Goal: Communication & Community: Answer question/provide support

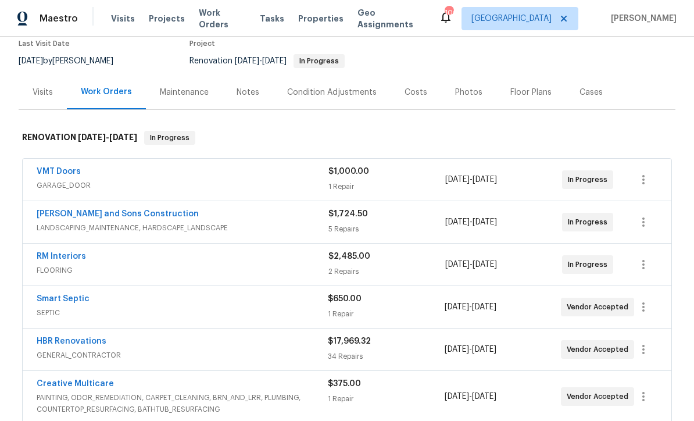
scroll to position [102, 0]
click at [88, 214] on link "[PERSON_NAME] and Sons Construction" at bounding box center [118, 213] width 162 height 8
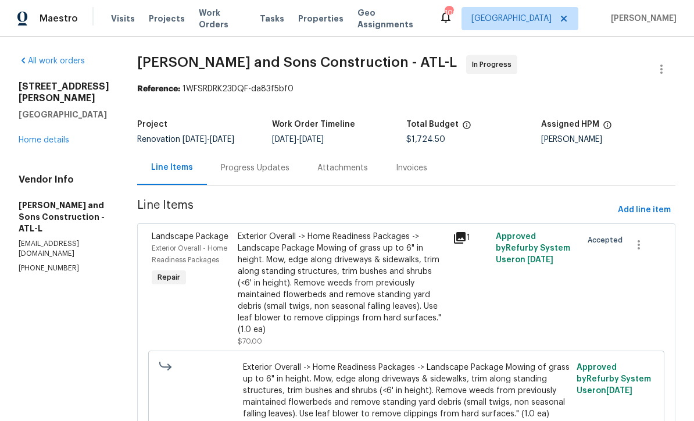
click at [30, 144] on link "Home details" at bounding box center [44, 140] width 51 height 8
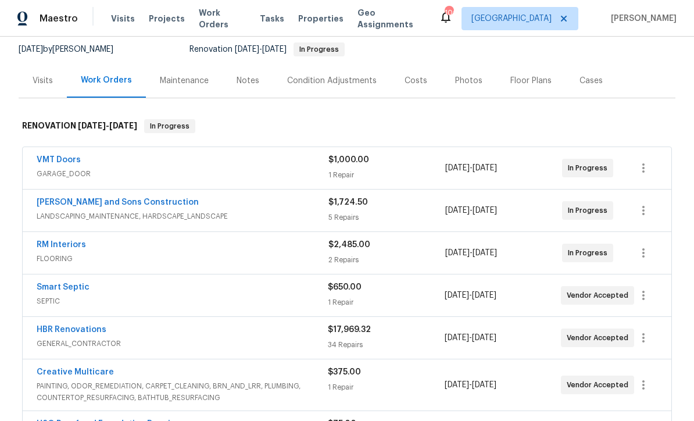
scroll to position [133, 0]
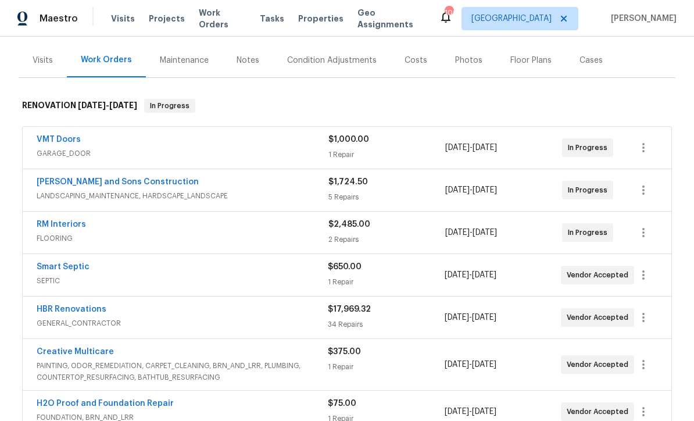
click at [52, 227] on link "RM Interiors" at bounding box center [61, 224] width 49 height 8
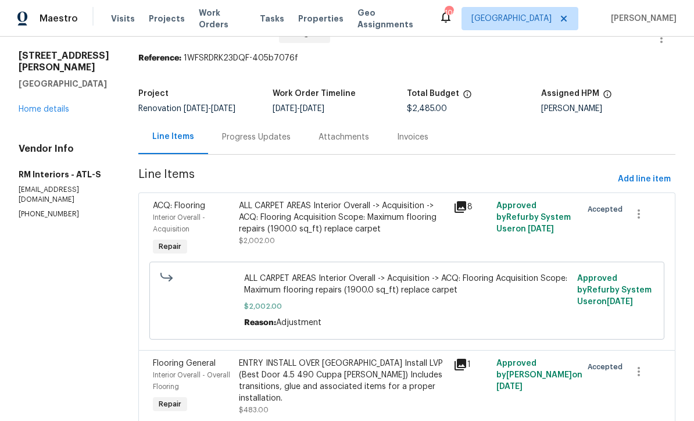
scroll to position [27, 0]
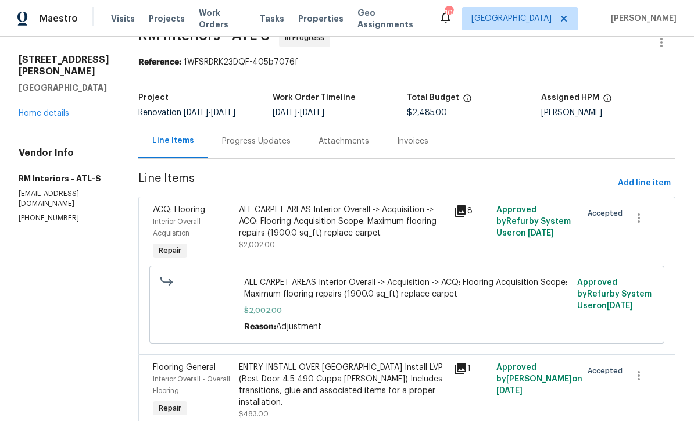
click at [37, 109] on link "Home details" at bounding box center [44, 113] width 51 height 8
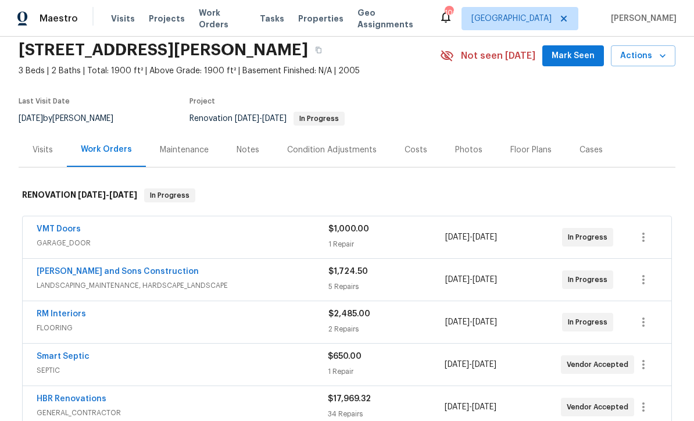
scroll to position [46, 0]
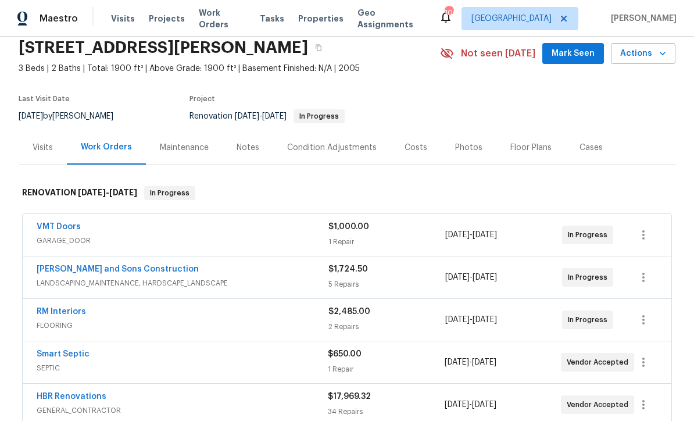
click at [405, 148] on div "Costs" at bounding box center [416, 148] width 23 height 12
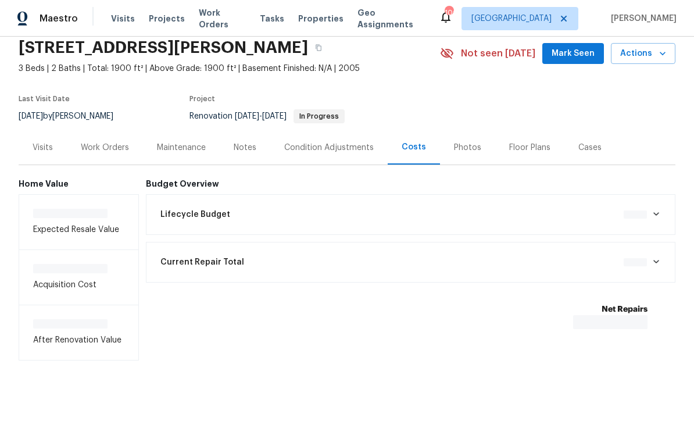
scroll to position [17, 0]
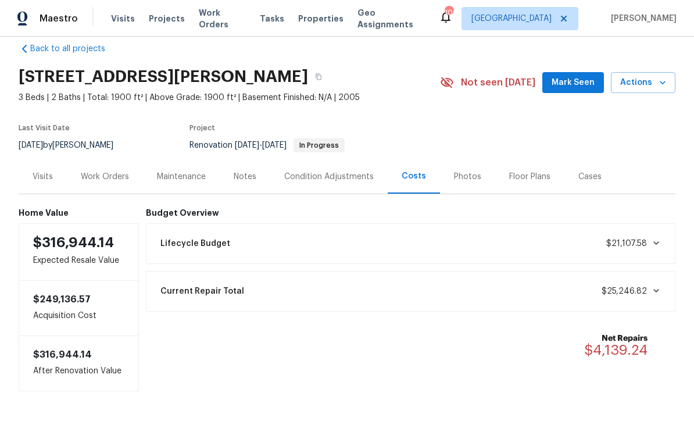
click at [100, 173] on div "Work Orders" at bounding box center [105, 177] width 48 height 12
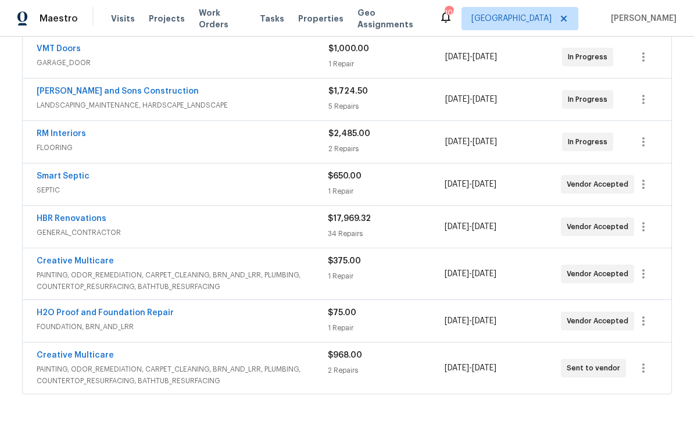
scroll to position [225, 0]
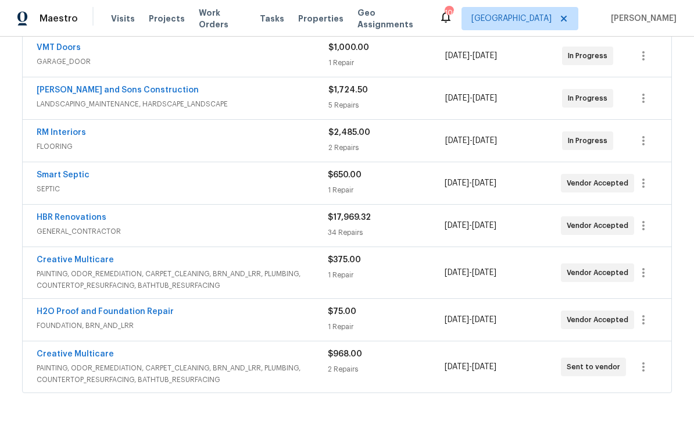
click at [73, 219] on link "HBR Renovations" at bounding box center [72, 217] width 70 height 8
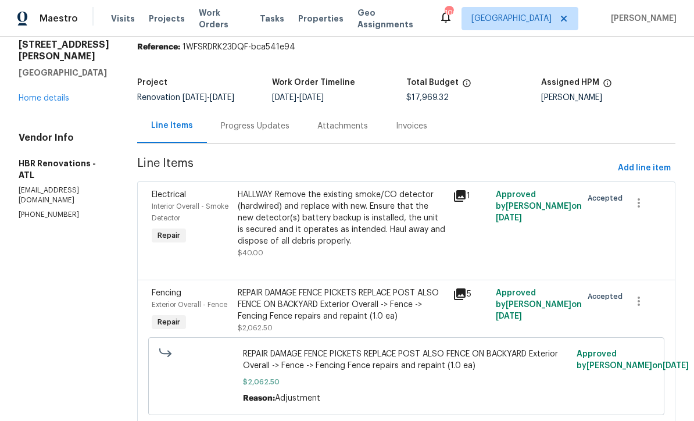
scroll to position [39, 0]
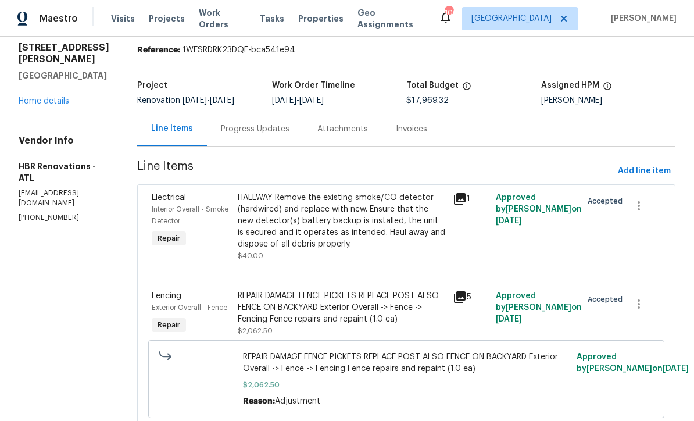
click at [39, 101] on link "Home details" at bounding box center [44, 101] width 51 height 8
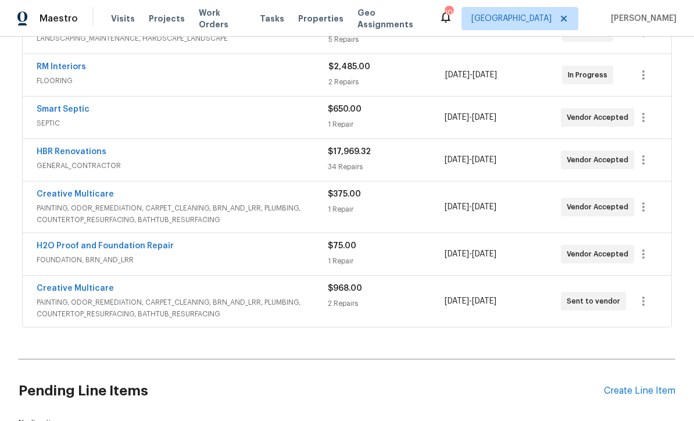
scroll to position [292, 0]
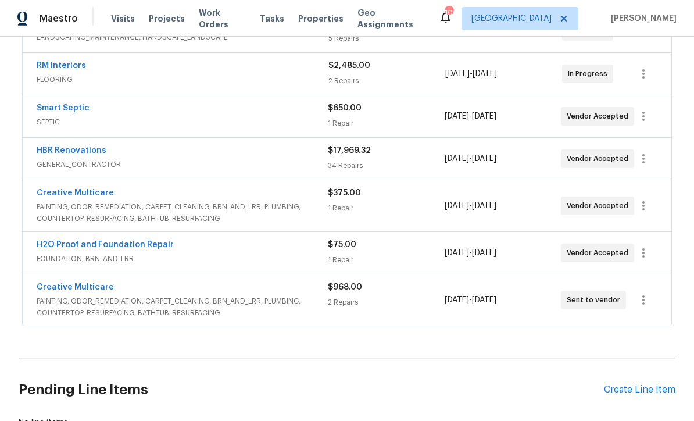
click at [64, 284] on link "Creative Multicare" at bounding box center [75, 287] width 77 height 8
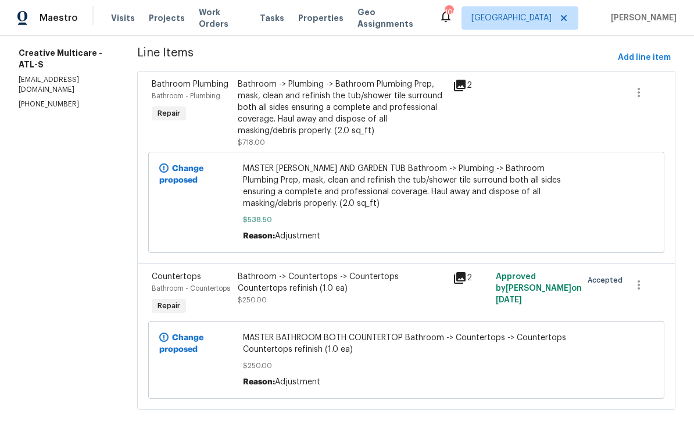
scroll to position [151, 0]
click at [636, 87] on icon "button" at bounding box center [639, 94] width 14 height 14
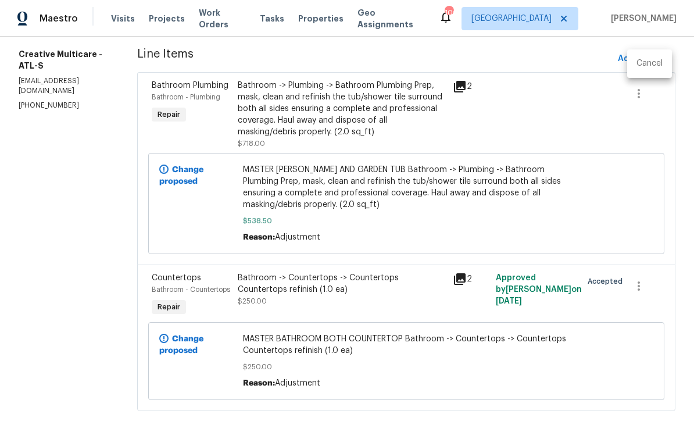
click at [648, 66] on li "Cancel" at bounding box center [649, 63] width 45 height 19
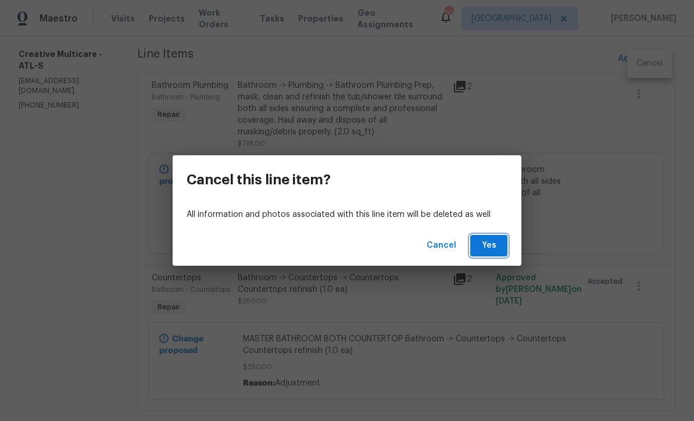
click at [485, 251] on span "Yes" at bounding box center [489, 245] width 19 height 15
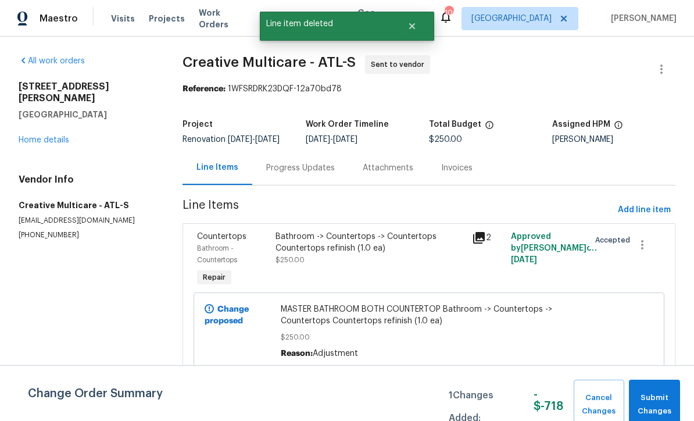
scroll to position [3, 0]
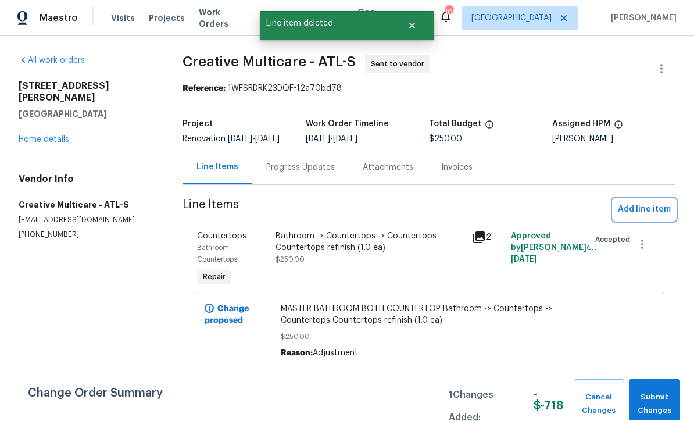
click at [645, 216] on span "Add line item" at bounding box center [644, 210] width 53 height 15
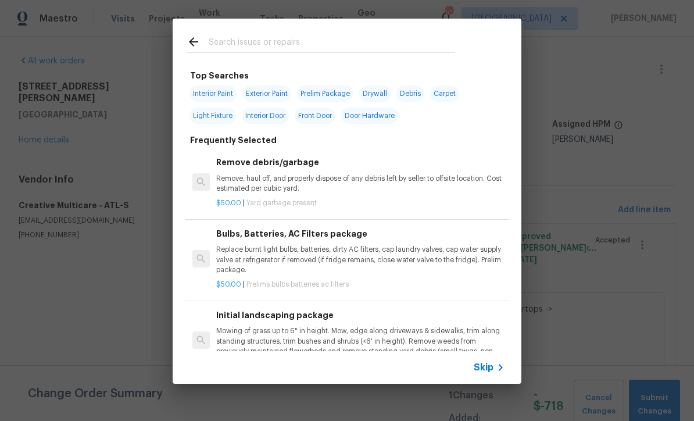
click at [494, 373] on icon at bounding box center [500, 367] width 14 height 14
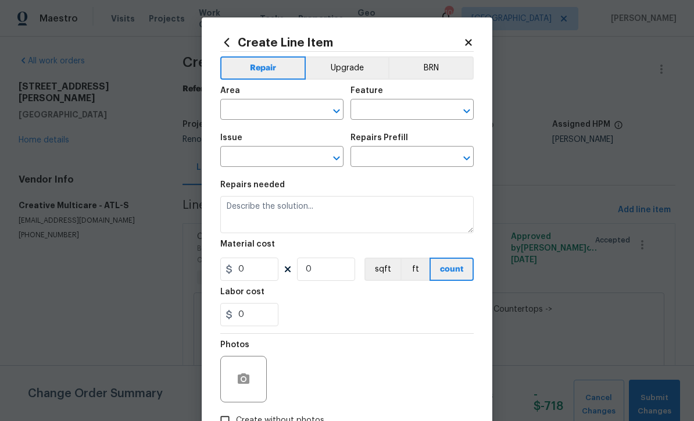
click at [245, 111] on input "text" at bounding box center [265, 111] width 91 height 18
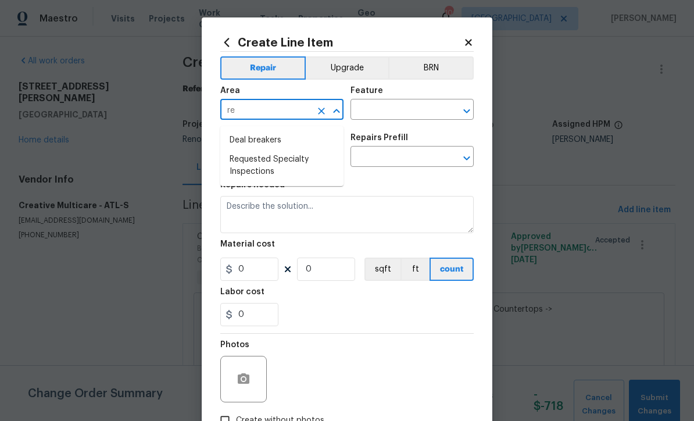
type input "r"
type input "bath"
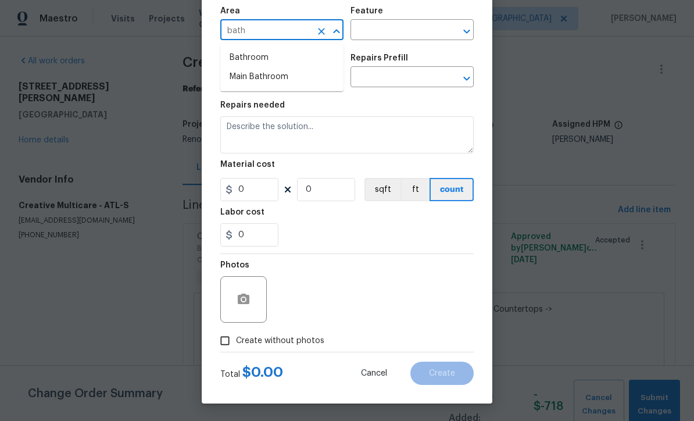
scroll to position [82, 0]
click at [371, 374] on span "Cancel" at bounding box center [374, 373] width 26 height 9
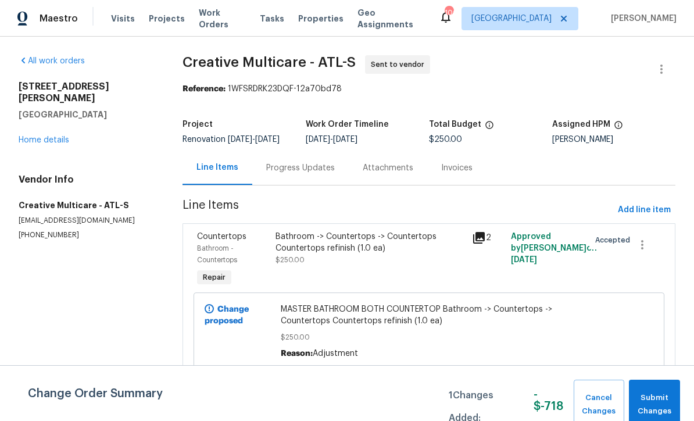
click at [38, 136] on link "Home details" at bounding box center [44, 140] width 51 height 8
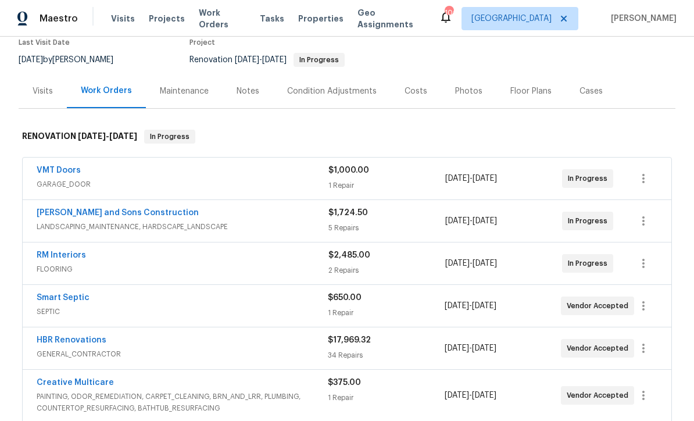
scroll to position [102, 0]
click at [409, 90] on div "Costs" at bounding box center [416, 92] width 23 height 12
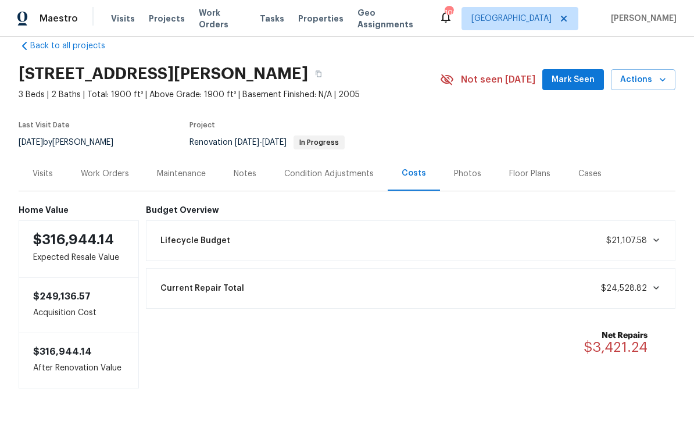
click at [104, 169] on div "Work Orders" at bounding box center [105, 174] width 48 height 12
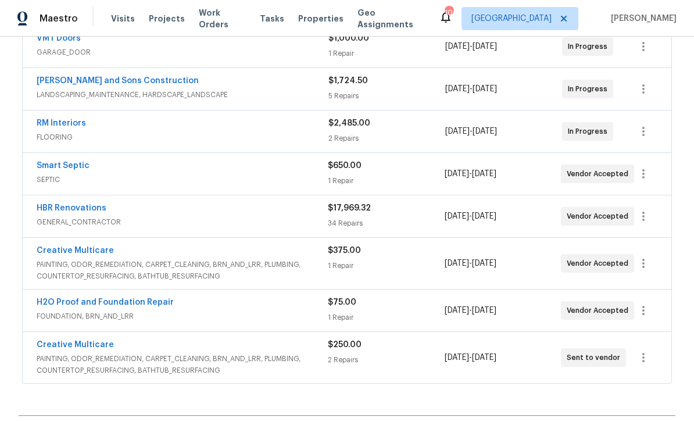
scroll to position [246, 0]
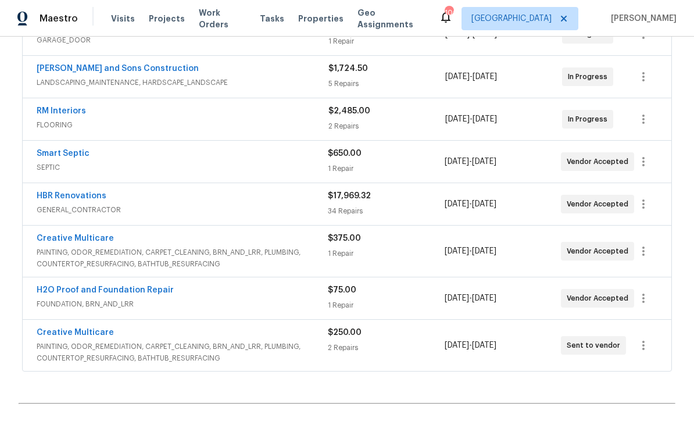
click at [66, 236] on link "Creative Multicare" at bounding box center [75, 238] width 77 height 8
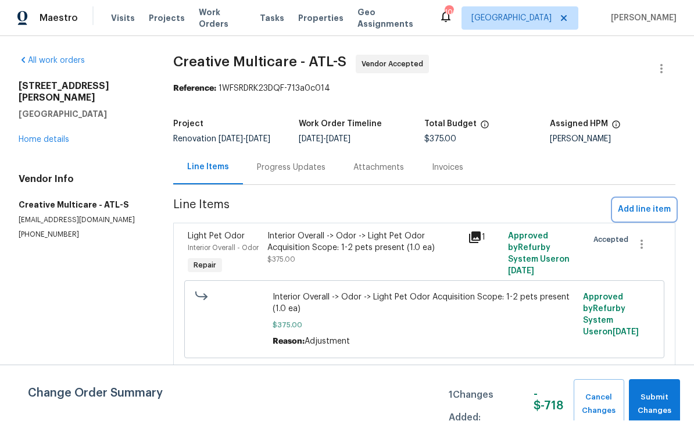
click at [627, 217] on span "Add line item" at bounding box center [644, 210] width 53 height 15
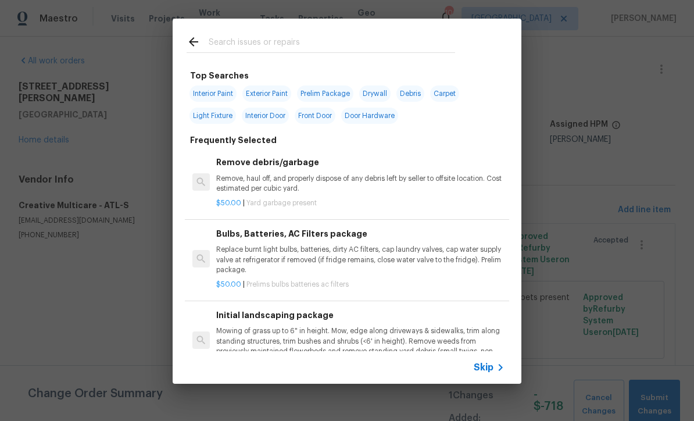
click at [215, 42] on input "text" at bounding box center [332, 43] width 246 height 17
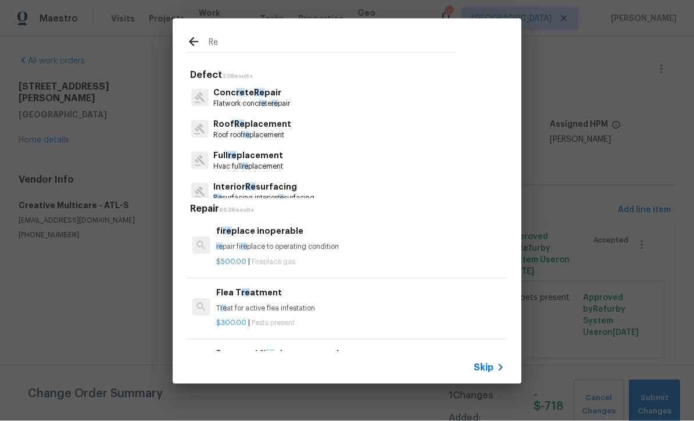
type input "Reg"
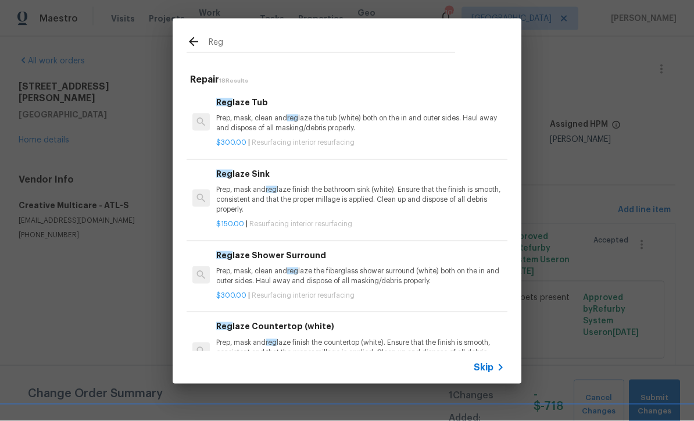
click at [241, 112] on div "Reg laze Tub Prep, mask, clean and reg laze the tub (white) both on the in and …" at bounding box center [360, 115] width 288 height 38
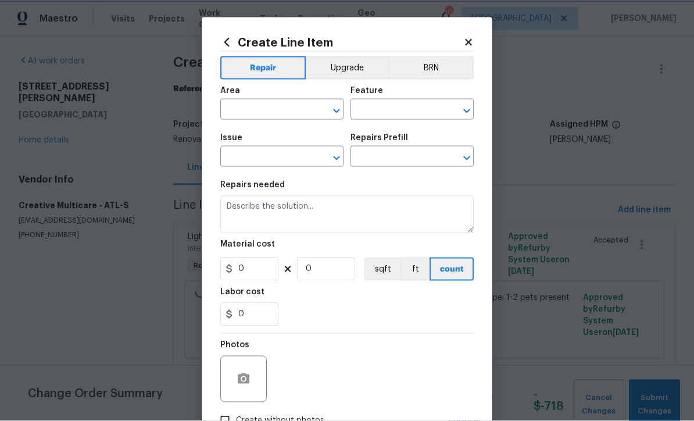
type input "Interior Resurfacing"
type textarea "Prep, mask, clean and reglaze the tub (white) both on the in and outer sides. H…"
type input "1"
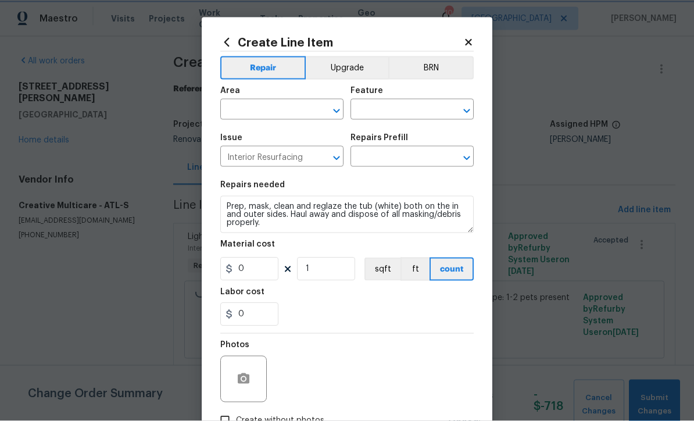
type input "Reglaze Tub $300.00"
type input "300"
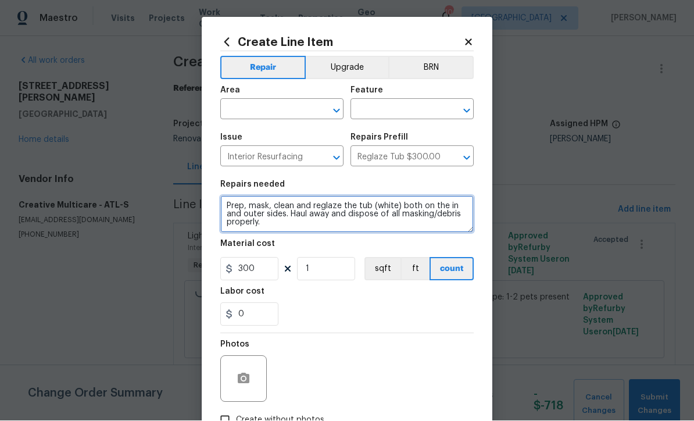
click at [226, 205] on textarea "Prep, mask, clean and reglaze the tub (white) both on the in and outer sides. H…" at bounding box center [346, 214] width 253 height 37
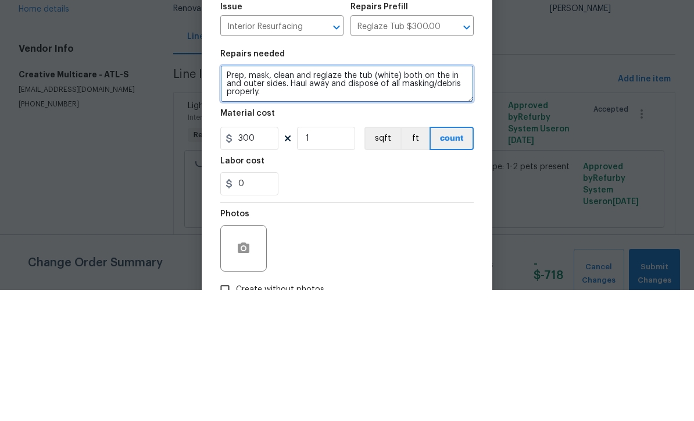
click at [229, 196] on textarea "Prep, mask, clean and reglaze the tub (white) both on the in and outer sides. H…" at bounding box center [346, 214] width 253 height 37
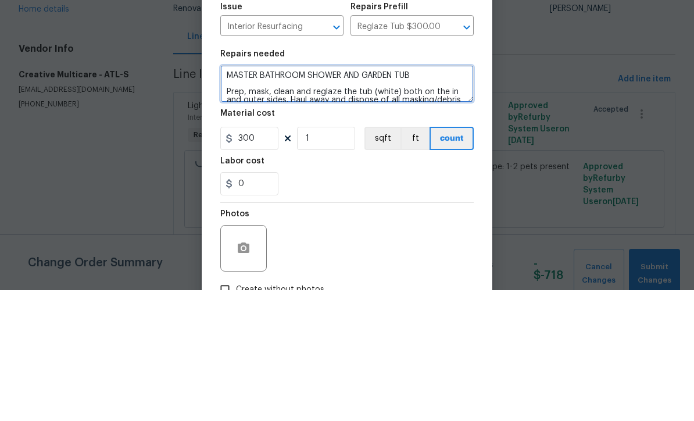
type textarea "MASTER BATHROOM SHOWER AND GARDEN TUB Prep, mask, clean and reglaze the tub (wh…"
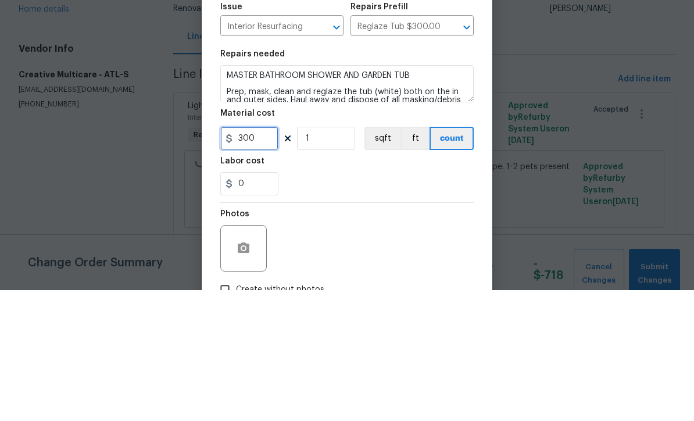
click at [260, 258] on input "300" at bounding box center [249, 269] width 58 height 23
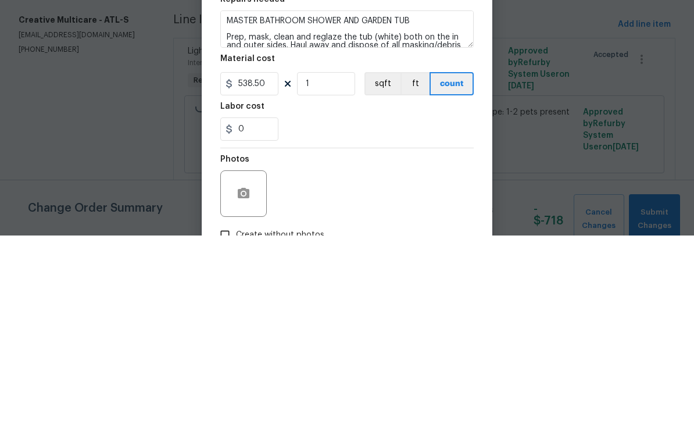
click at [306, 303] on div "0" at bounding box center [346, 314] width 253 height 23
type input "538.5"
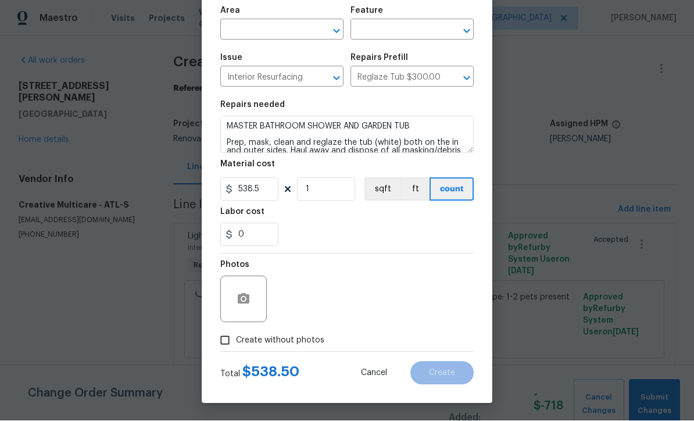
scroll to position [82, 0]
click at [246, 302] on icon "button" at bounding box center [244, 299] width 12 height 10
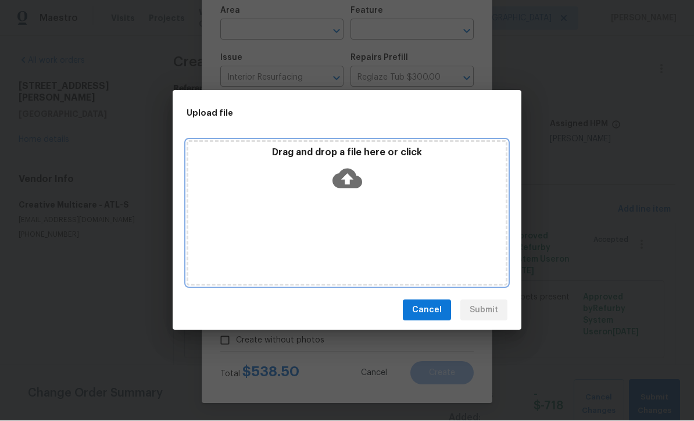
click at [346, 181] on icon at bounding box center [347, 179] width 30 height 30
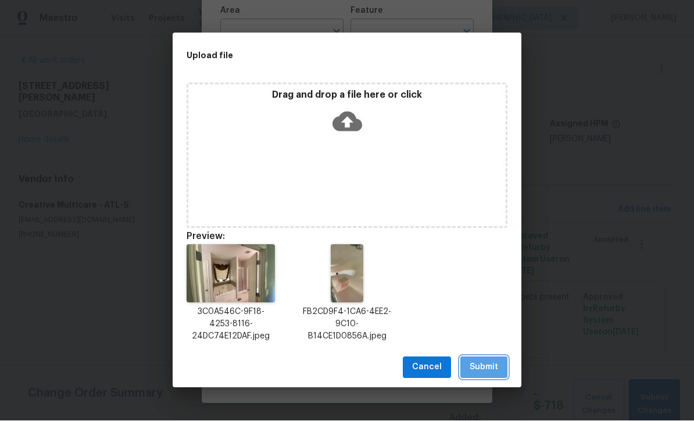
click at [487, 367] on span "Submit" at bounding box center [484, 367] width 28 height 15
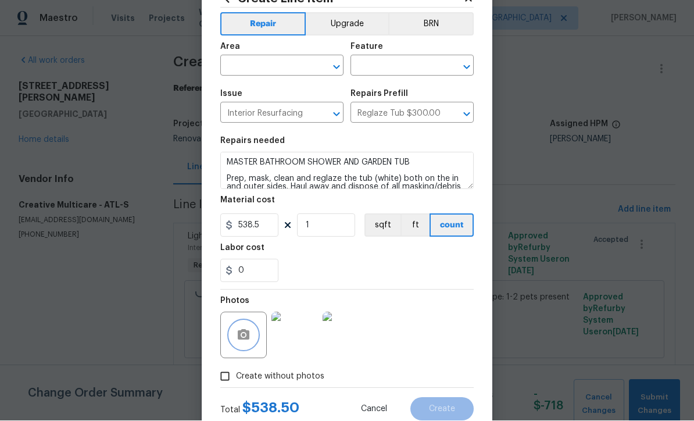
scroll to position [43, 0]
click at [239, 69] on input "text" at bounding box center [265, 68] width 91 height 18
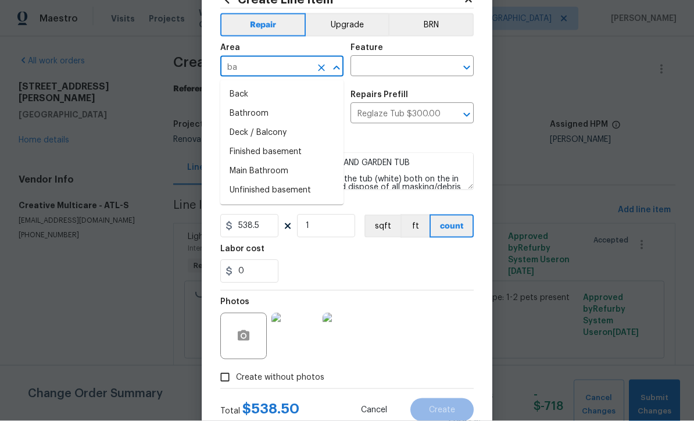
click at [237, 109] on li "Bathroom" at bounding box center [281, 113] width 123 height 19
type input "Bathroom"
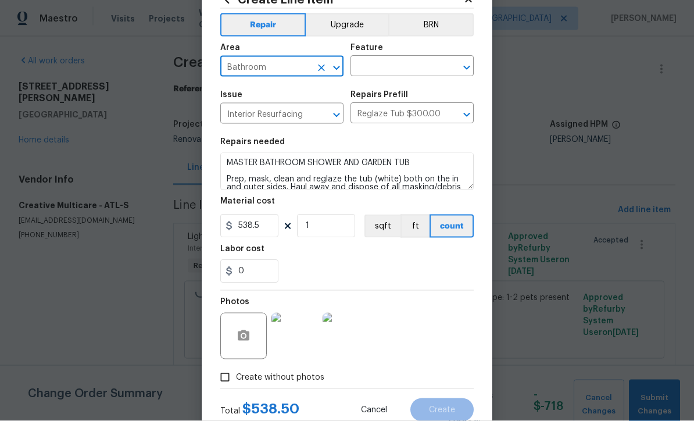
click at [373, 69] on input "text" at bounding box center [396, 68] width 91 height 18
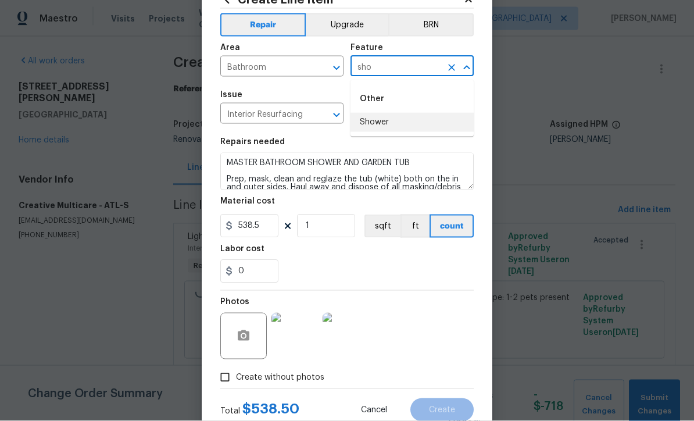
click at [373, 123] on li "Shower" at bounding box center [412, 122] width 123 height 19
type input "Shower"
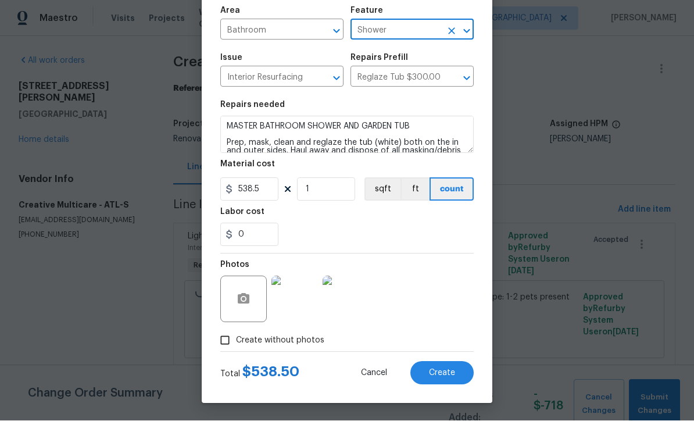
scroll to position [82, 0]
click at [441, 371] on span "Create" at bounding box center [442, 373] width 26 height 9
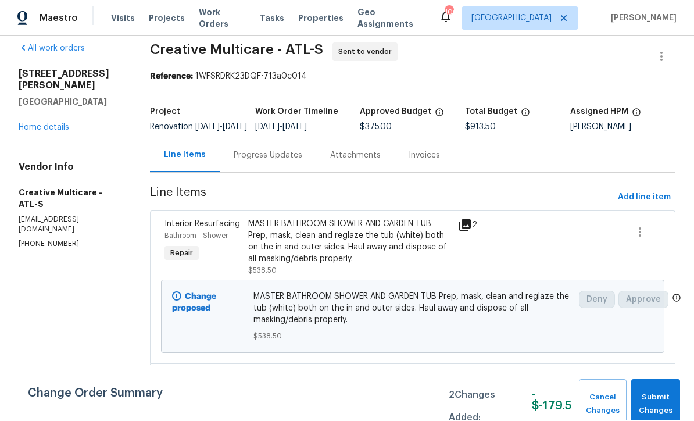
scroll to position [10, 0]
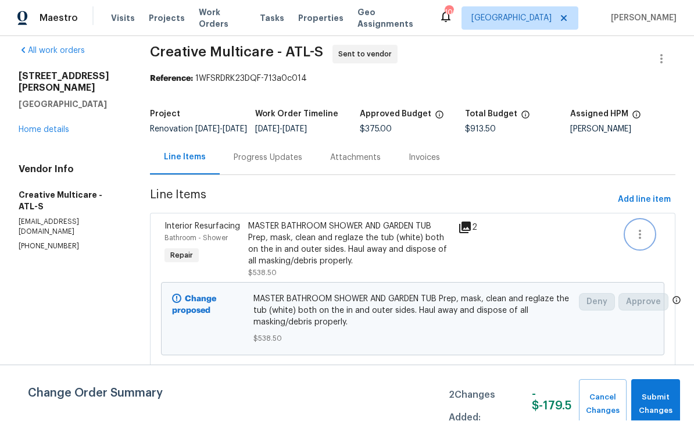
click at [638, 228] on icon "button" at bounding box center [640, 235] width 14 height 14
click at [642, 203] on li "Cancel" at bounding box center [649, 204] width 45 height 19
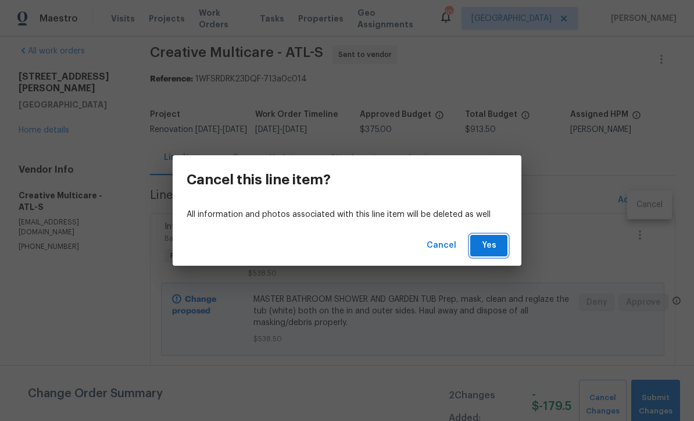
click at [492, 245] on span "Yes" at bounding box center [489, 245] width 19 height 15
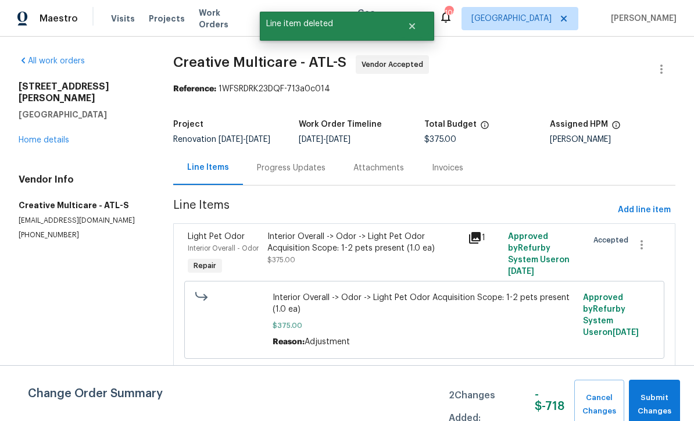
scroll to position [0, 0]
click at [40, 136] on link "Home details" at bounding box center [44, 140] width 51 height 8
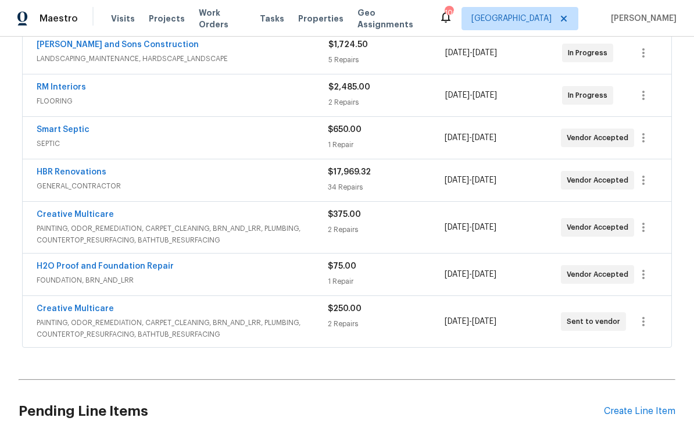
scroll to position [274, 0]
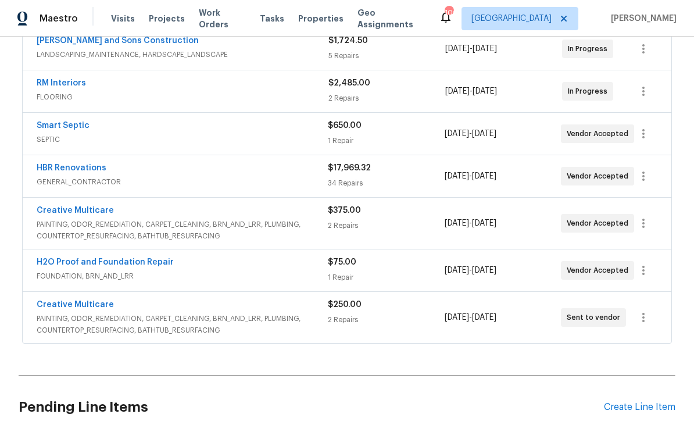
click at [70, 304] on link "Creative Multicare" at bounding box center [75, 305] width 77 height 8
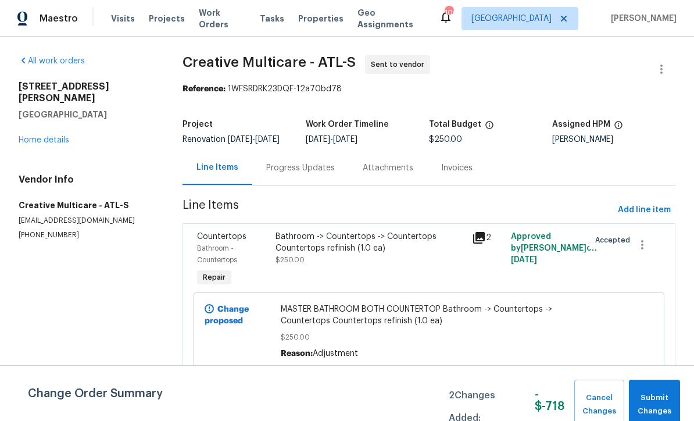
scroll to position [3, 0]
click at [639, 214] on span "Add line item" at bounding box center [644, 210] width 53 height 15
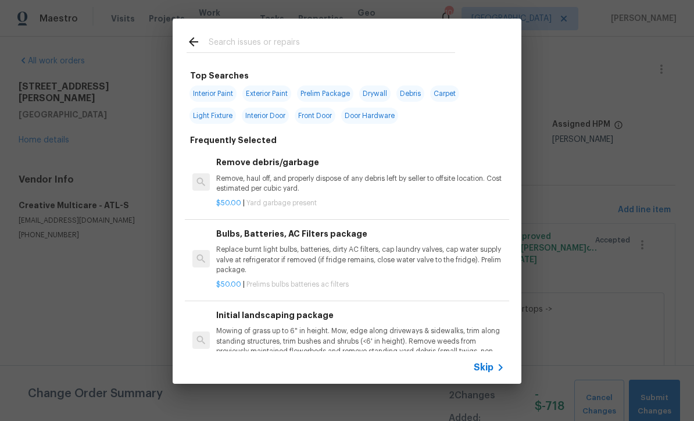
click at [493, 369] on icon at bounding box center [500, 367] width 14 height 14
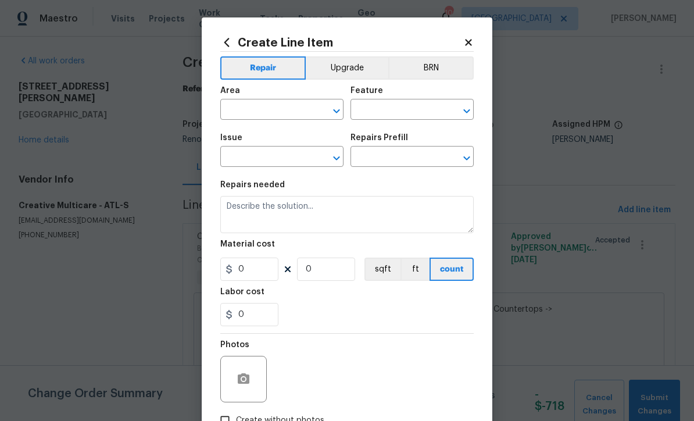
click at [237, 110] on input "text" at bounding box center [265, 111] width 91 height 18
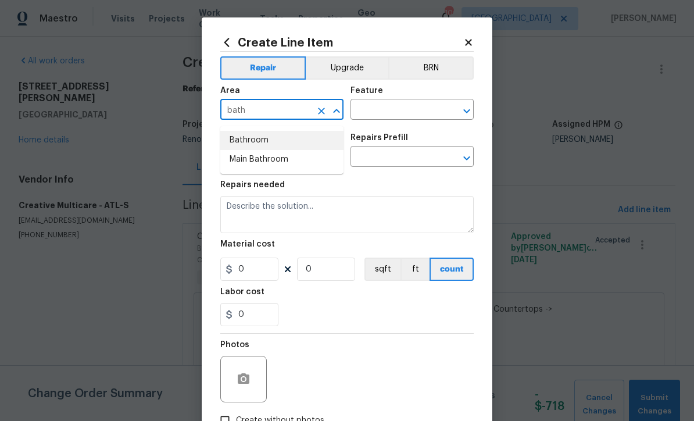
click at [239, 138] on li "Bathroom" at bounding box center [281, 140] width 123 height 19
type input "Bathroom"
click at [319, 116] on icon "Clear" at bounding box center [322, 111] width 12 height 12
click at [249, 159] on li "Main Bathroom" at bounding box center [281, 159] width 123 height 19
type input "Main Bathroom"
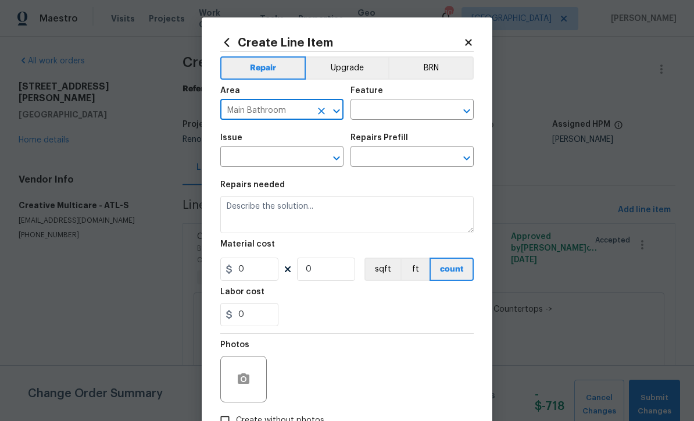
click at [372, 112] on input "text" at bounding box center [396, 111] width 91 height 18
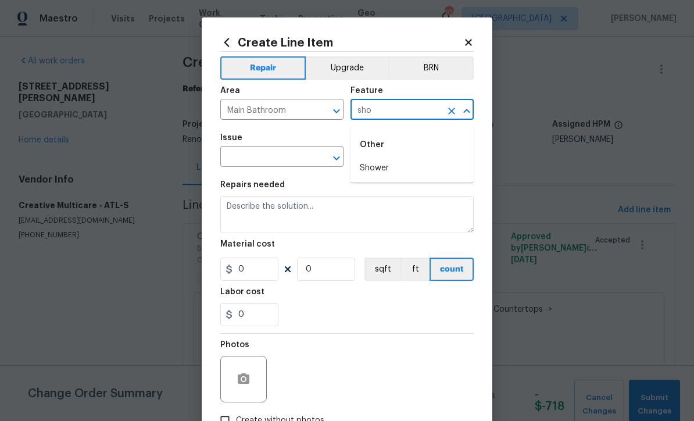
click at [374, 163] on li "Shower" at bounding box center [412, 168] width 123 height 19
type input "Shower"
click at [263, 158] on input "text" at bounding box center [265, 158] width 91 height 18
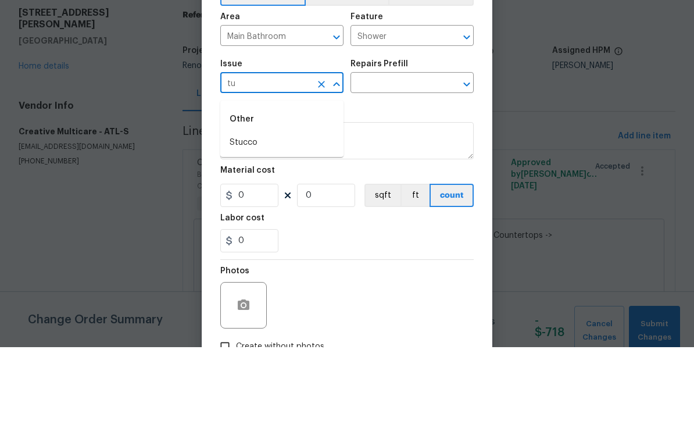
type input "t"
type input "s"
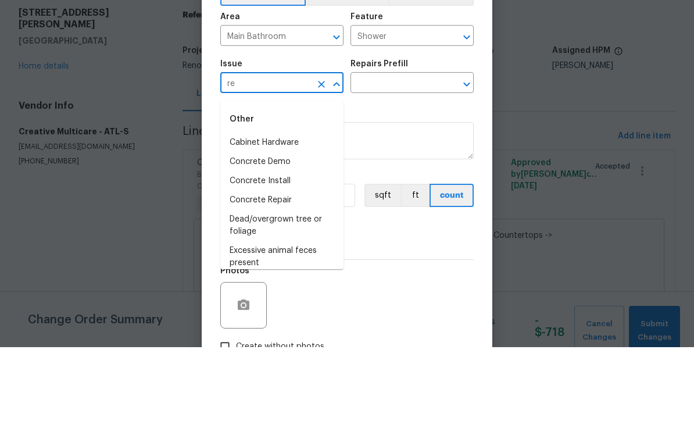
type input "r"
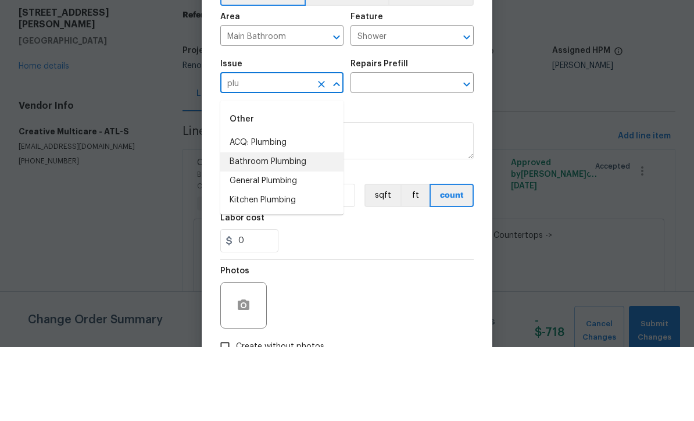
click at [256, 226] on li "Bathroom Plumbing" at bounding box center [281, 235] width 123 height 19
type input "Bathroom Plumbing"
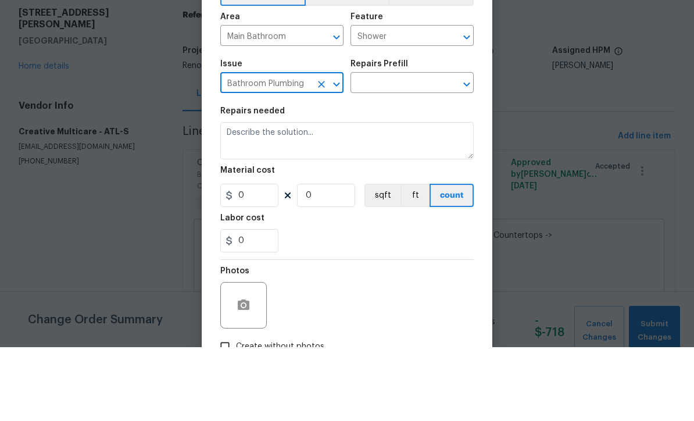
click at [364, 149] on input "text" at bounding box center [396, 158] width 91 height 18
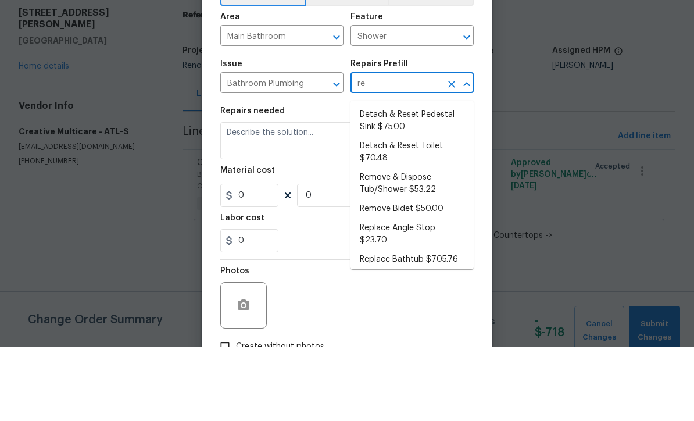
type input "r"
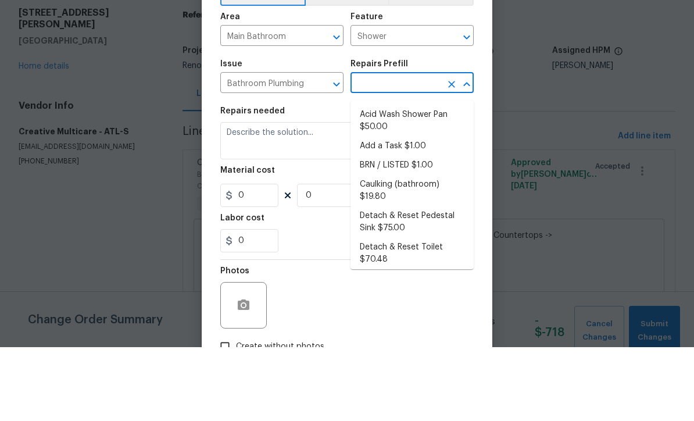
click at [319, 152] on icon "Clear" at bounding box center [322, 158] width 12 height 12
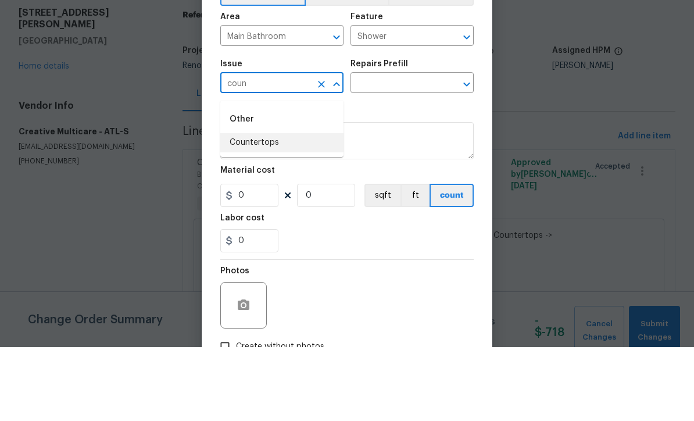
click at [249, 207] on li "Countertops" at bounding box center [281, 216] width 123 height 19
type input "Countertops"
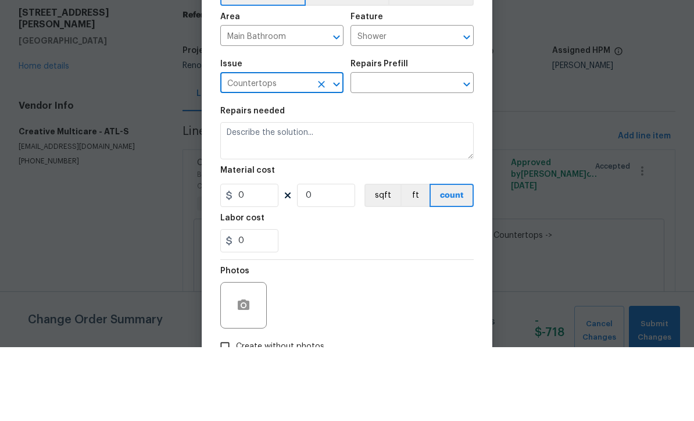
click at [369, 149] on input "text" at bounding box center [396, 158] width 91 height 18
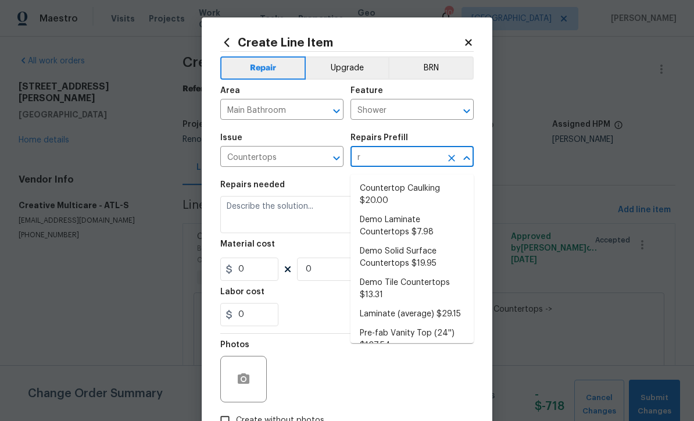
scroll to position [0, 0]
click at [448, 117] on icon "Clear" at bounding box center [452, 111] width 12 height 12
type input "r"
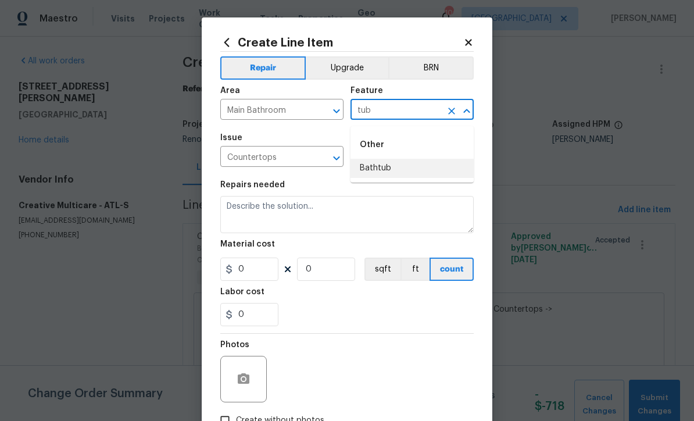
click at [370, 166] on li "Bathtub" at bounding box center [412, 168] width 123 height 19
type input "Bathtub"
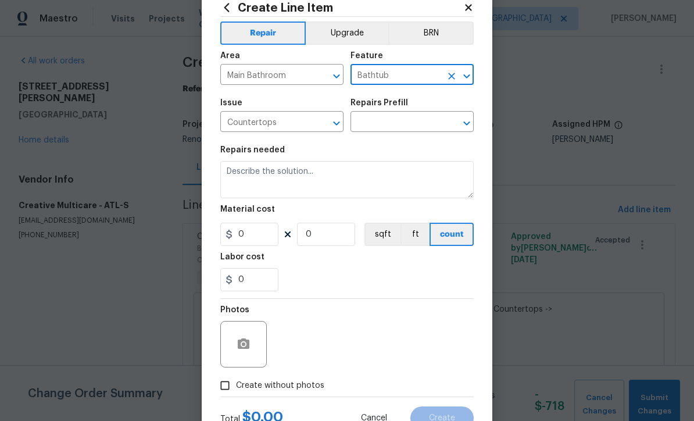
scroll to position [47, 0]
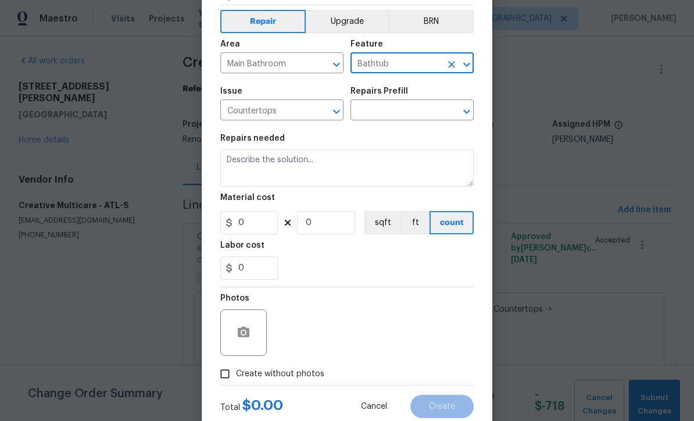
click at [376, 112] on input "text" at bounding box center [396, 111] width 91 height 18
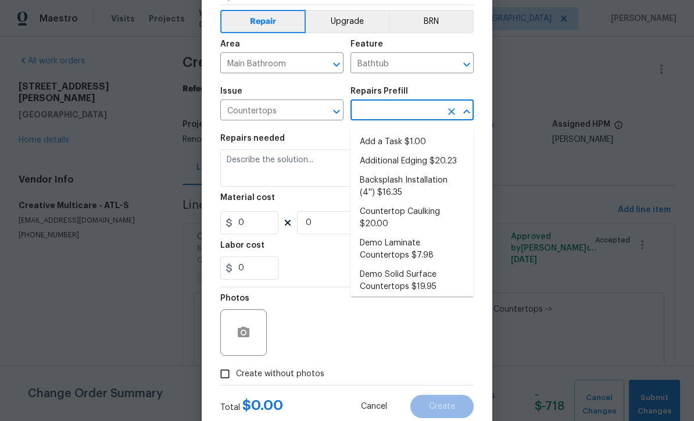
scroll to position [0, 0]
click at [319, 113] on icon "Clear" at bounding box center [322, 112] width 12 height 12
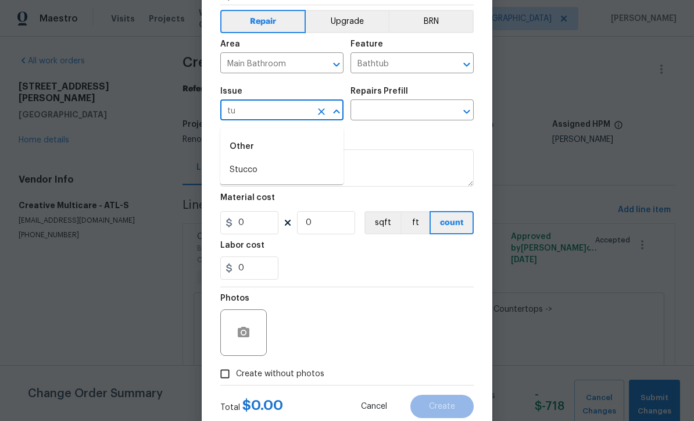
type input "t"
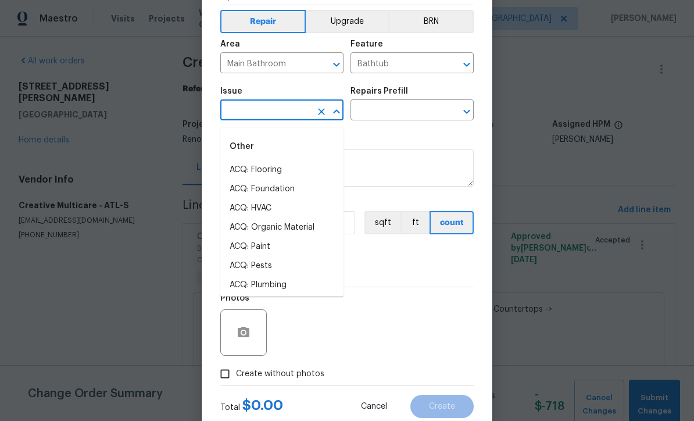
click at [447, 64] on icon "Clear" at bounding box center [452, 65] width 12 height 12
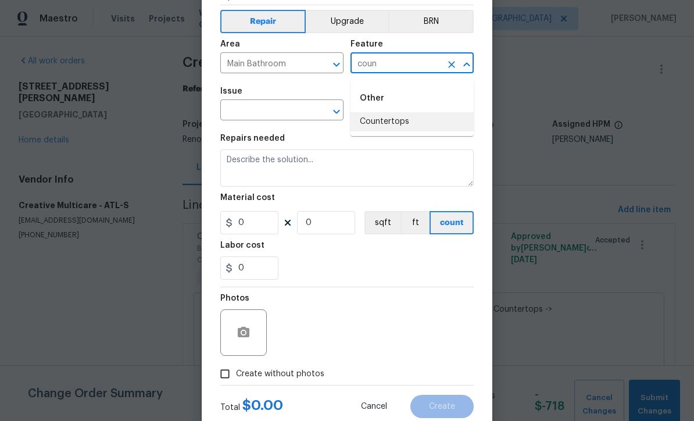
click at [381, 118] on li "Countertops" at bounding box center [412, 121] width 123 height 19
type input "Countertops"
click at [251, 109] on input "text" at bounding box center [265, 111] width 91 height 18
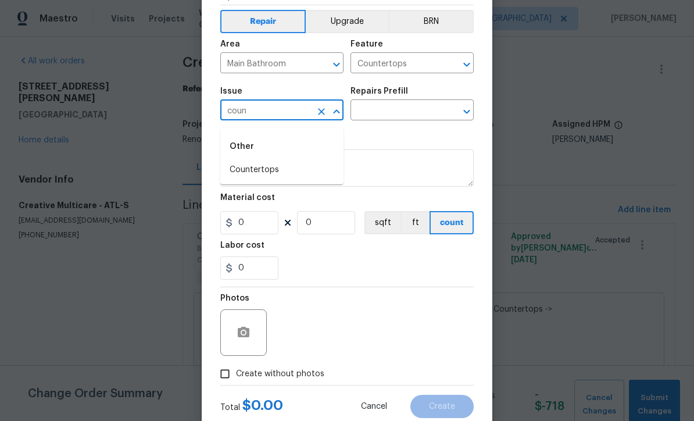
click at [245, 166] on li "Countertops" at bounding box center [281, 169] width 123 height 19
type input "Countertops"
click at [369, 116] on input "text" at bounding box center [396, 111] width 91 height 18
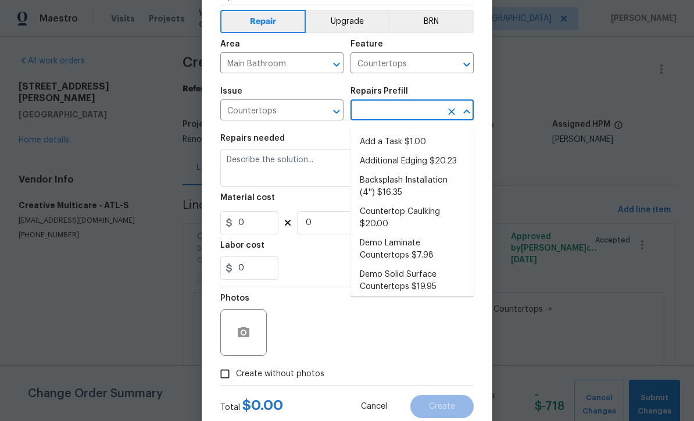
click at [359, 114] on input "text" at bounding box center [396, 111] width 91 height 18
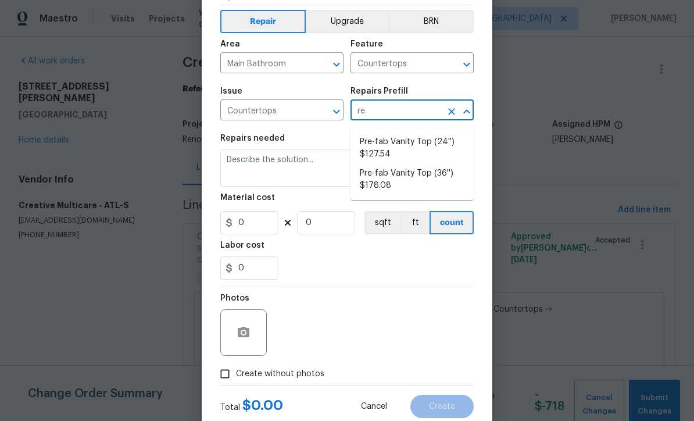
type input "r"
type input "t"
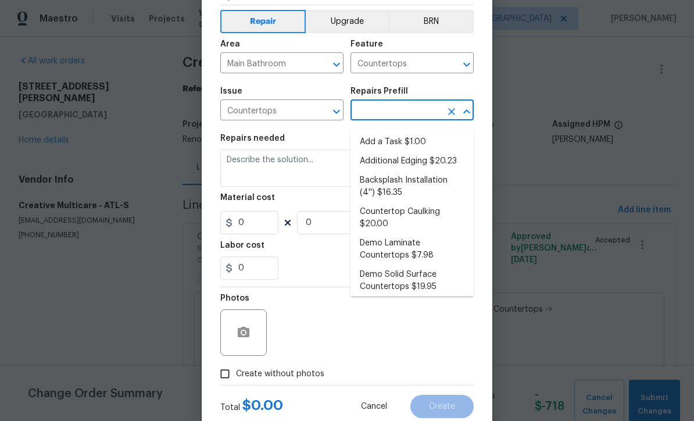
click at [316, 114] on icon "Clear" at bounding box center [322, 112] width 12 height 12
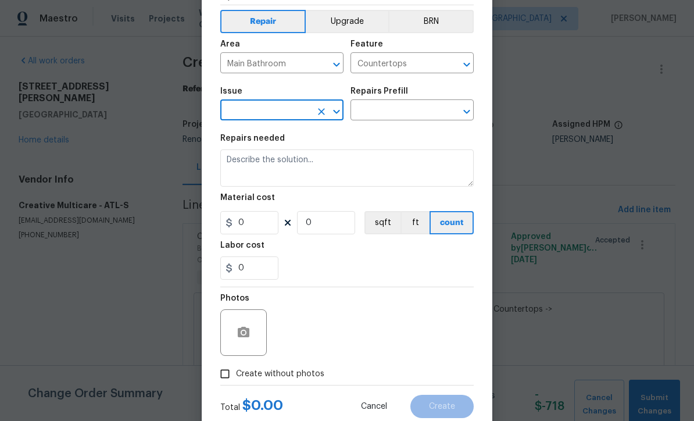
click at [449, 67] on icon "Clear" at bounding box center [451, 64] width 7 height 7
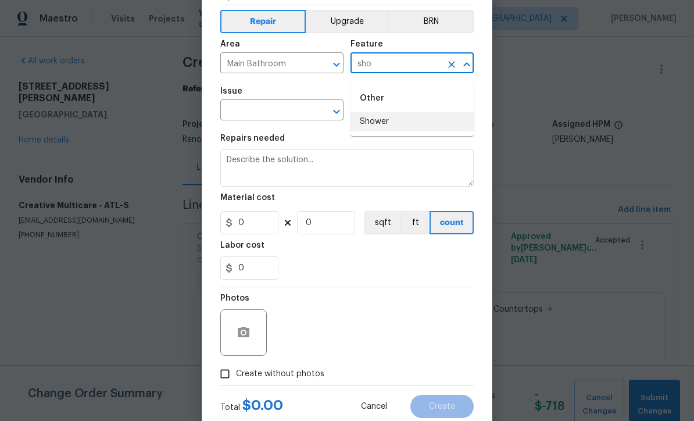
click at [368, 122] on li "Shower" at bounding box center [412, 121] width 123 height 19
type input "Shower"
click at [245, 111] on input "text" at bounding box center [265, 111] width 91 height 18
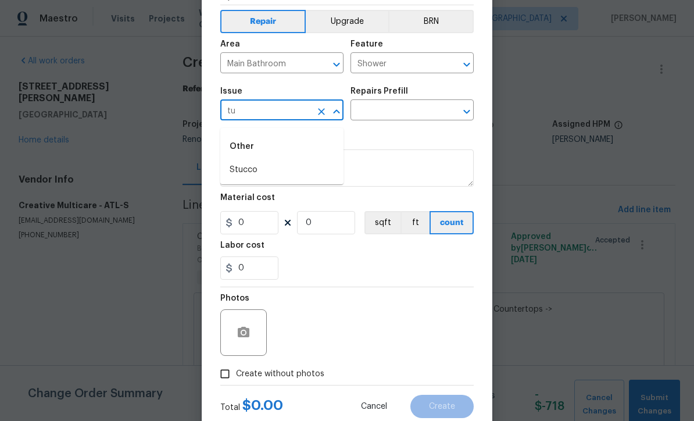
type input "t"
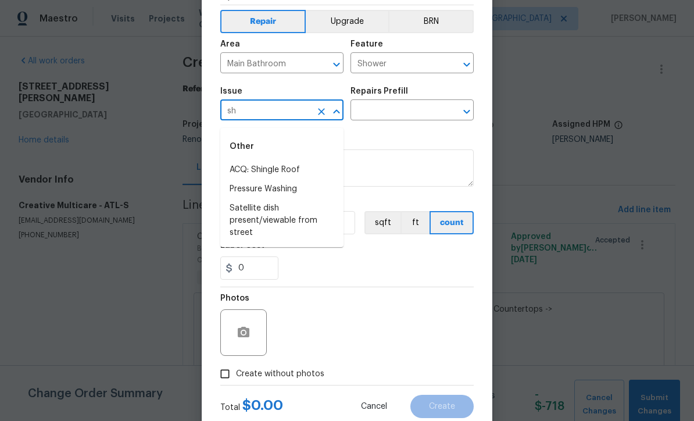
type input "s"
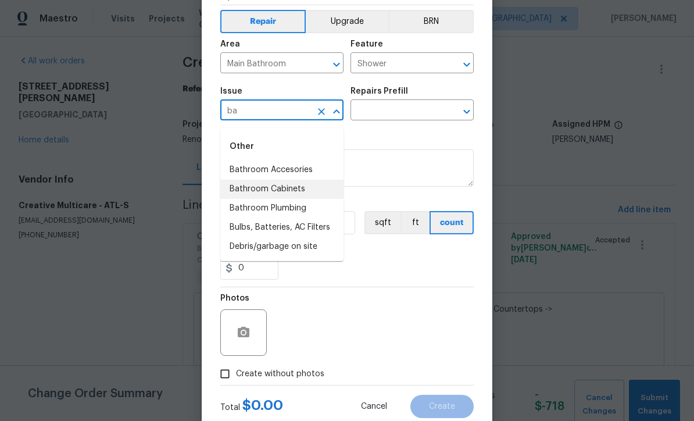
click at [258, 185] on li "Bathroom Cabinets" at bounding box center [281, 189] width 123 height 19
type input "Bathroom Cabinets"
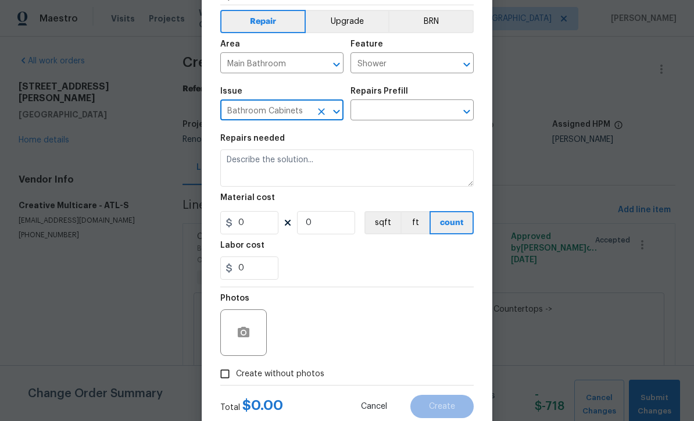
click at [376, 112] on input "text" at bounding box center [396, 111] width 91 height 18
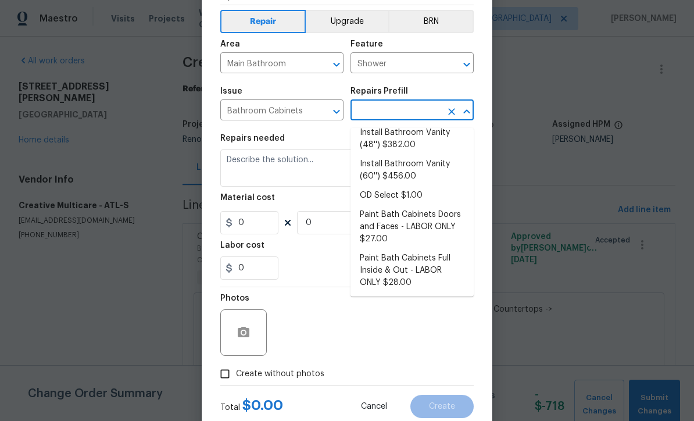
scroll to position [92, 0]
click at [321, 114] on icon "Clear" at bounding box center [321, 111] width 7 height 7
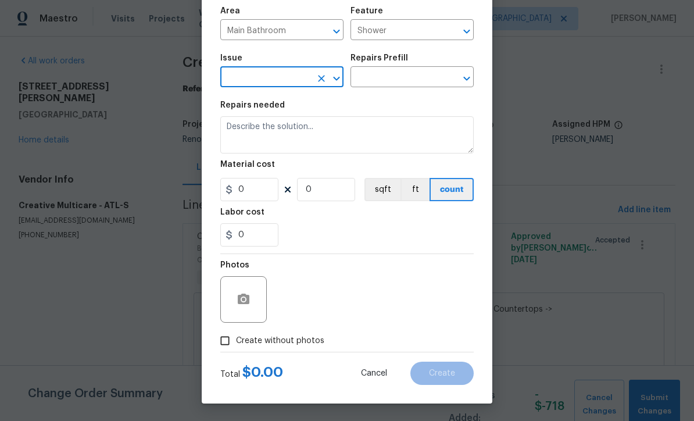
scroll to position [83, 0]
click at [371, 374] on span "Cancel" at bounding box center [374, 373] width 26 height 9
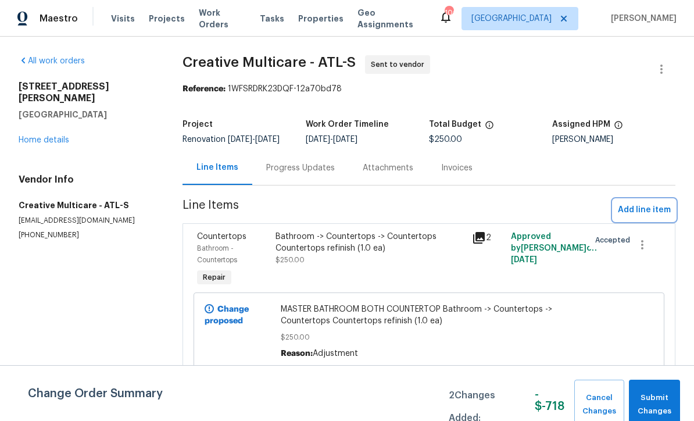
click at [634, 216] on span "Add line item" at bounding box center [644, 210] width 53 height 15
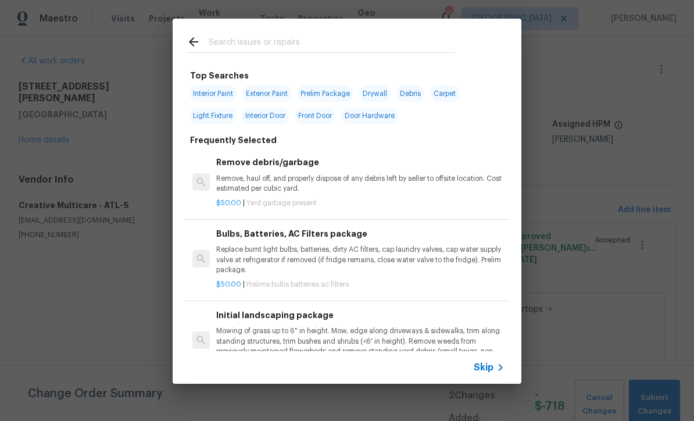
click at [212, 45] on input "text" at bounding box center [332, 43] width 246 height 17
type input "Reg"
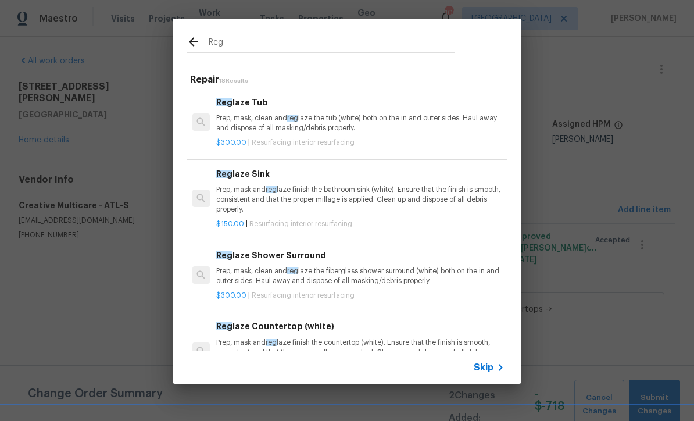
click at [248, 115] on p "Prep, mask, clean and reg laze the tub (white) both on the in and outer sides. …" at bounding box center [360, 123] width 288 height 20
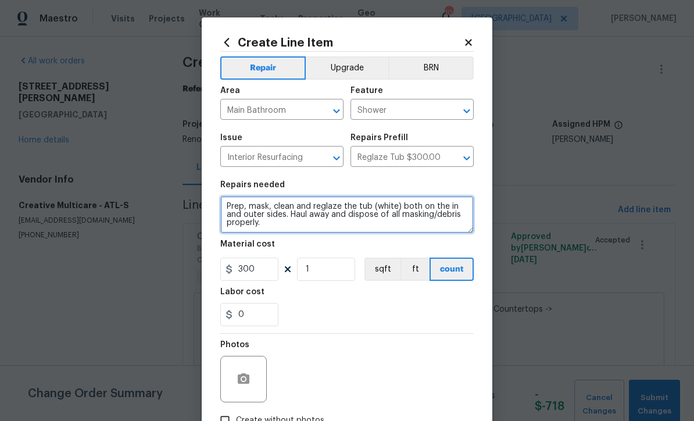
click at [220, 205] on textarea "Prep, mask, clean and reglaze the tub (white) both on the in and outer sides. H…" at bounding box center [346, 214] width 253 height 37
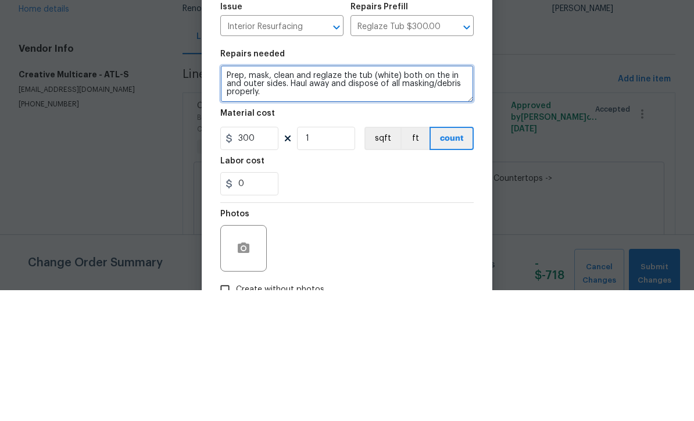
click at [237, 196] on textarea "Prep, mask, clean and reglaze the tub (white) both on the in and outer sides. H…" at bounding box center [346, 214] width 253 height 37
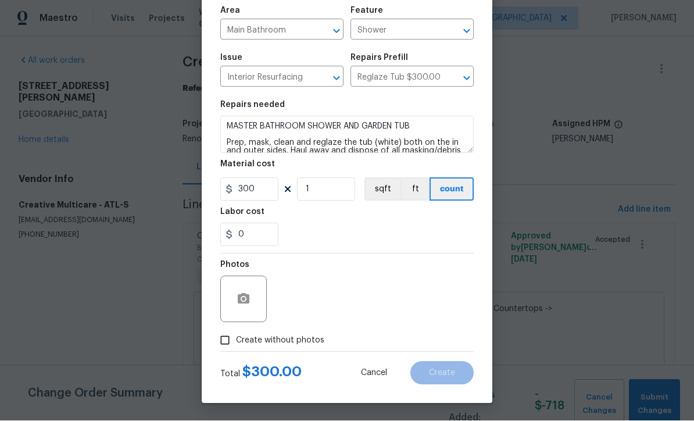
scroll to position [82, 0]
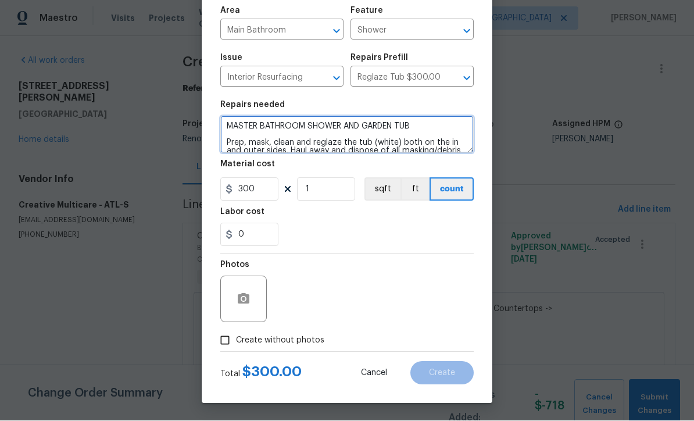
type textarea "MASTER BATHROOM SHOWER AND GARDEN TUB Prep, mask, clean and reglaze the tub (wh…"
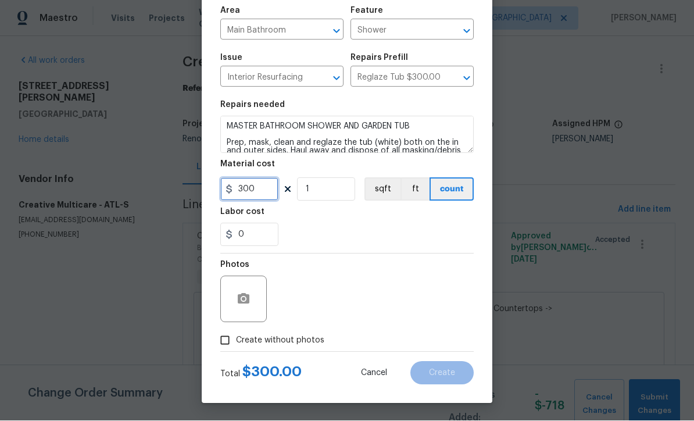
click at [258, 190] on input "300" at bounding box center [249, 189] width 58 height 23
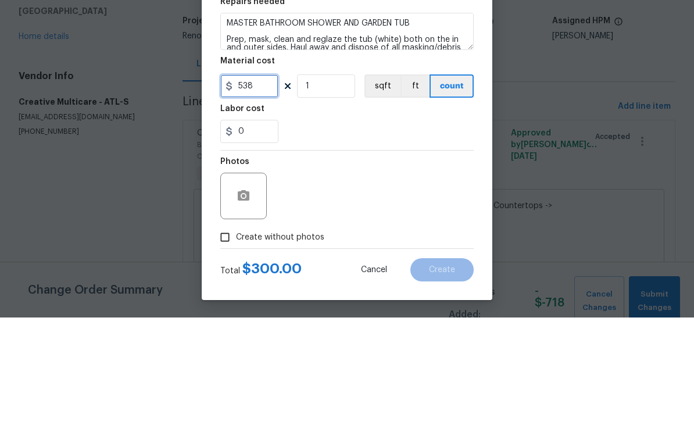
type input "538"
click at [333, 223] on div "0" at bounding box center [346, 234] width 253 height 23
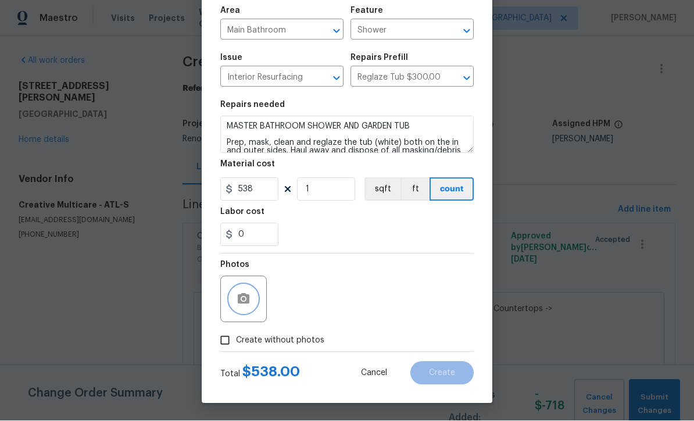
click at [244, 301] on circle "button" at bounding box center [243, 299] width 3 height 3
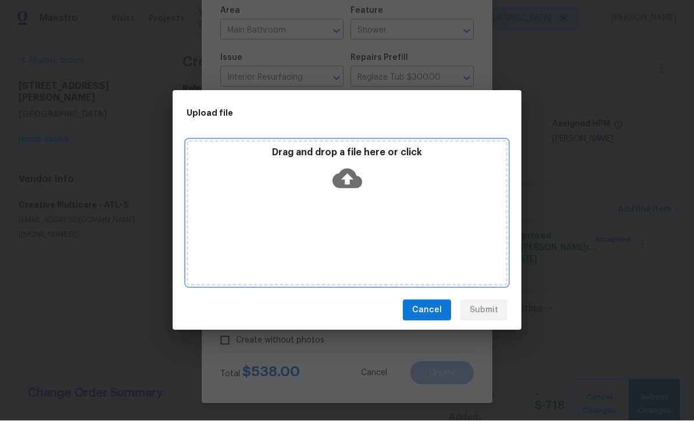
click at [346, 173] on icon at bounding box center [347, 179] width 30 height 20
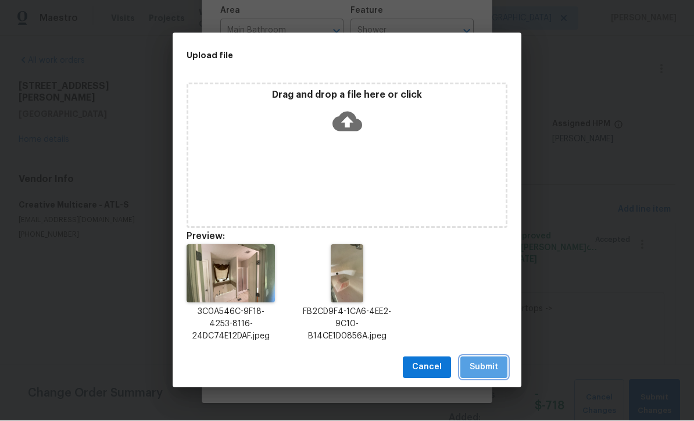
click at [492, 370] on span "Submit" at bounding box center [484, 367] width 28 height 15
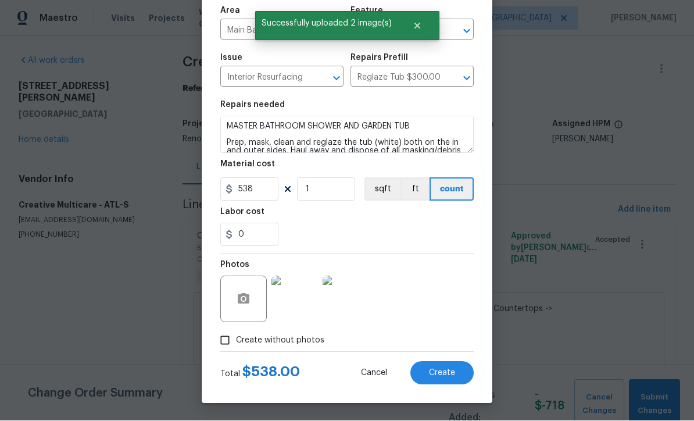
click at [445, 377] on button "Create" at bounding box center [441, 373] width 63 height 23
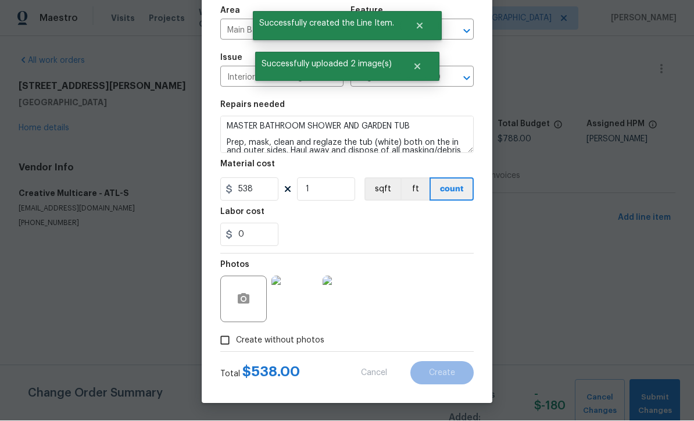
scroll to position [0, 0]
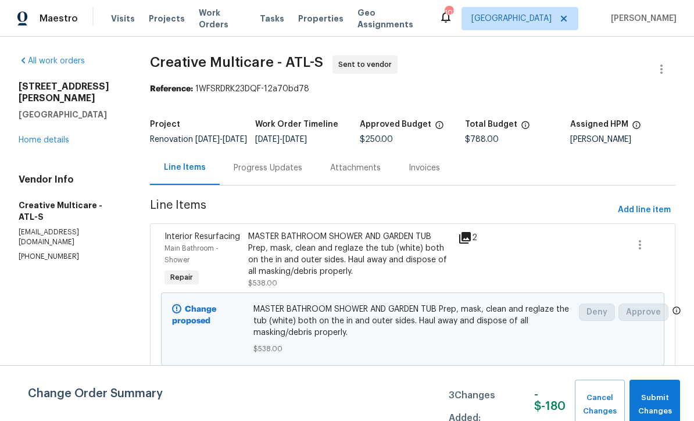
click at [29, 136] on link "Home details" at bounding box center [44, 140] width 51 height 8
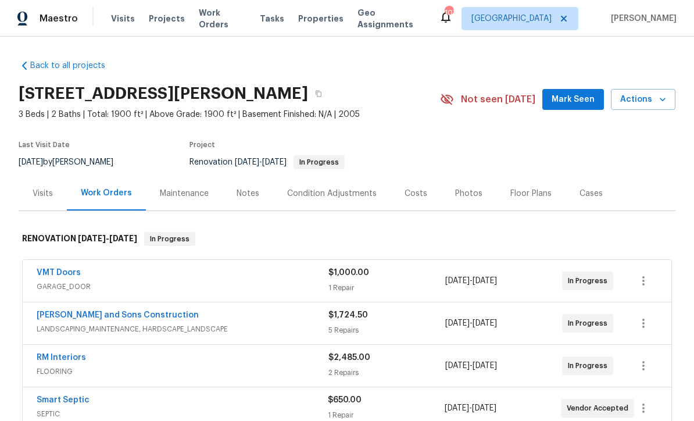
click at [409, 192] on div "Costs" at bounding box center [416, 194] width 23 height 12
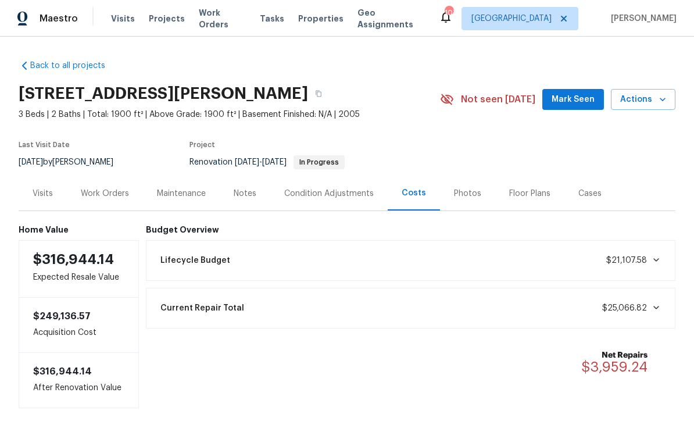
click at [105, 192] on div "Work Orders" at bounding box center [105, 194] width 48 height 12
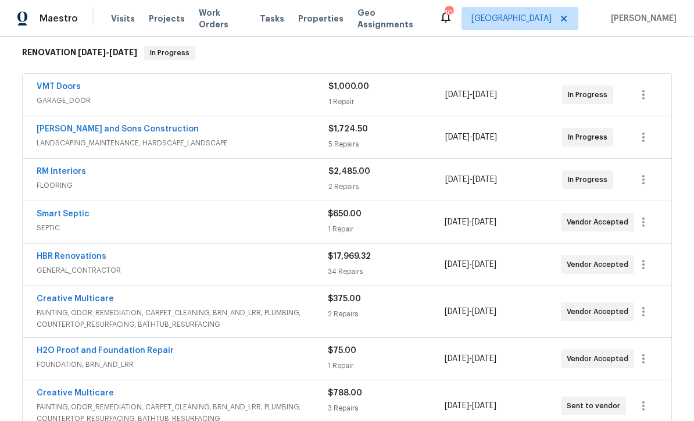
scroll to position [192, 0]
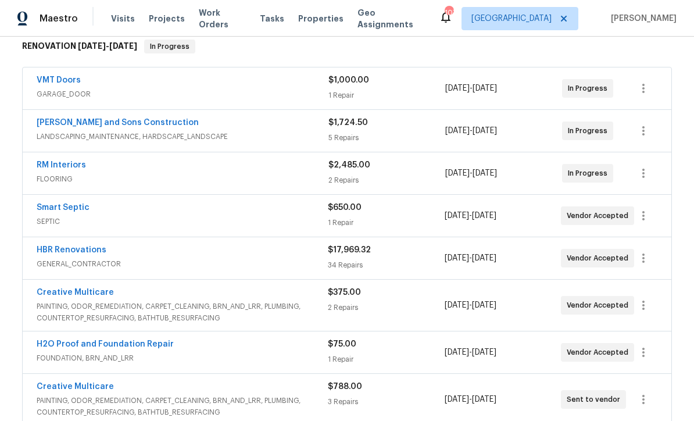
click at [61, 163] on link "RM Interiors" at bounding box center [61, 165] width 49 height 8
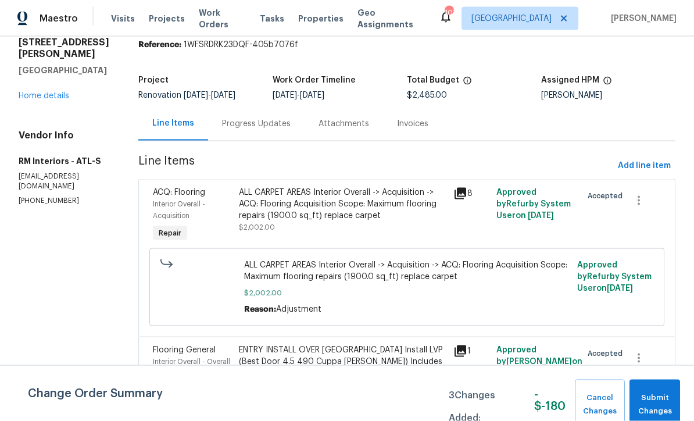
click at [310, 206] on div "ALL CARPET AREAS Interior Overall -> Acquisition -> ACQ: Flooring Acquisition S…" at bounding box center [343, 204] width 208 height 35
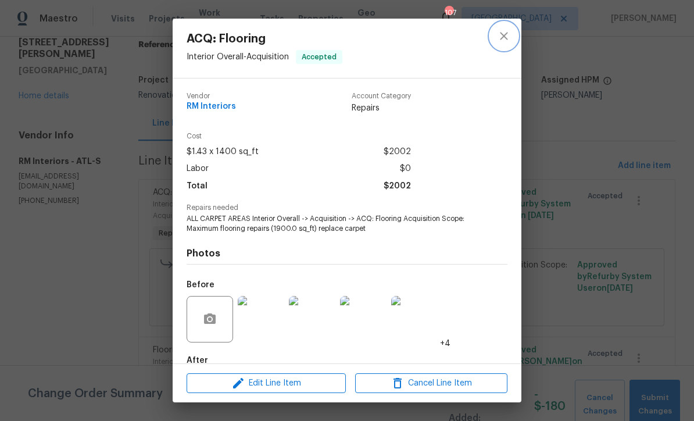
click at [502, 40] on icon "close" at bounding box center [504, 36] width 14 height 14
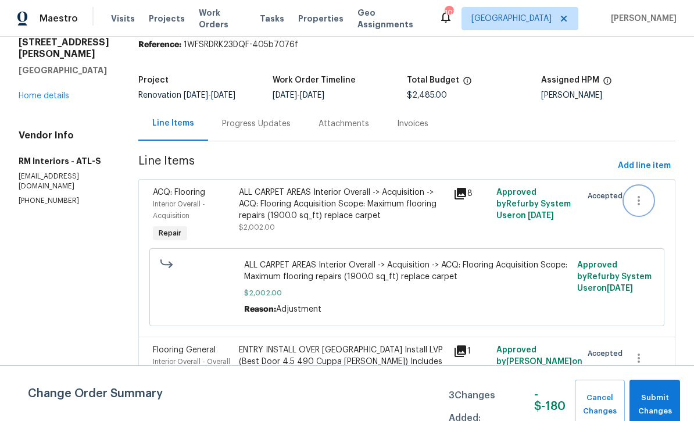
click at [638, 203] on icon "button" at bounding box center [639, 201] width 14 height 14
click at [644, 202] on li "Cancel" at bounding box center [647, 200] width 45 height 19
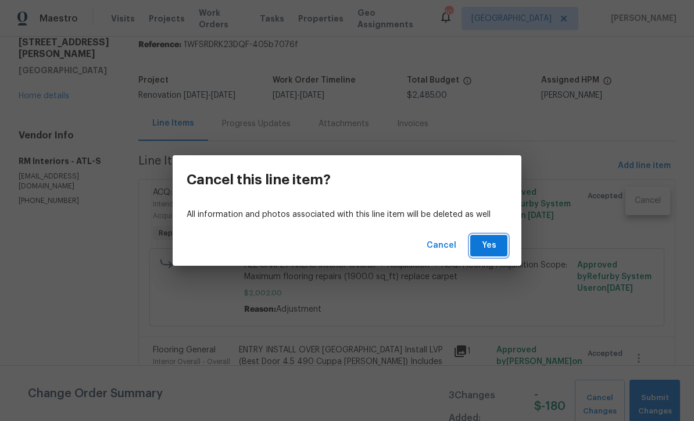
click at [495, 253] on span "Yes" at bounding box center [489, 245] width 19 height 15
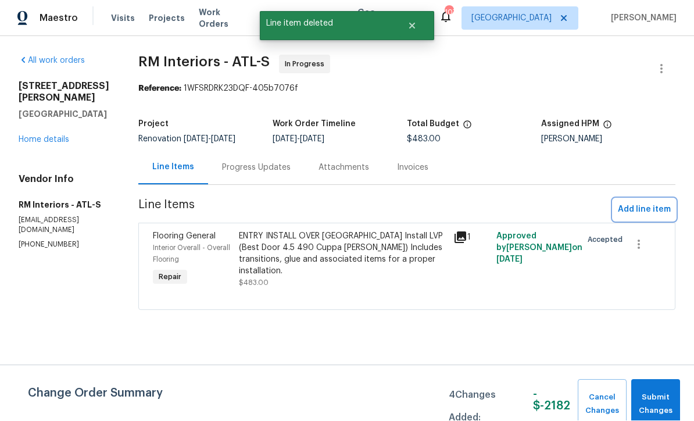
click at [638, 210] on span "Add line item" at bounding box center [644, 210] width 53 height 15
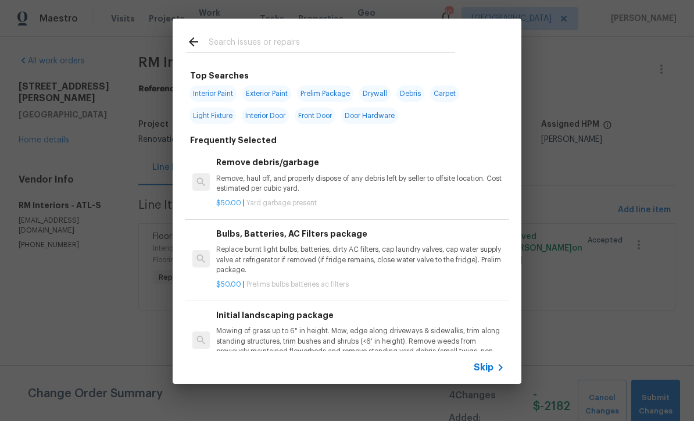
click at [491, 374] on div "Skip" at bounding box center [491, 367] width 34 height 14
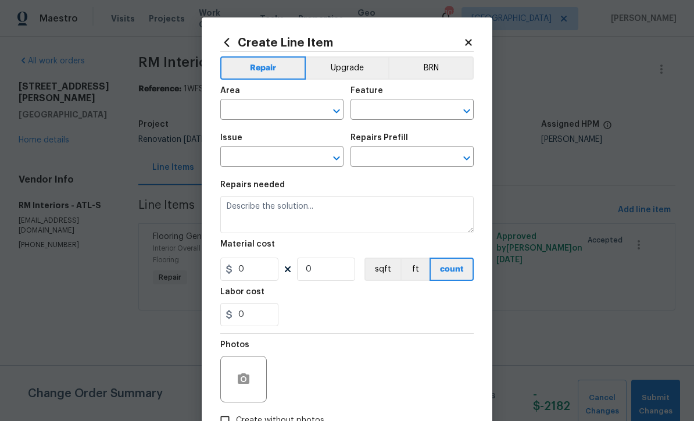
click at [240, 108] on input "text" at bounding box center [265, 111] width 91 height 18
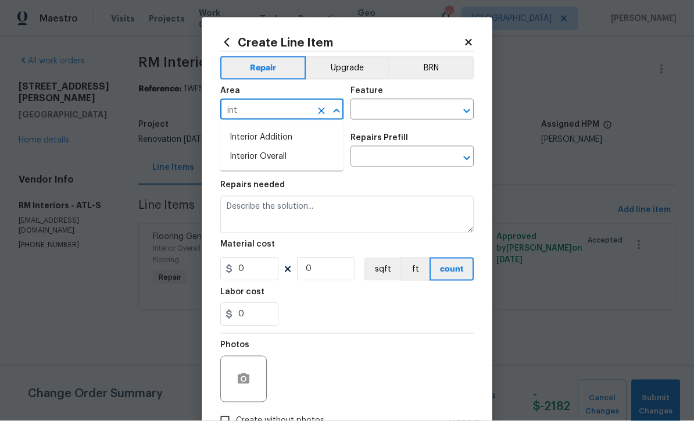
click at [248, 156] on li "Interior Overall" at bounding box center [281, 156] width 123 height 19
type input "Interior Overall"
click at [362, 107] on input "text" at bounding box center [396, 111] width 91 height 18
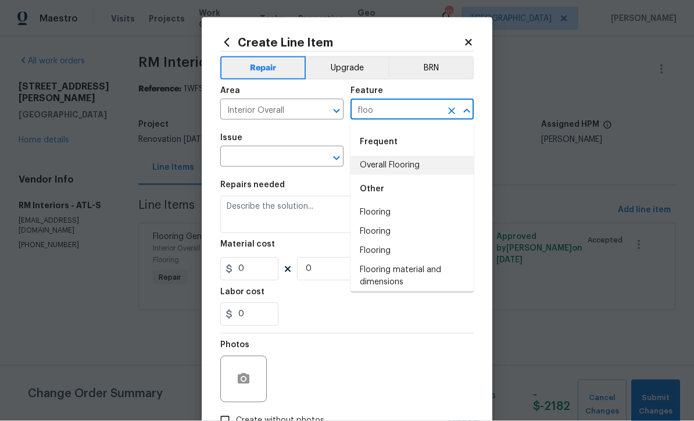
click at [396, 164] on li "Overall Flooring" at bounding box center [412, 165] width 123 height 19
type input "Overall Flooring"
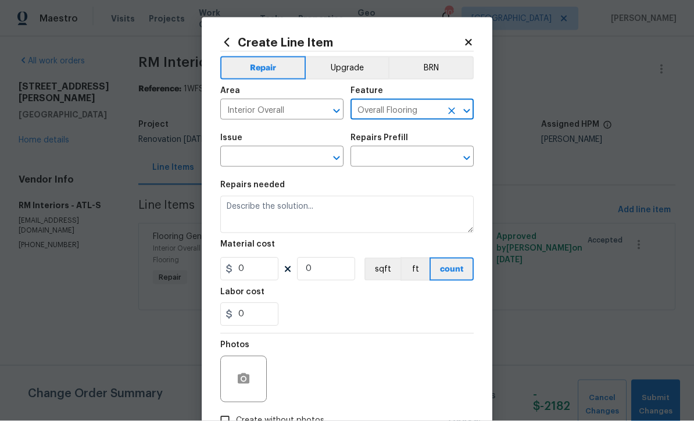
click at [271, 157] on input "text" at bounding box center [265, 158] width 91 height 18
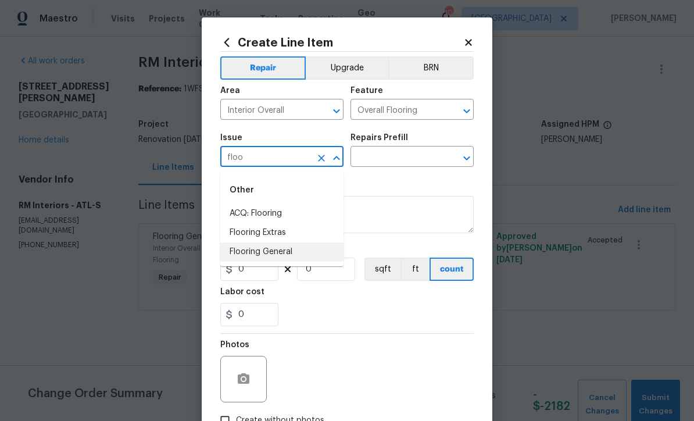
click at [251, 252] on li "Flooring General" at bounding box center [281, 251] width 123 height 19
type input "Flooring General"
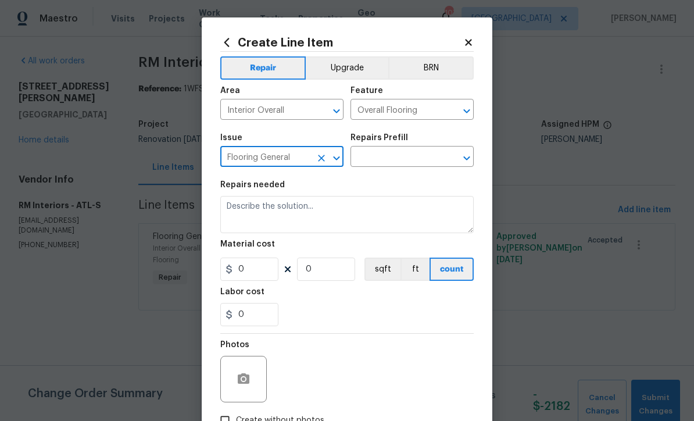
click at [363, 159] on input "text" at bounding box center [396, 158] width 91 height 18
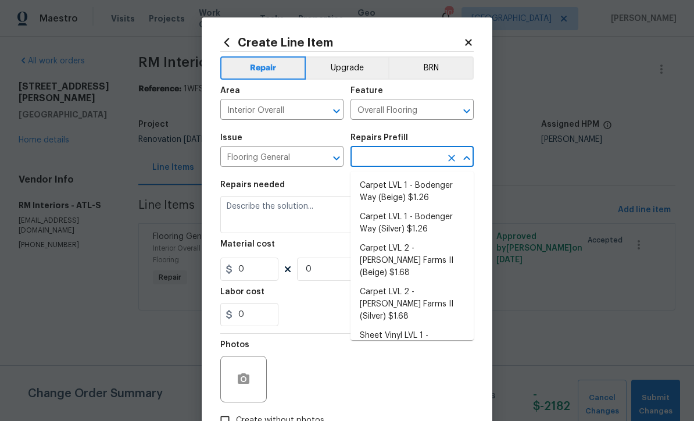
click at [398, 191] on li "Carpet LVL 1 - Bodenger Way (Beige) $1.26" at bounding box center [412, 191] width 123 height 31
type input "Carpet LVL 1 - Bodenger Way (Beige) $1.26"
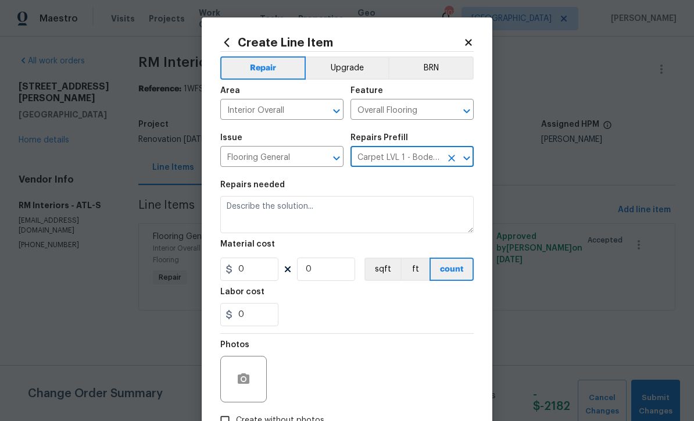
type textarea "Install new carpet. (Bodenger Way 749 Bird Bath, Beige) at all previously carpe…"
type input "1"
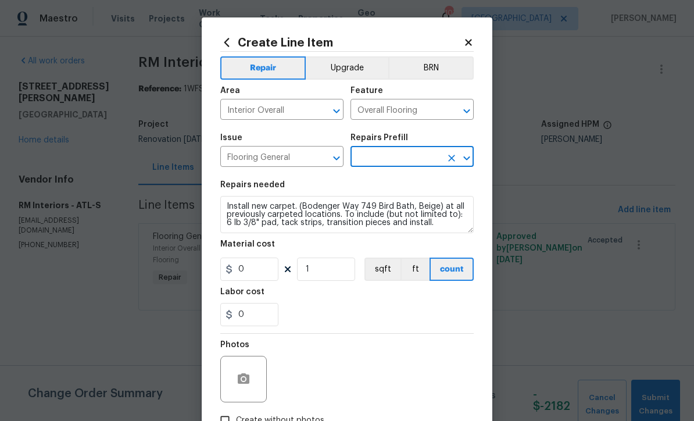
type input "Carpet LVL 1 - Bodenger Way (Beige) $1.26"
type input "1.26"
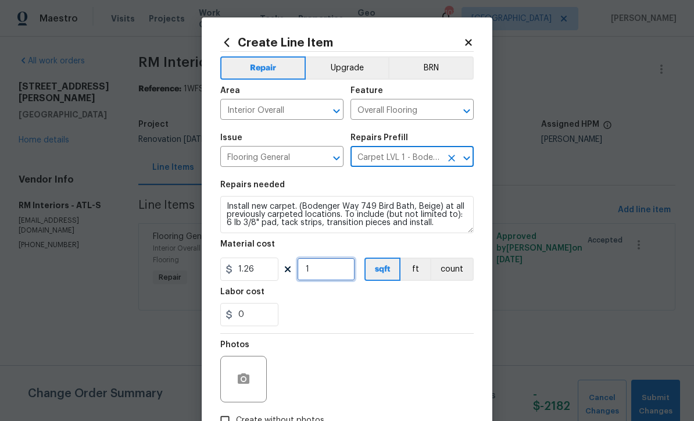
click at [315, 277] on input "1" at bounding box center [326, 269] width 58 height 23
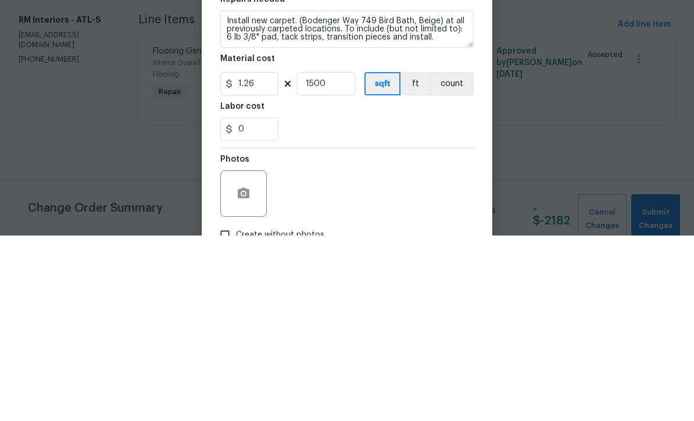
click at [359, 303] on div "0" at bounding box center [346, 314] width 253 height 23
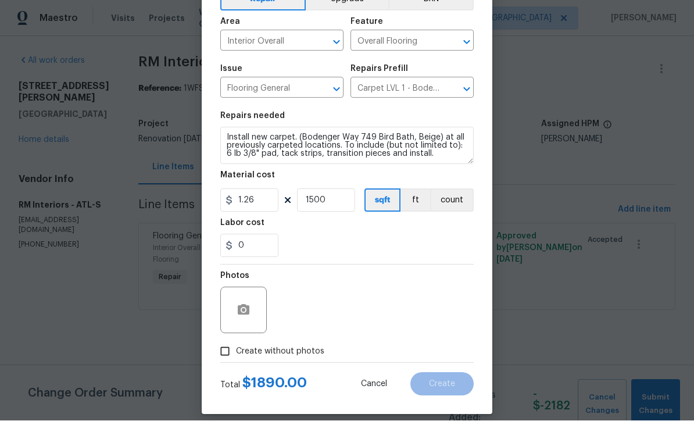
scroll to position [69, 0]
click at [259, 207] on input "1.26" at bounding box center [249, 199] width 58 height 23
click at [333, 202] on input "1500" at bounding box center [326, 199] width 58 height 23
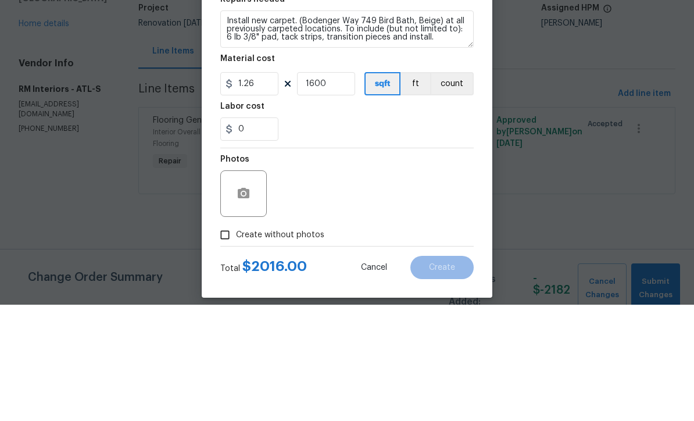
click at [400, 234] on div "0" at bounding box center [346, 245] width 253 height 23
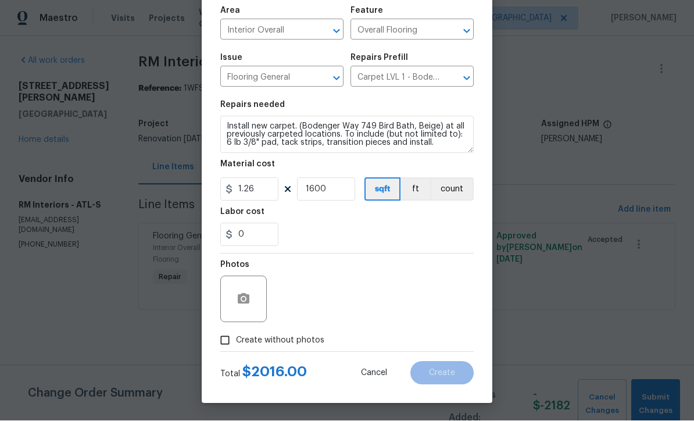
scroll to position [82, 0]
click at [328, 194] on input "1600" at bounding box center [326, 189] width 58 height 23
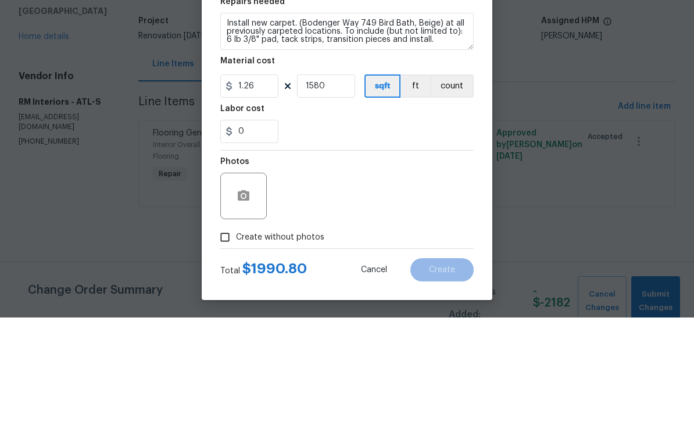
click at [345, 223] on div "0" at bounding box center [346, 234] width 253 height 23
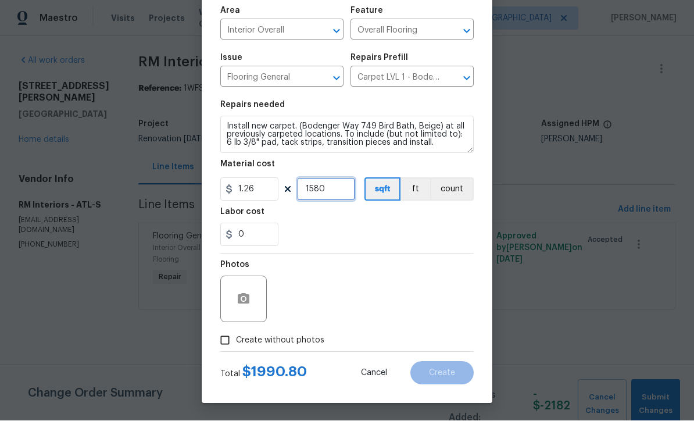
click at [328, 192] on input "1580" at bounding box center [326, 189] width 58 height 23
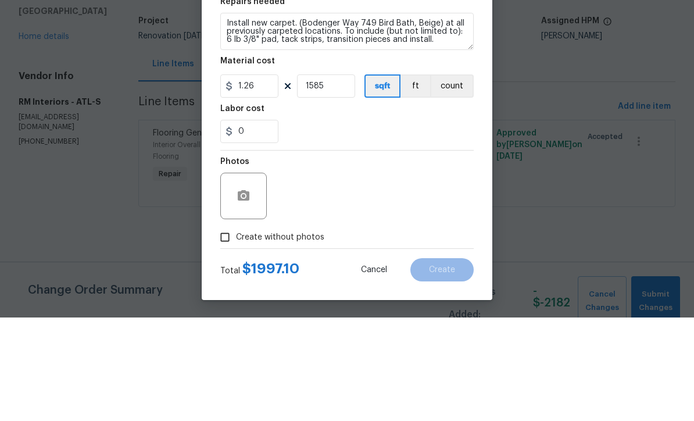
click at [327, 223] on div "0" at bounding box center [346, 234] width 253 height 23
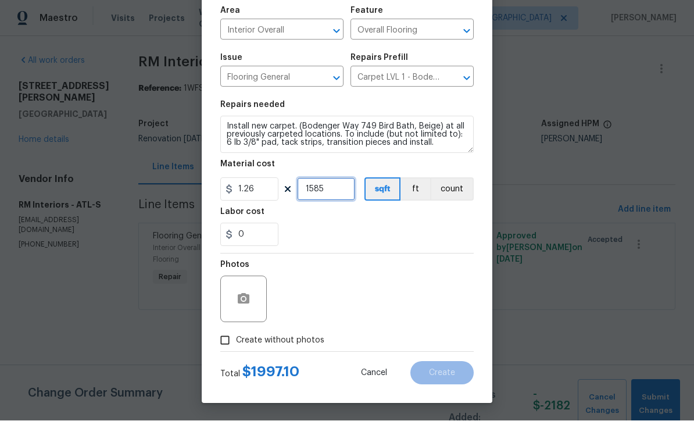
click at [331, 196] on input "1585" at bounding box center [326, 189] width 58 height 23
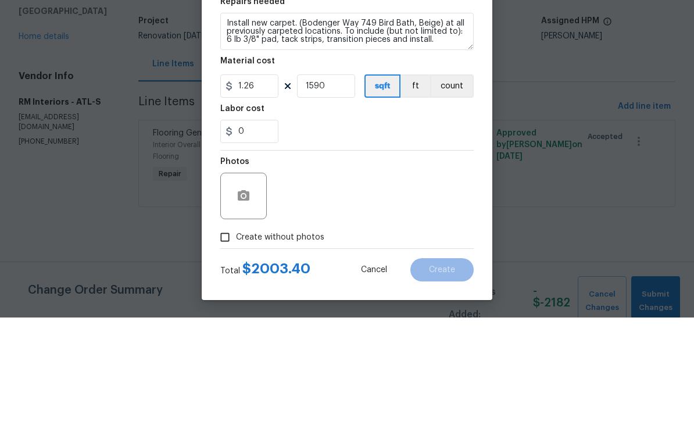
click at [331, 223] on div "0" at bounding box center [346, 234] width 253 height 23
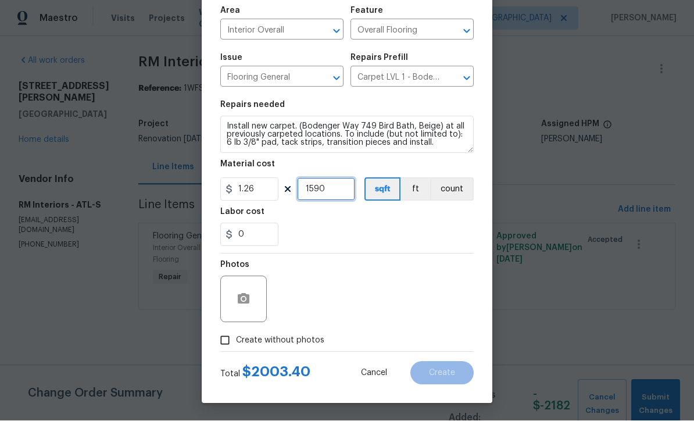
click at [330, 194] on input "1590" at bounding box center [326, 189] width 58 height 23
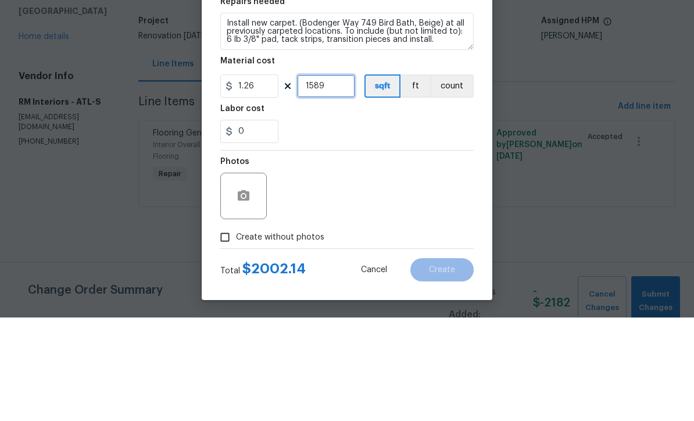
type input "1589"
click at [376, 223] on div "0" at bounding box center [346, 234] width 253 height 23
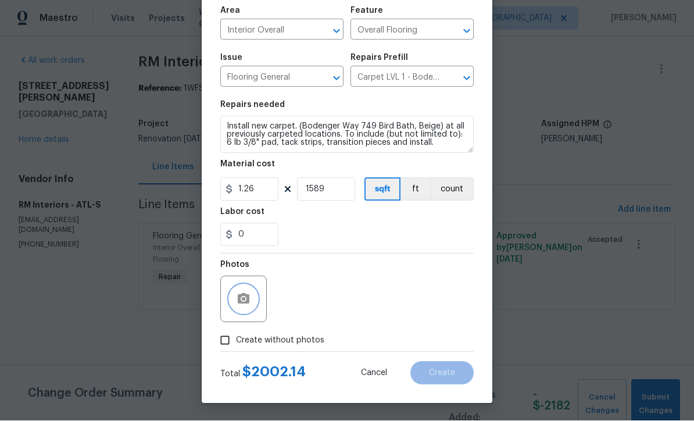
click at [242, 298] on circle "button" at bounding box center [243, 299] width 3 height 3
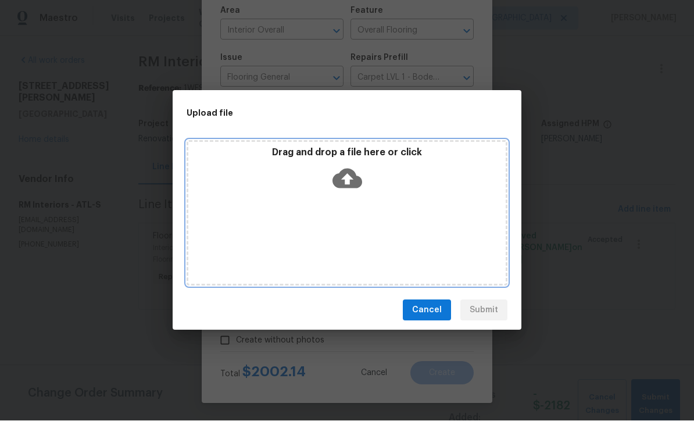
click at [342, 173] on icon at bounding box center [347, 179] width 30 height 20
click at [348, 180] on icon at bounding box center [347, 179] width 30 height 30
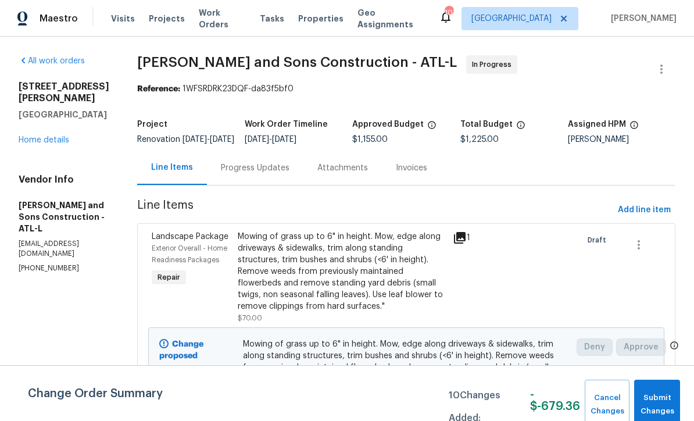
click at [37, 142] on link "Home details" at bounding box center [44, 140] width 51 height 8
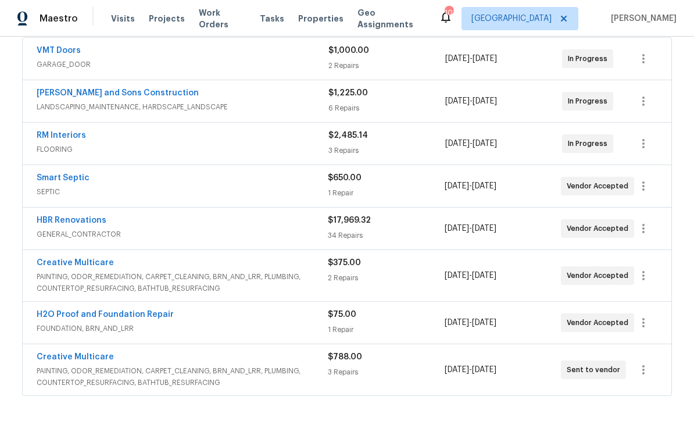
scroll to position [238, 0]
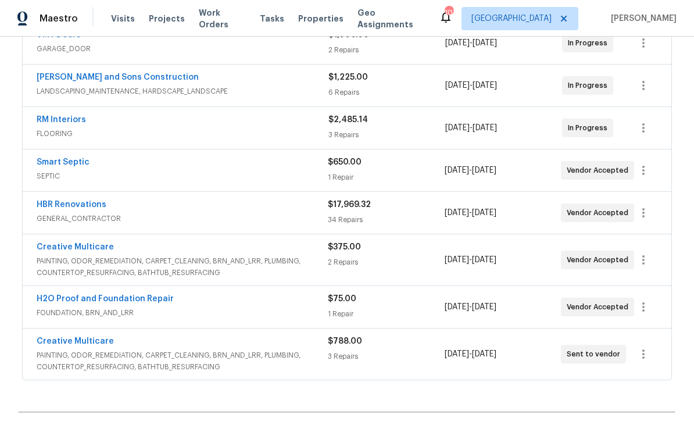
click at [54, 164] on link "Smart Septic" at bounding box center [63, 162] width 53 height 8
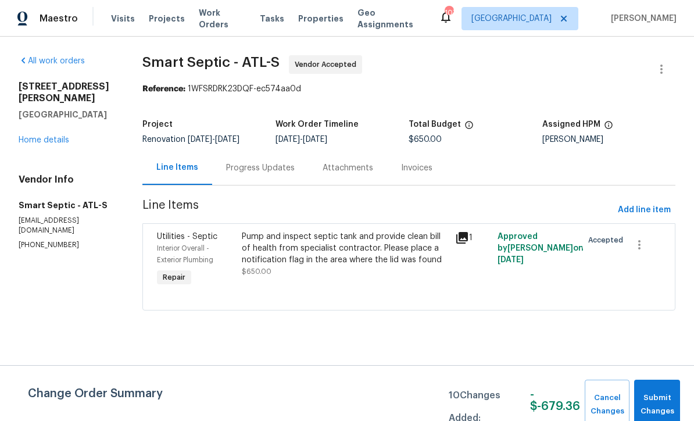
click at [37, 136] on link "Home details" at bounding box center [44, 140] width 51 height 8
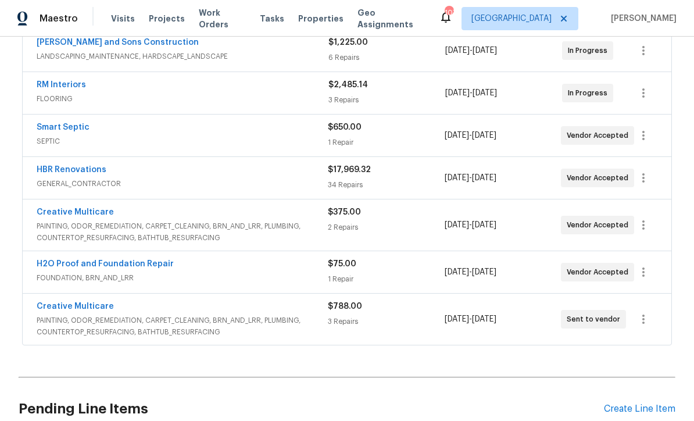
scroll to position [273, 0]
click at [63, 213] on link "Creative Multicare" at bounding box center [75, 212] width 77 height 8
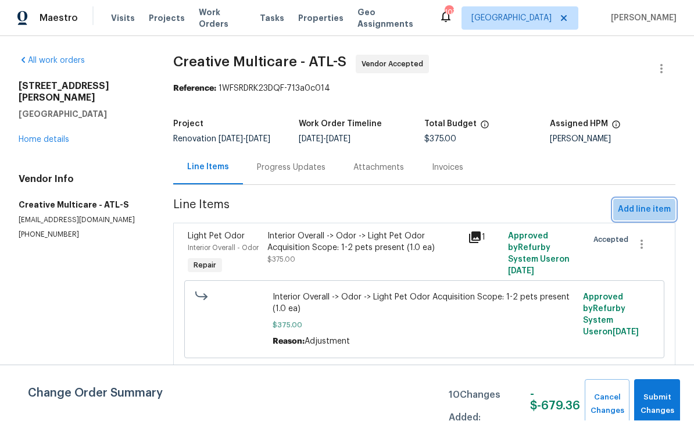
click at [637, 217] on span "Add line item" at bounding box center [644, 210] width 53 height 15
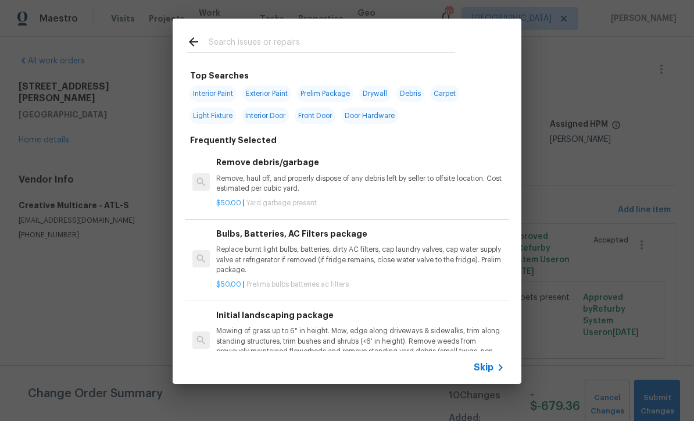
click at [213, 44] on input "text" at bounding box center [332, 43] width 246 height 17
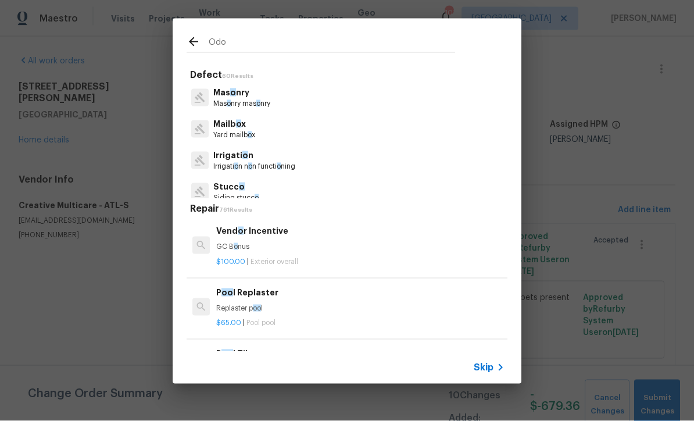
type input "Odor"
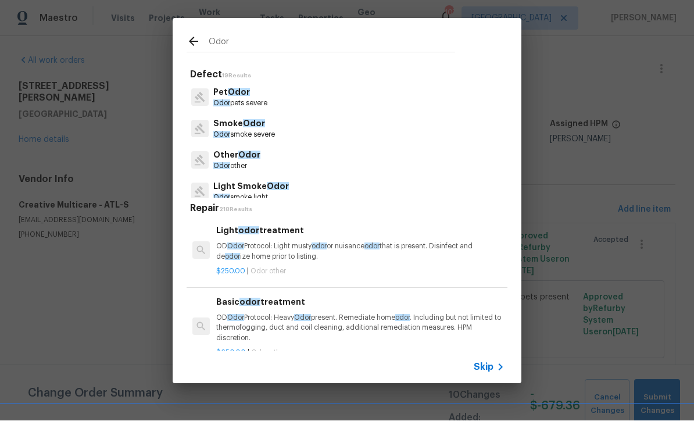
click at [227, 157] on p "Other Odor" at bounding box center [236, 155] width 47 height 12
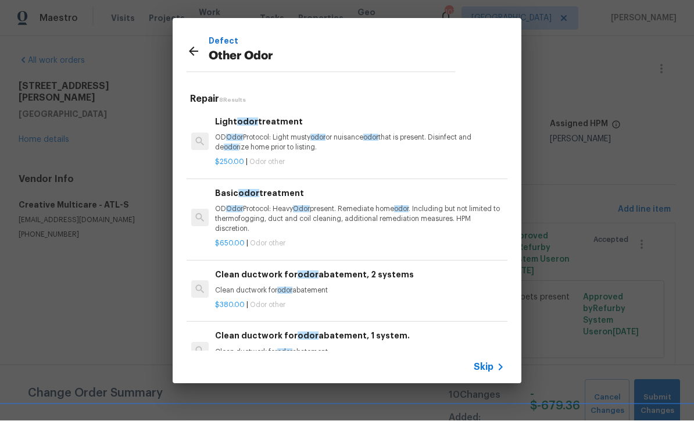
scroll to position [0, 1]
click at [195, 51] on icon at bounding box center [193, 51] width 9 height 9
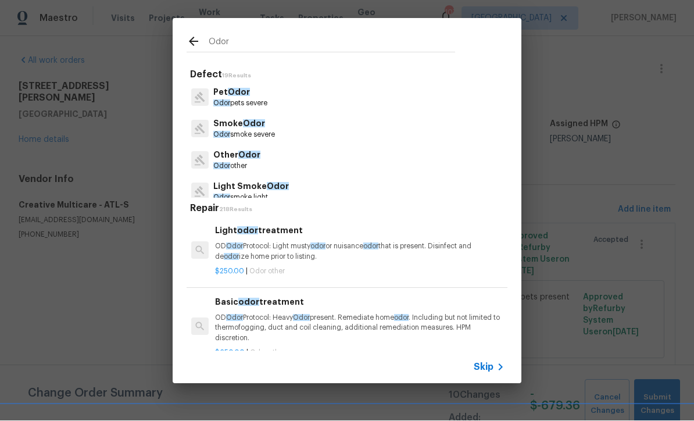
click at [497, 366] on icon at bounding box center [500, 367] width 14 height 14
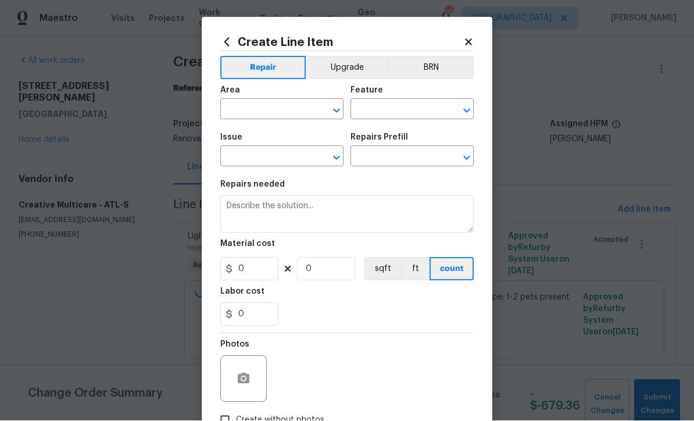
click at [240, 106] on input "text" at bounding box center [265, 111] width 91 height 18
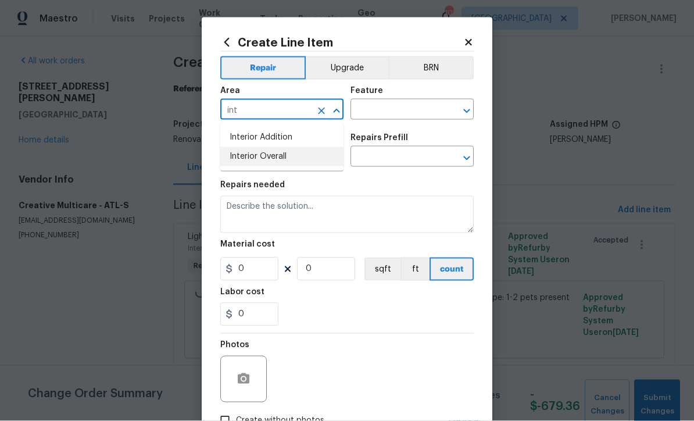
click at [245, 156] on li "Interior Overall" at bounding box center [281, 156] width 123 height 19
type input "Interior Overall"
click at [364, 114] on input "text" at bounding box center [396, 111] width 91 height 18
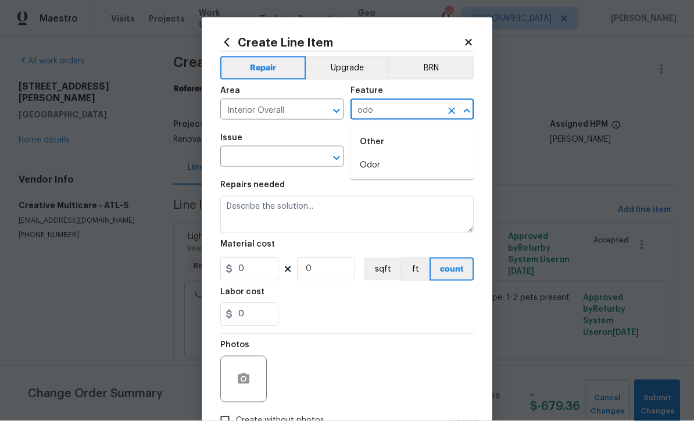
click at [371, 166] on li "Odor" at bounding box center [412, 165] width 123 height 19
type input "Odor"
click at [273, 153] on input "text" at bounding box center [265, 158] width 91 height 18
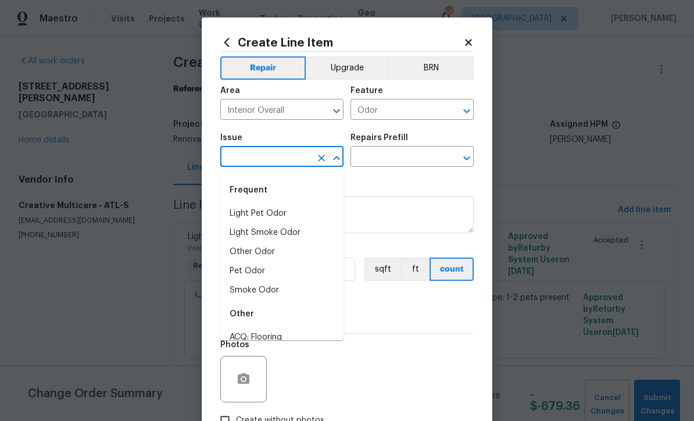
click at [244, 252] on li "Other Odor" at bounding box center [281, 251] width 123 height 19
type input "Other Odor"
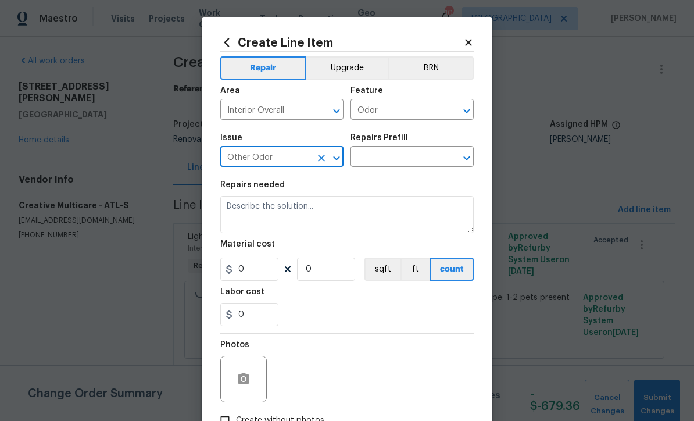
click at [378, 156] on input "text" at bounding box center [396, 158] width 91 height 18
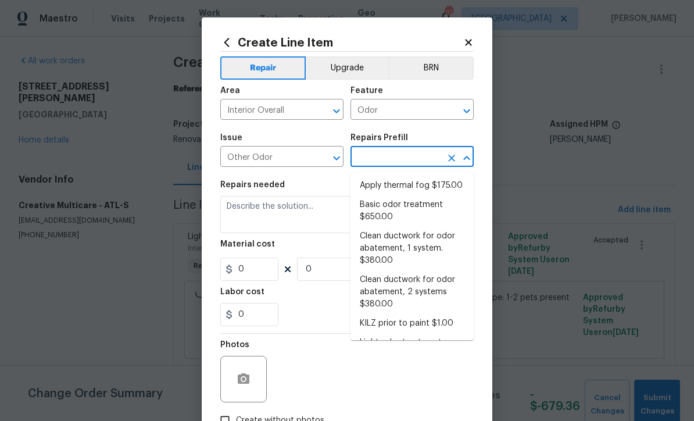
scroll to position [0, 0]
click at [384, 210] on li "Basic odor treatment $650.00" at bounding box center [412, 210] width 123 height 31
type input "Basic odor treatment $650.00"
type textarea "OD Odor Protocol: Heavy Odor present. Remediate home odor. Including but not li…"
type input "1"
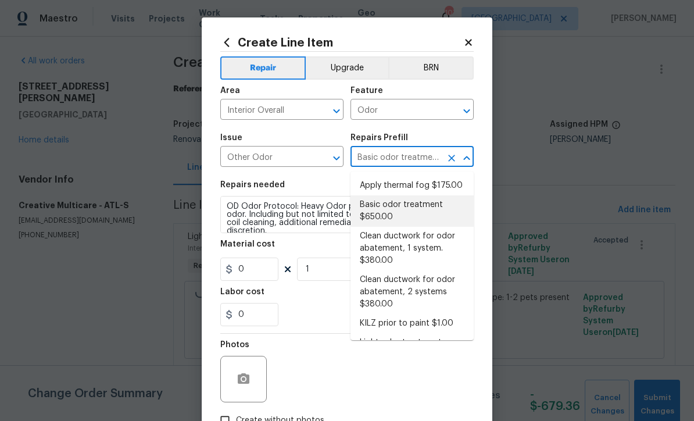
type input "650"
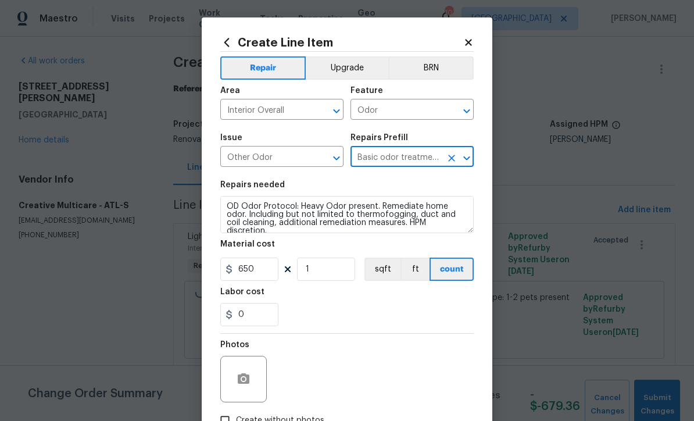
click at [446, 159] on icon "Clear" at bounding box center [452, 158] width 12 height 12
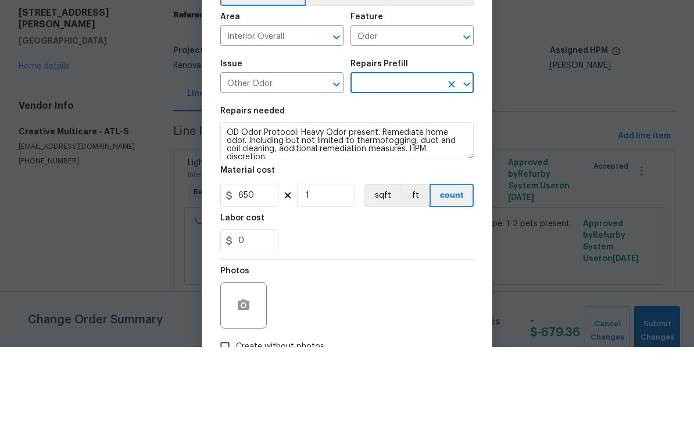
click at [368, 149] on input "text" at bounding box center [396, 158] width 91 height 18
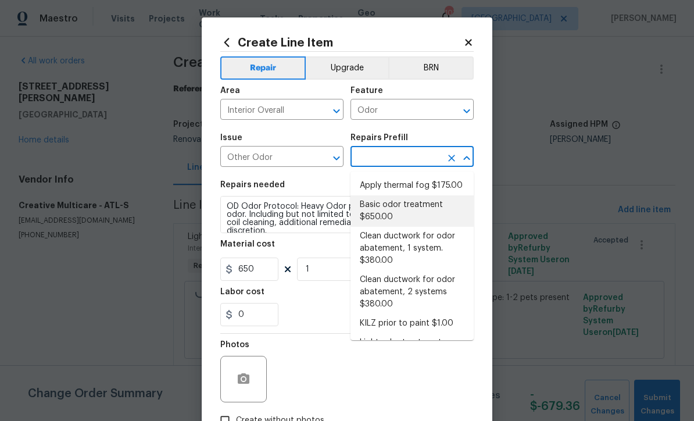
click at [324, 162] on icon "Clear" at bounding box center [321, 158] width 7 height 7
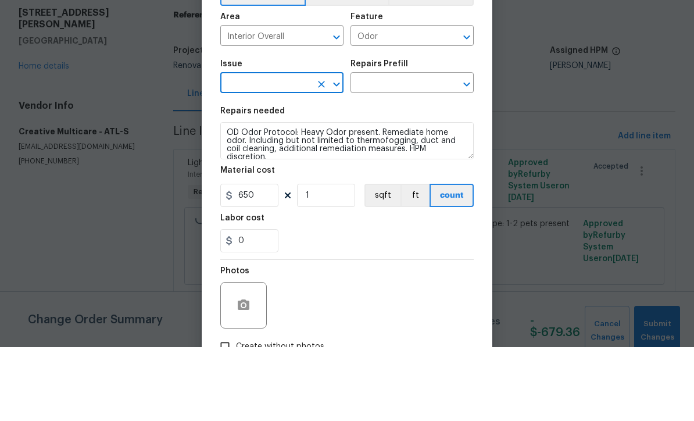
click at [245, 149] on input "text" at bounding box center [265, 158] width 91 height 18
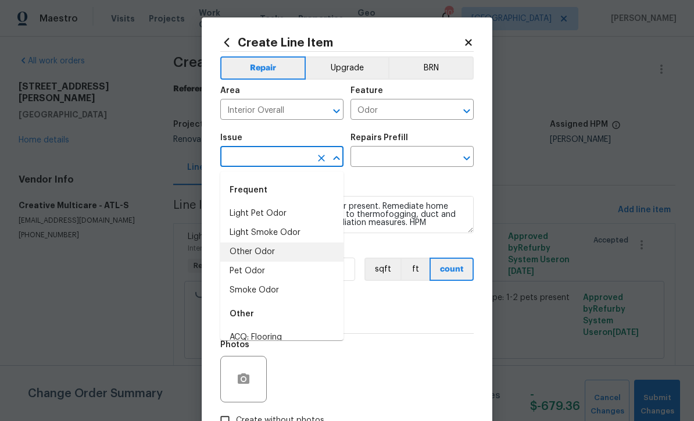
click at [246, 292] on li "Smoke Odor" at bounding box center [281, 290] width 123 height 19
type input "Smoke Odor"
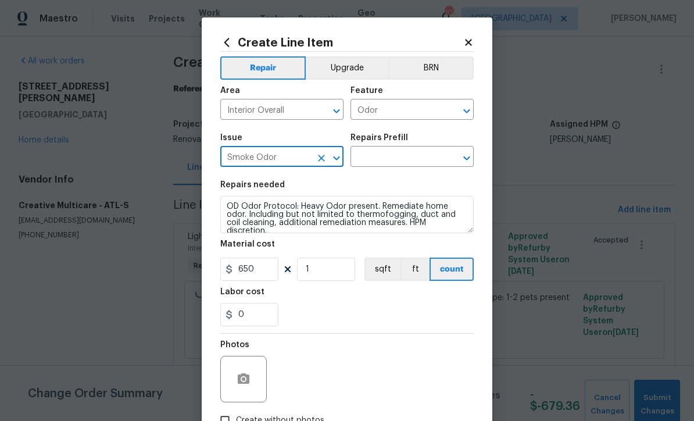
click at [374, 158] on input "text" at bounding box center [396, 158] width 91 height 18
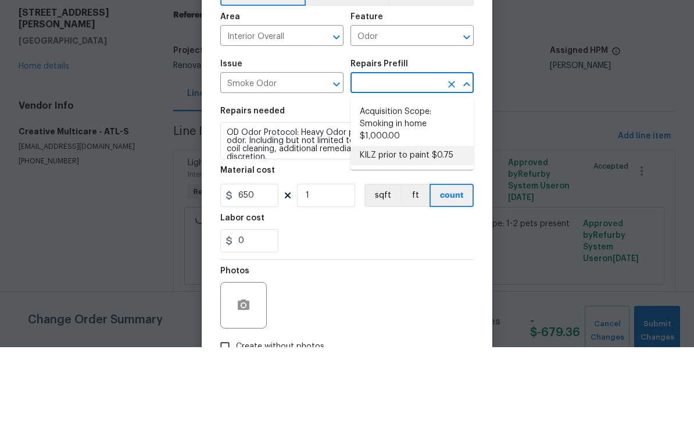
click at [321, 155] on icon "Clear" at bounding box center [321, 158] width 7 height 7
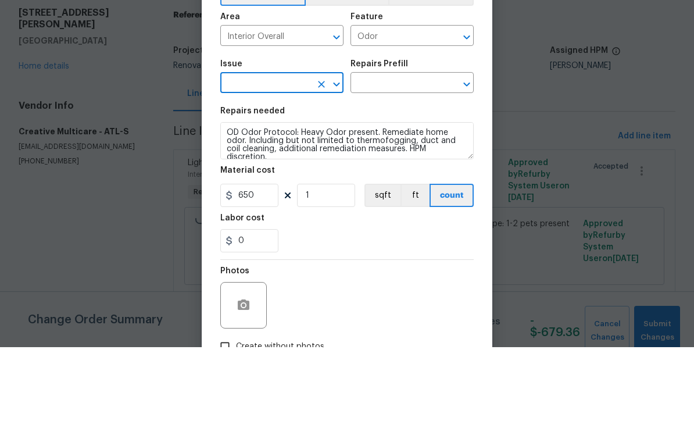
click at [247, 149] on input "text" at bounding box center [265, 158] width 91 height 18
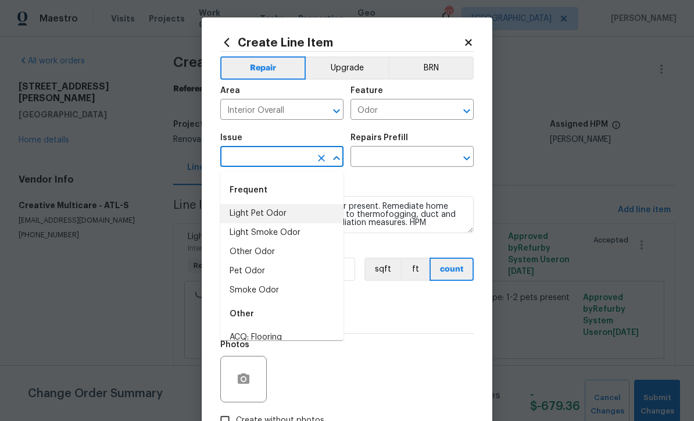
click at [252, 216] on li "Light Pet Odor" at bounding box center [281, 213] width 123 height 19
type input "Light Pet Odor"
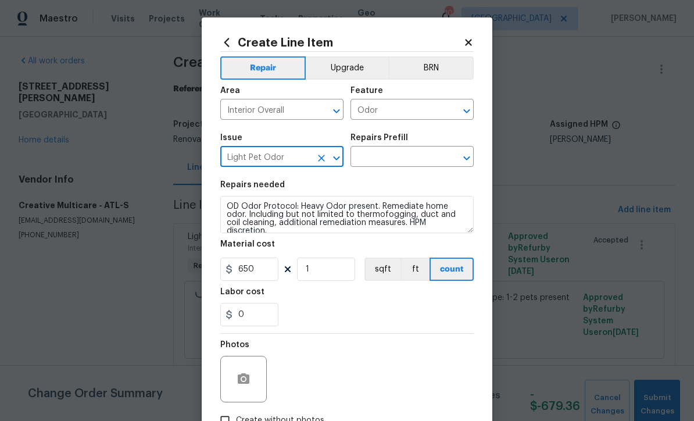
click at [320, 159] on icon "Clear" at bounding box center [321, 158] width 7 height 7
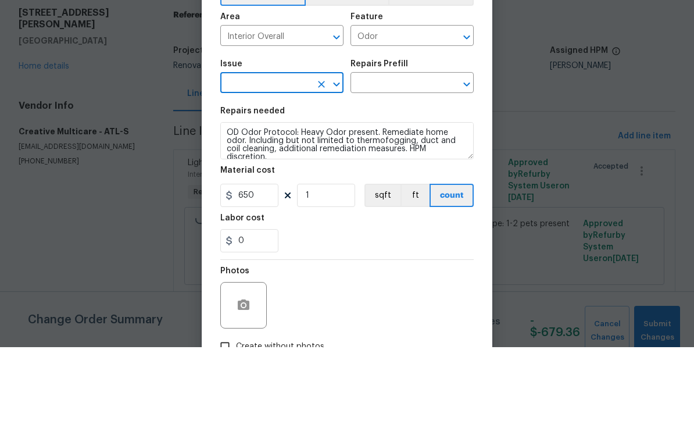
click at [255, 149] on input "text" at bounding box center [265, 158] width 91 height 18
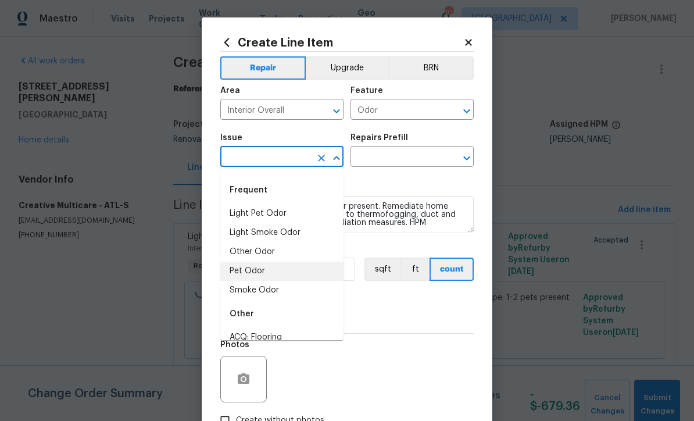
click at [244, 269] on li "Pet Odor" at bounding box center [281, 271] width 123 height 19
type input "Pet Odor"
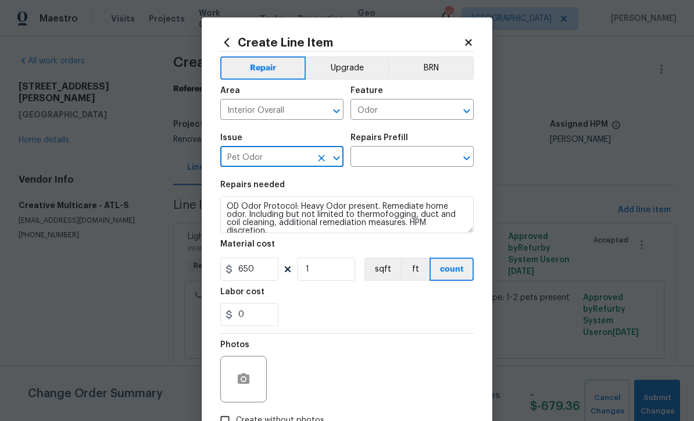
click at [378, 159] on input "text" at bounding box center [396, 158] width 91 height 18
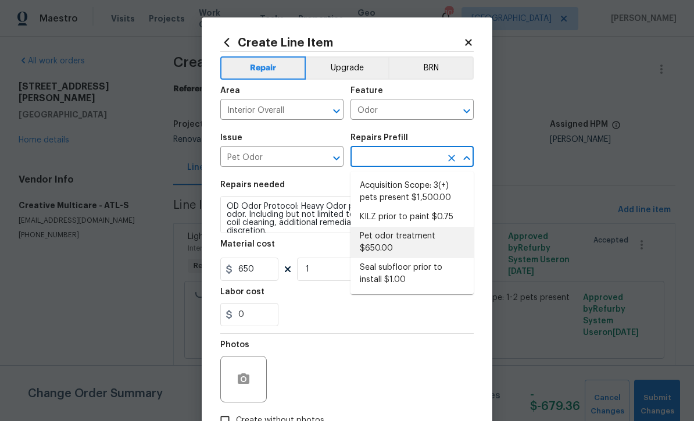
click at [388, 244] on li "Pet odor treatment $650.00" at bounding box center [412, 242] width 123 height 31
type input "Pet odor treatment $650.00"
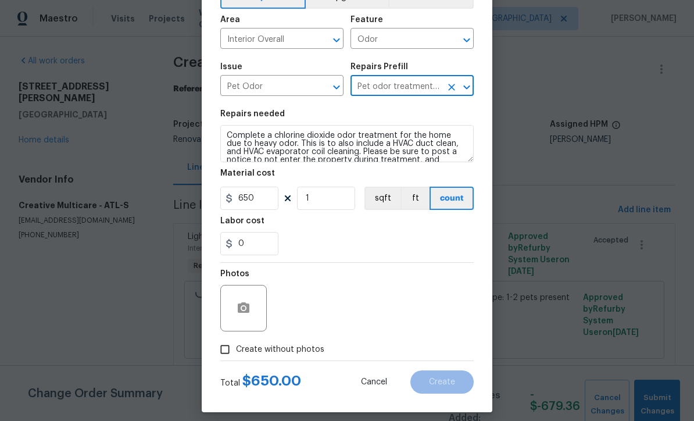
scroll to position [76, 0]
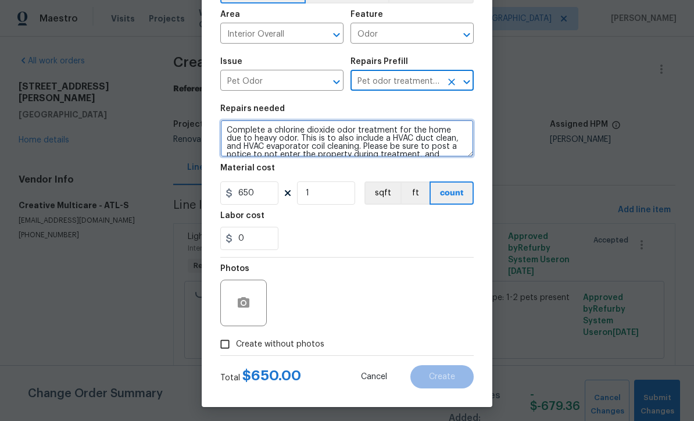
click at [343, 148] on textarea "Complete a chlorine dioxide odor treatment for the home due to heavy odor. This…" at bounding box center [346, 138] width 253 height 37
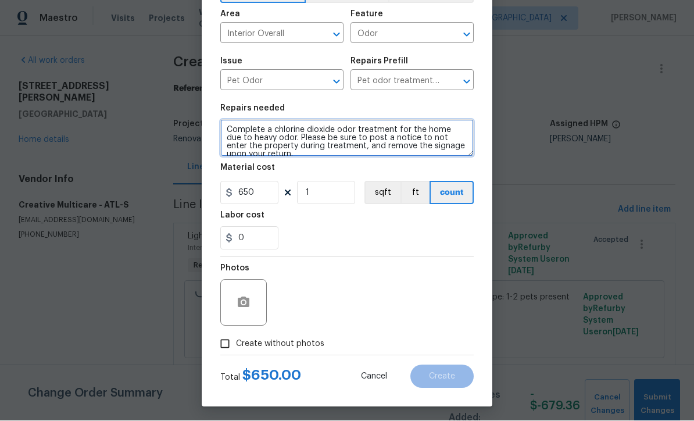
type textarea "Complete a chlorine dioxide odor treatment for the home due to heavy odor. Plea…"
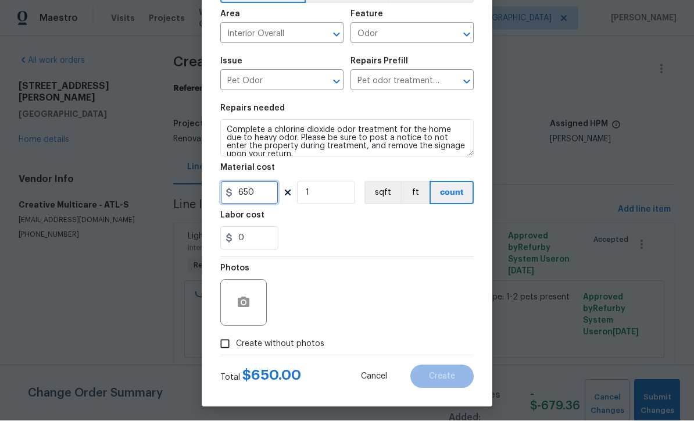
click at [262, 200] on input "650" at bounding box center [249, 192] width 58 height 23
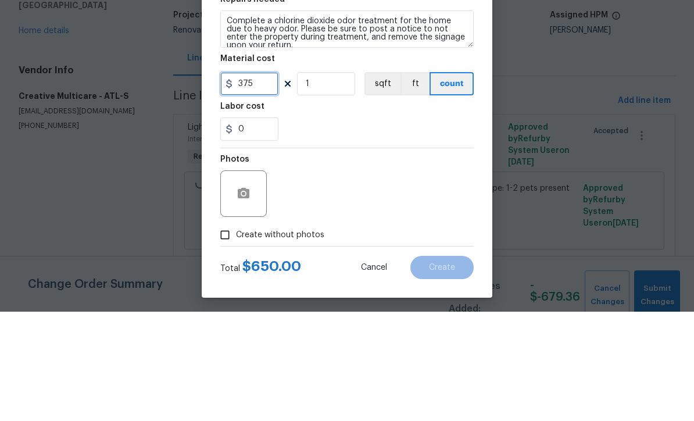
type input "375"
click at [312, 227] on div "0" at bounding box center [346, 238] width 253 height 23
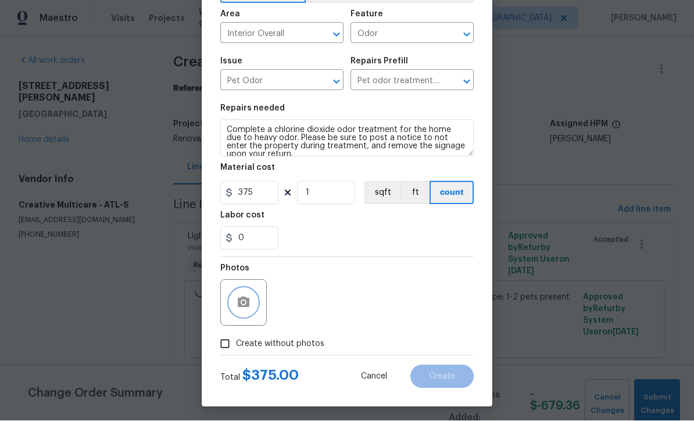
click at [239, 307] on icon "button" at bounding box center [244, 302] width 12 height 10
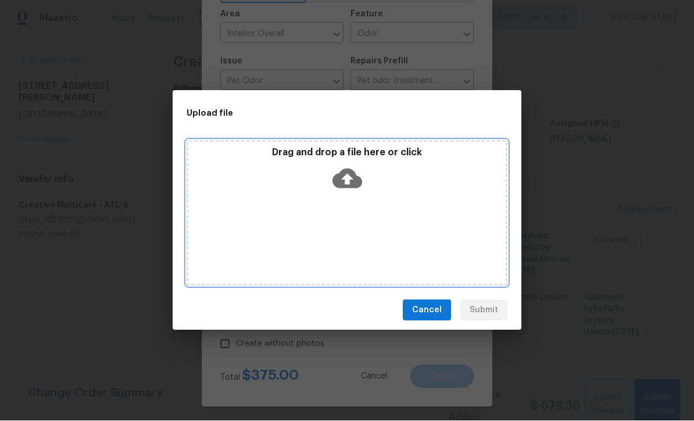
click at [339, 174] on icon at bounding box center [347, 179] width 30 height 20
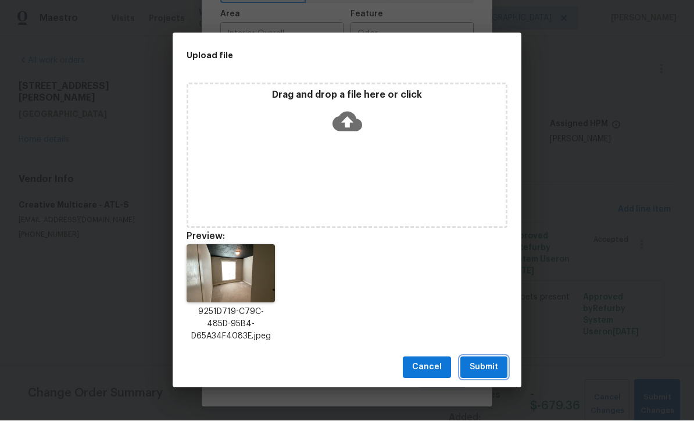
click at [484, 371] on span "Submit" at bounding box center [484, 367] width 28 height 15
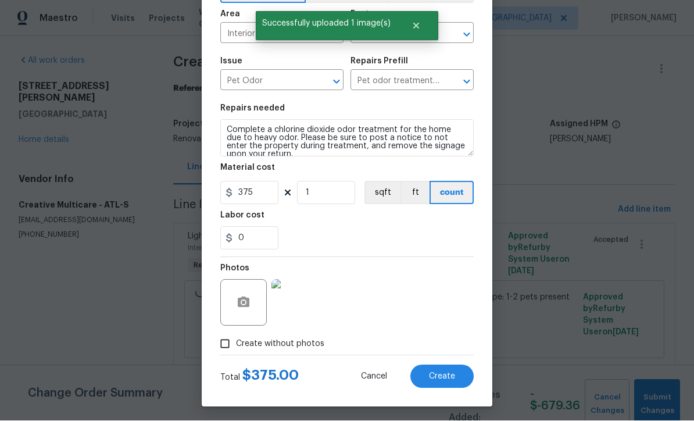
click at [445, 377] on span "Create" at bounding box center [442, 377] width 26 height 9
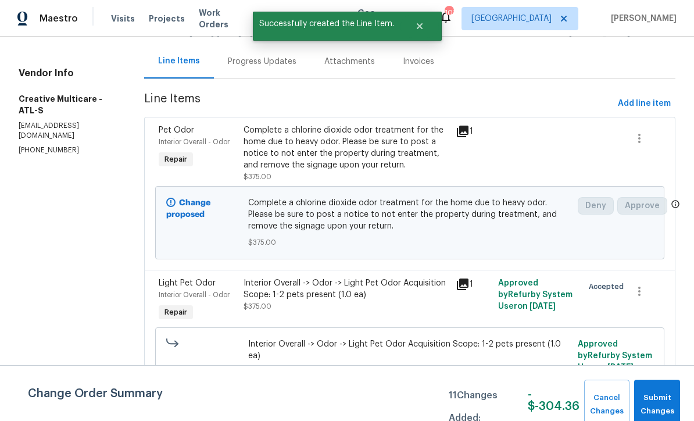
scroll to position [106, 0]
click at [642, 299] on icon "button" at bounding box center [639, 292] width 14 height 14
click at [648, 299] on li "Cancel" at bounding box center [649, 300] width 45 height 19
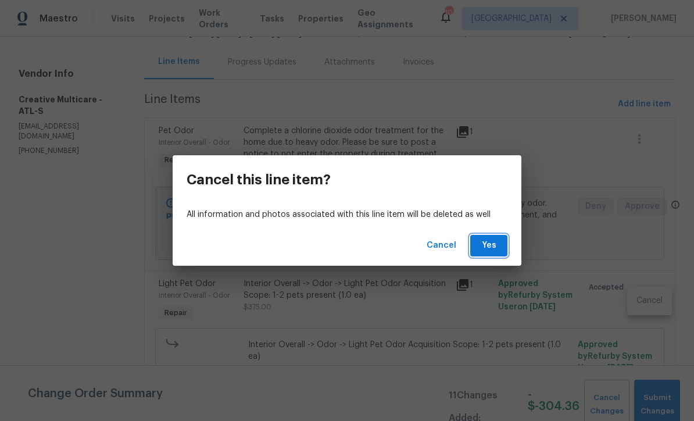
click at [489, 245] on span "Yes" at bounding box center [489, 245] width 19 height 15
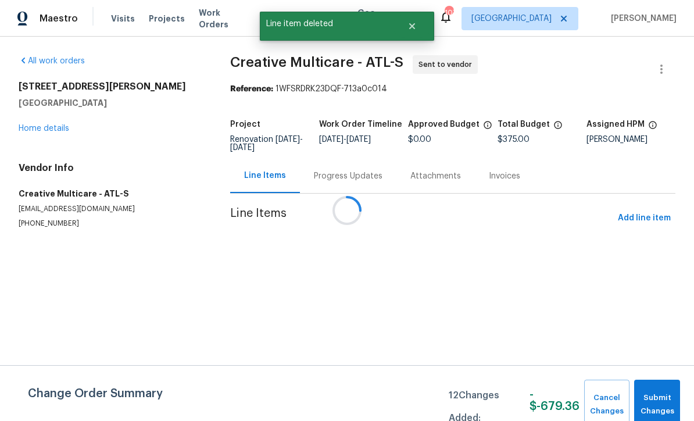
scroll to position [0, 0]
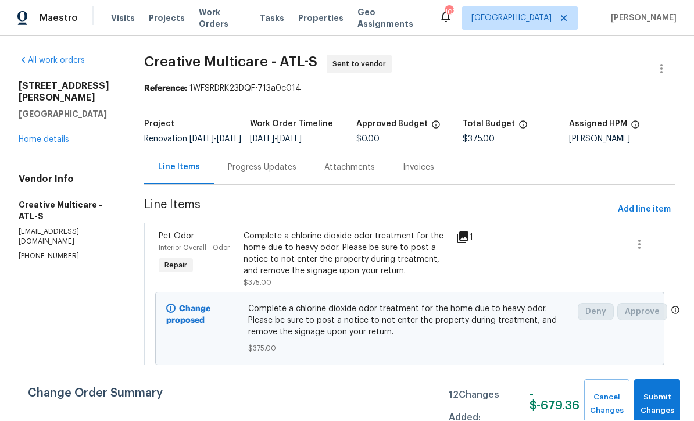
click at [41, 136] on link "Home details" at bounding box center [44, 140] width 51 height 8
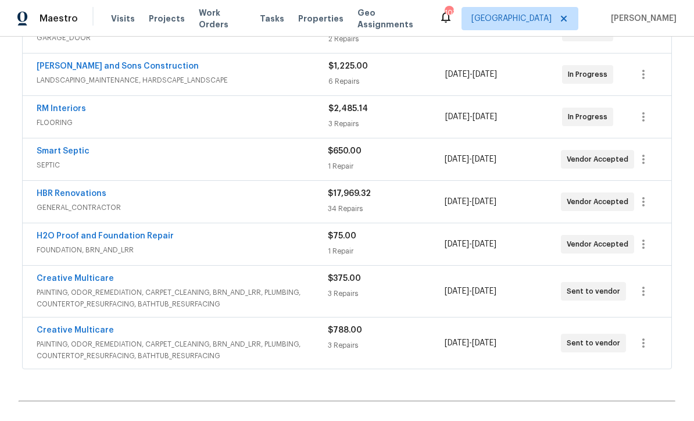
scroll to position [249, 0]
click at [63, 332] on link "Creative Multicare" at bounding box center [75, 330] width 77 height 8
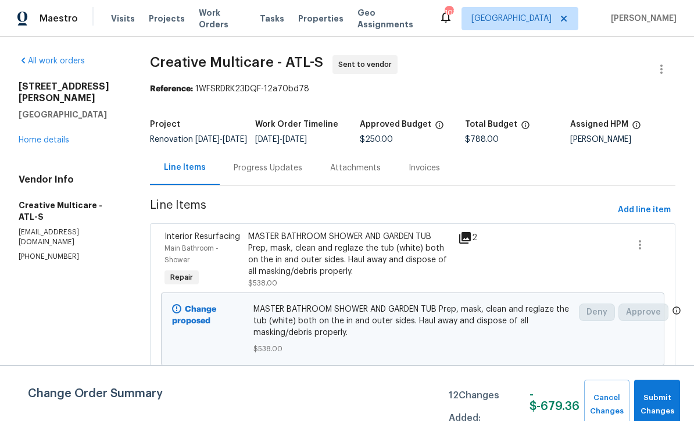
click at [42, 136] on link "Home details" at bounding box center [44, 140] width 51 height 8
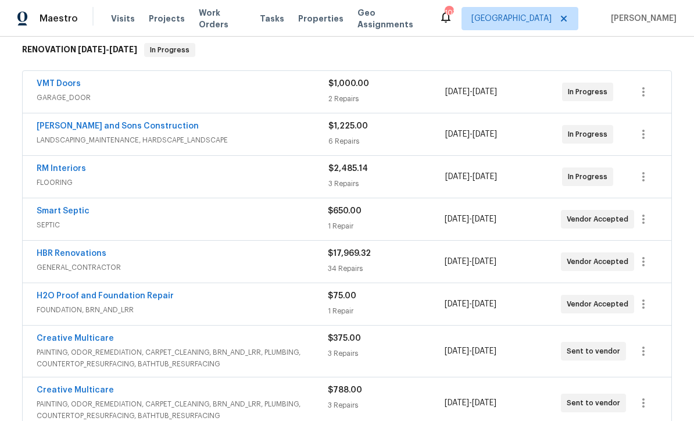
scroll to position [187, 0]
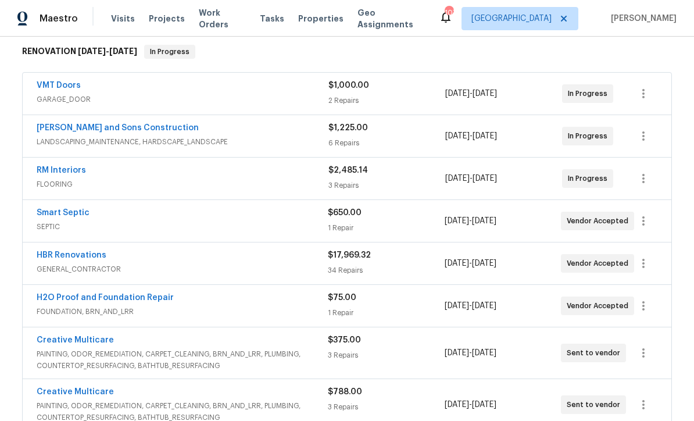
click at [67, 258] on link "HBR Renovations" at bounding box center [72, 255] width 70 height 8
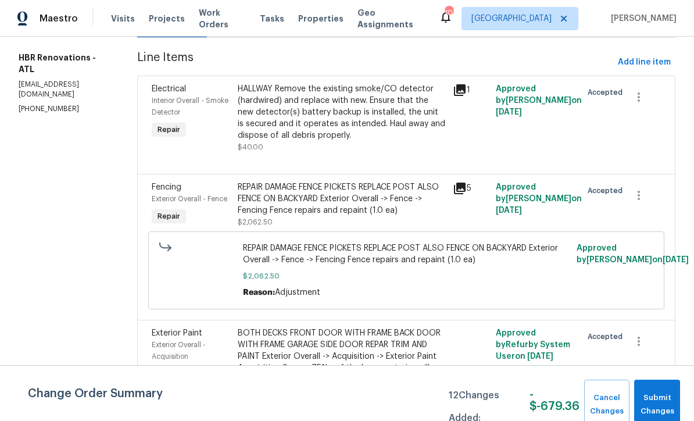
scroll to position [149, 0]
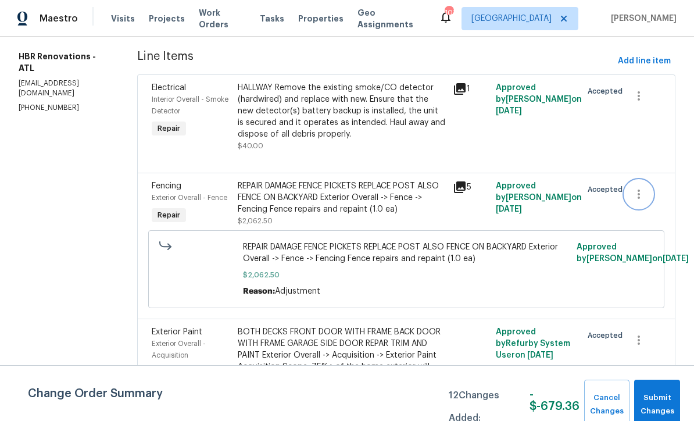
click at [645, 196] on icon "button" at bounding box center [639, 194] width 14 height 14
click at [578, 149] on div at bounding box center [347, 210] width 694 height 421
click at [639, 67] on span "Add line item" at bounding box center [644, 61] width 53 height 15
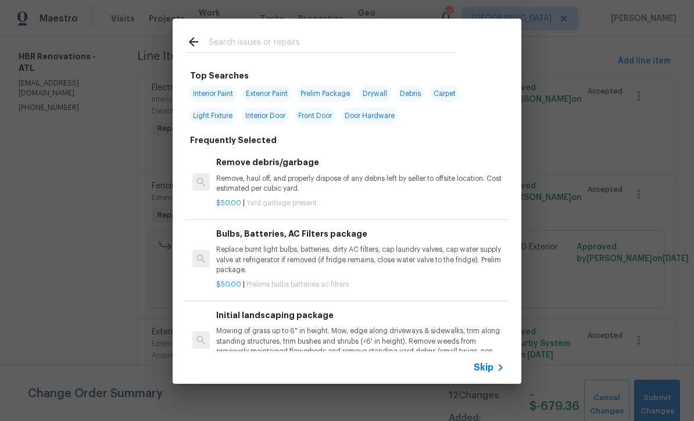
click at [212, 45] on input "text" at bounding box center [332, 43] width 246 height 17
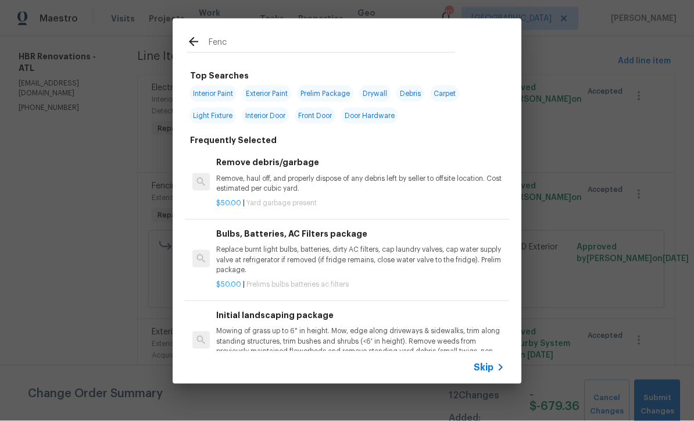
type input "Fence"
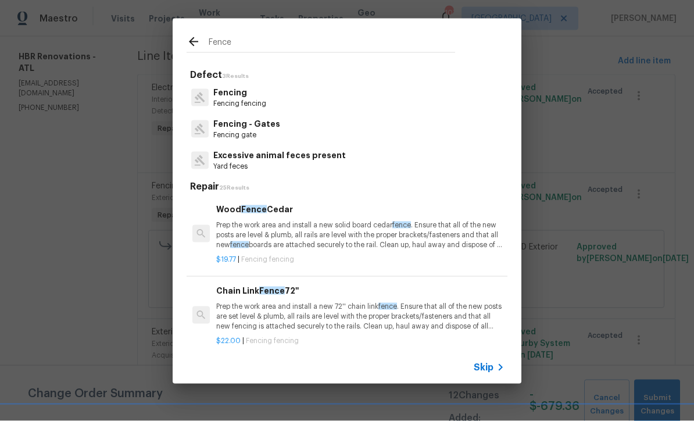
click at [231, 99] on p "Fencing fencing" at bounding box center [239, 104] width 53 height 10
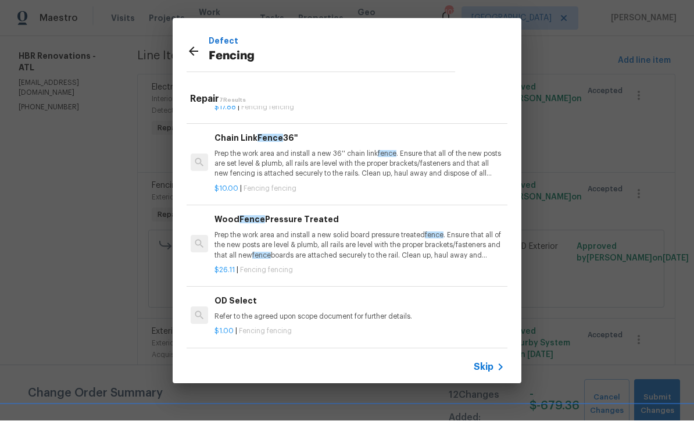
scroll to position [228, 2]
click at [330, 241] on p "Prep the work area and install a new solid board pressure treated fence . Ensur…" at bounding box center [358, 245] width 288 height 30
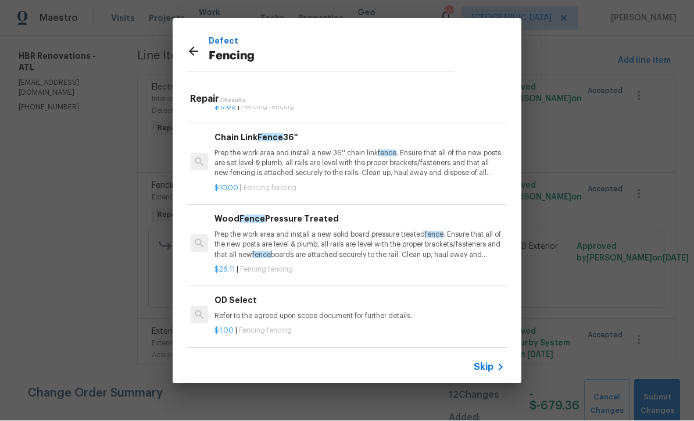
scroll to position [1, 0]
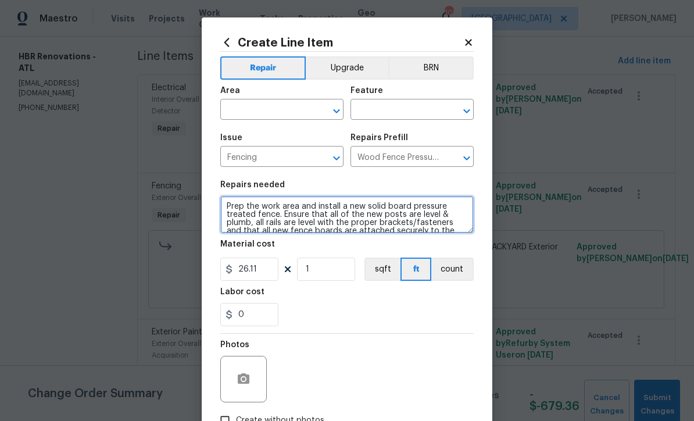
click at [222, 206] on textarea "Prep the work area and install a new solid board pressure treated fence. Ensure…" at bounding box center [346, 214] width 253 height 37
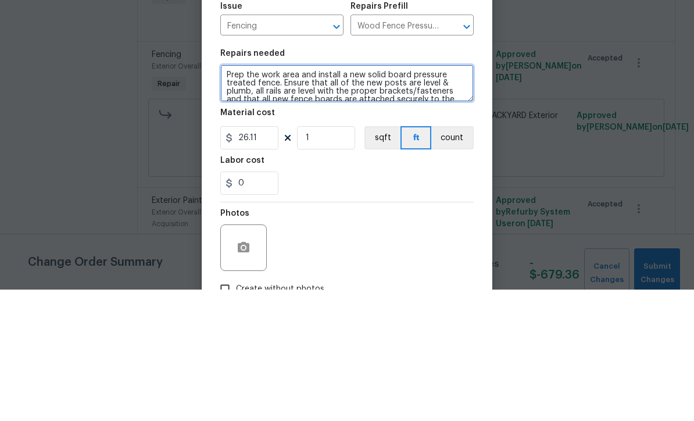
click at [233, 196] on textarea "Prep the work area and install a new solid board pressure treated fence. Ensure…" at bounding box center [346, 214] width 253 height 37
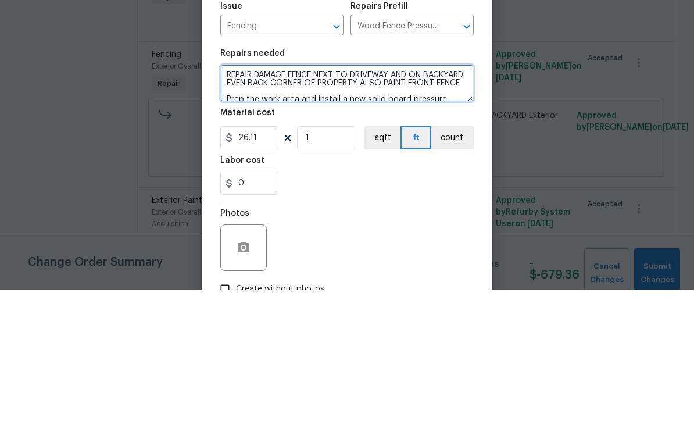
type textarea "REPAIR DAMAGE FENCE NEXT TO DRIVEWAY AND ON BACKYARD EVEN BACK CORNER OF PROPER…"
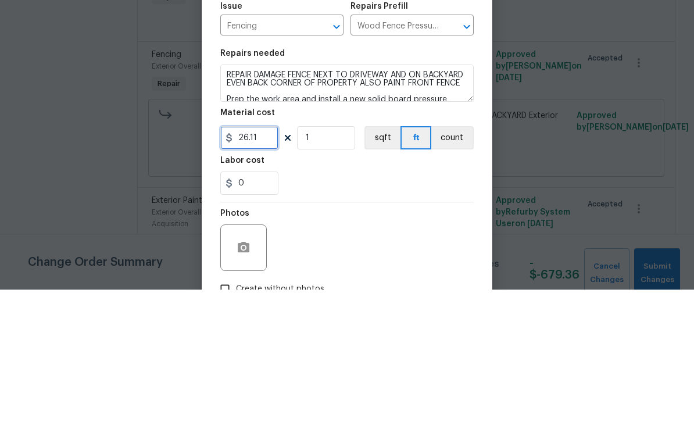
click at [256, 258] on input "26.11" at bounding box center [249, 269] width 58 height 23
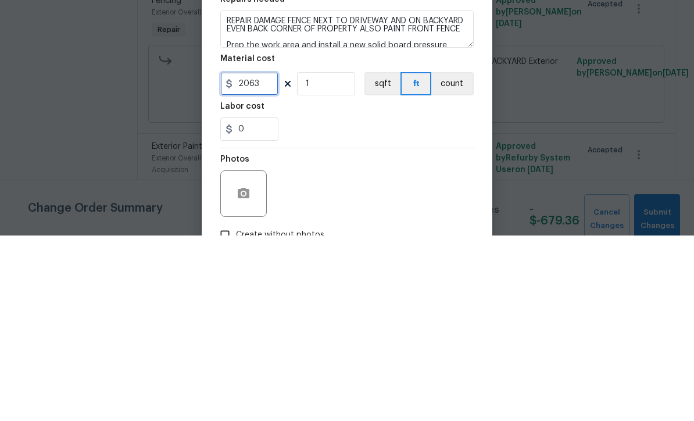
type input "2063"
click at [313, 303] on div "0" at bounding box center [346, 314] width 253 height 23
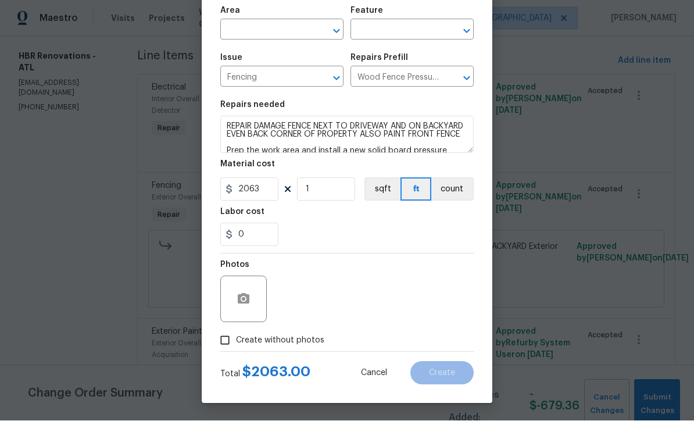
scroll to position [82, 0]
click at [239, 299] on icon "button" at bounding box center [244, 299] width 12 height 10
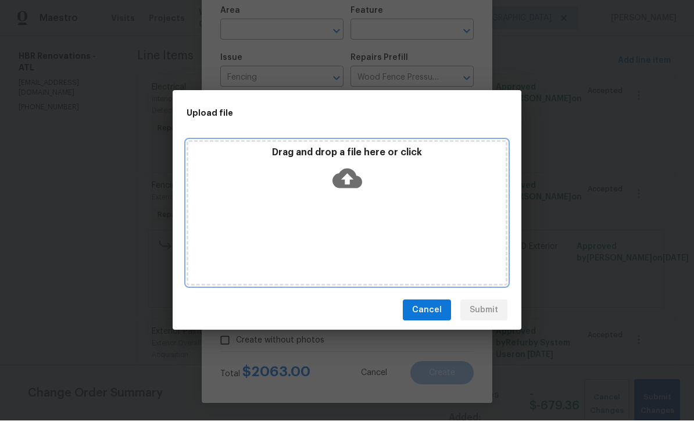
click at [344, 177] on icon at bounding box center [347, 179] width 30 height 30
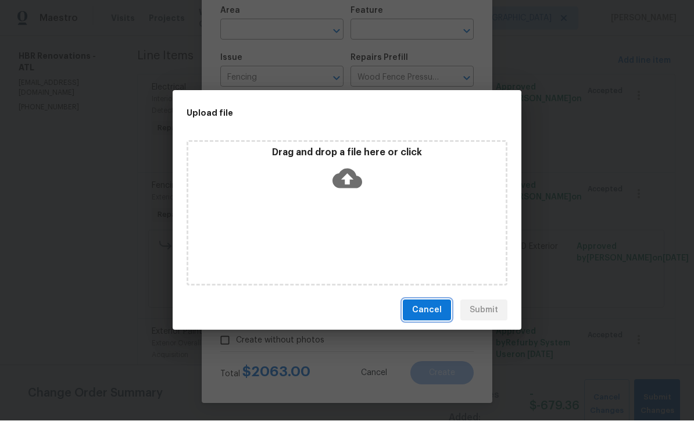
click at [425, 312] on span "Cancel" at bounding box center [427, 310] width 30 height 15
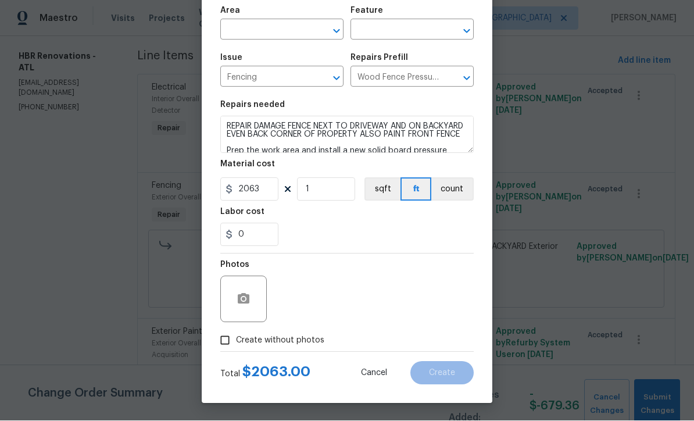
click at [226, 344] on input "Create without photos" at bounding box center [225, 341] width 22 height 22
checkbox input "true"
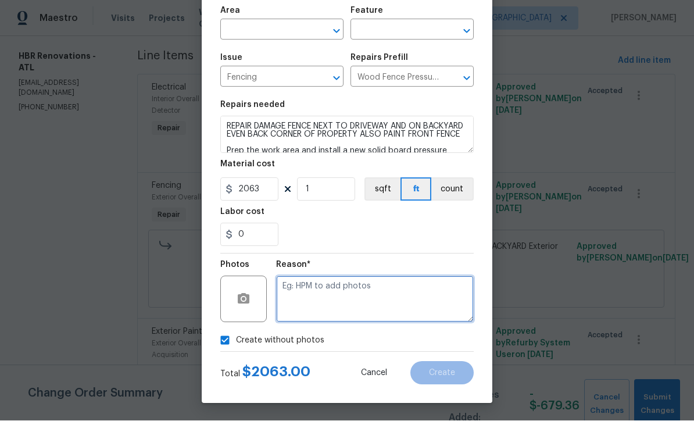
click at [285, 286] on textarea at bounding box center [375, 299] width 198 height 47
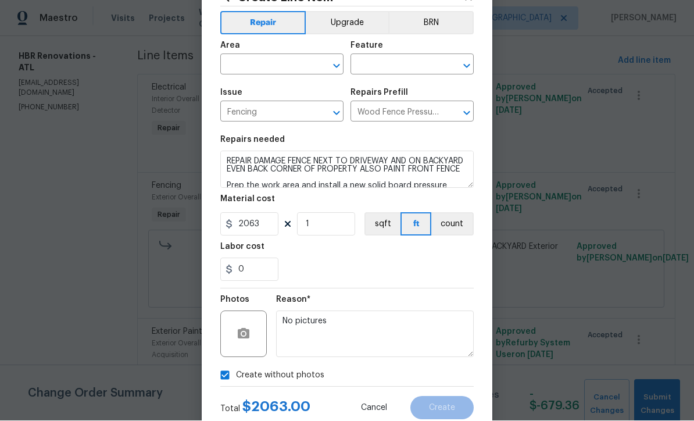
scroll to position [43, 0]
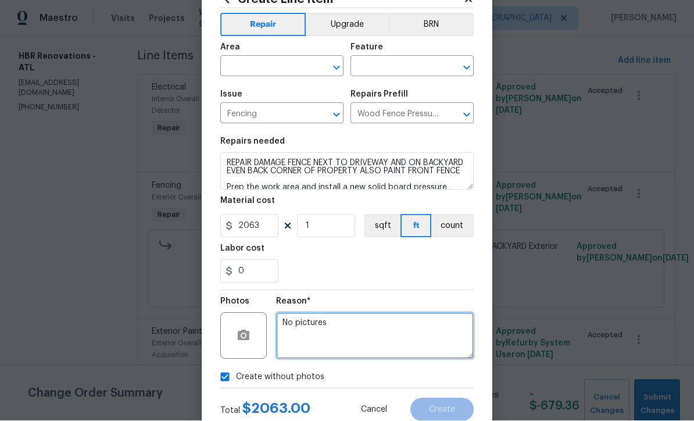
type textarea "No pictures"
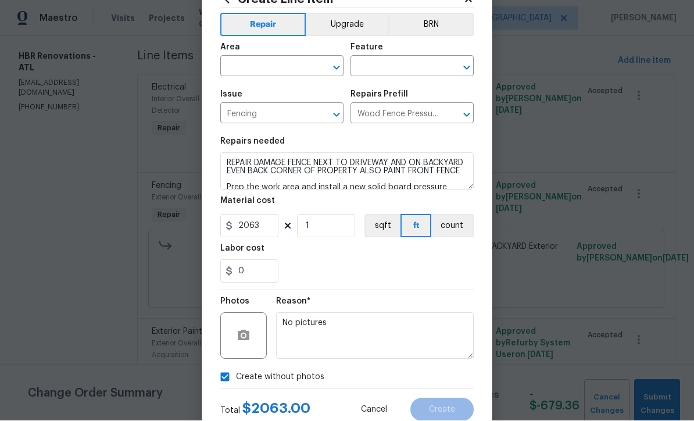
click at [238, 67] on input "text" at bounding box center [265, 68] width 91 height 18
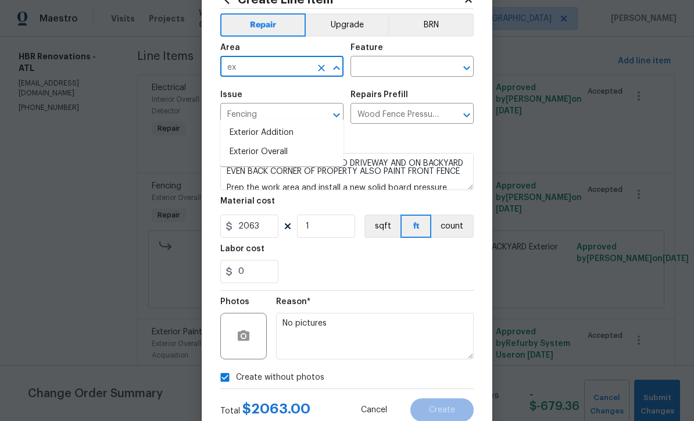
click at [244, 142] on li "Exterior Overall" at bounding box center [281, 151] width 123 height 19
type input "Exterior Overall"
click at [359, 66] on input "text" at bounding box center [396, 68] width 91 height 18
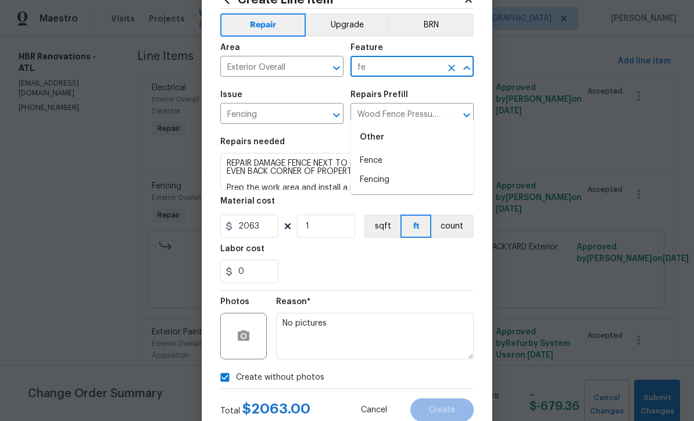
click at [369, 170] on li "Fencing" at bounding box center [412, 179] width 123 height 19
type input "Fencing"
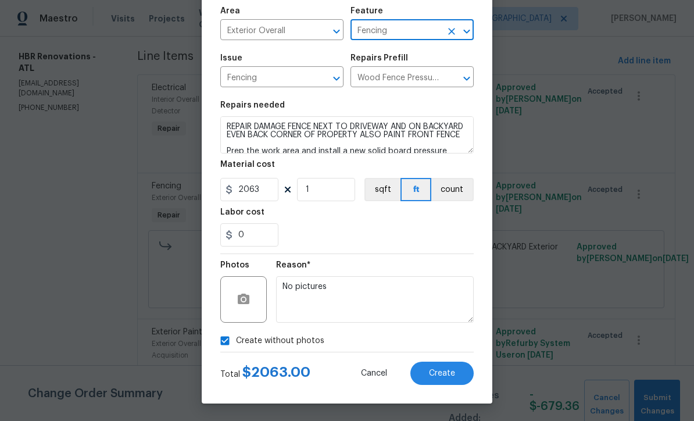
scroll to position [82, 0]
click at [440, 370] on span "Create" at bounding box center [442, 373] width 26 height 9
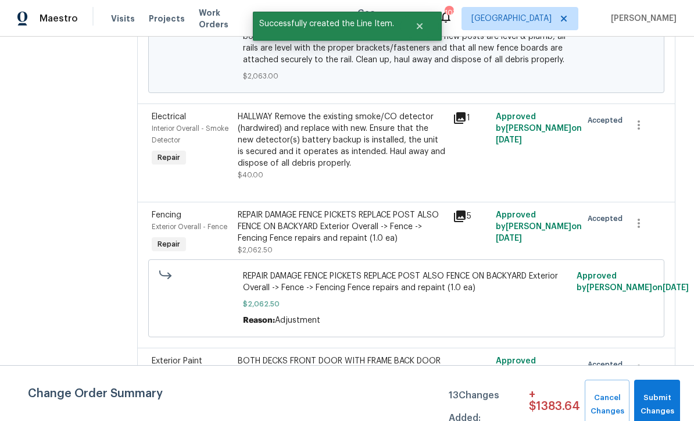
scroll to position [359, 0]
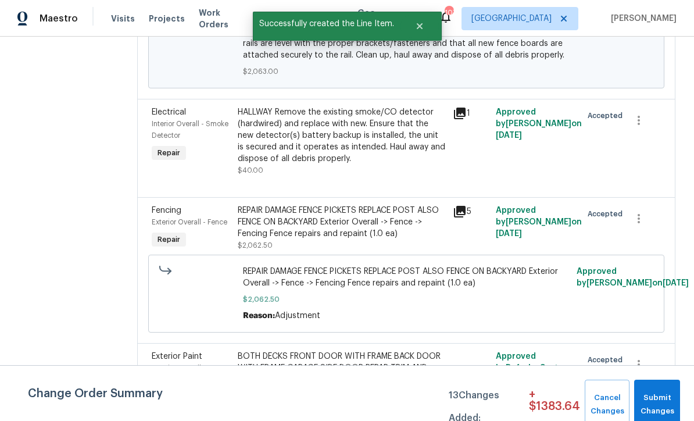
click at [335, 228] on div "REPAIR DAMAGE FENCE PICKETS REPLACE POST ALSO FENCE ON BACKYARD Exterior Overal…" at bounding box center [342, 222] width 208 height 35
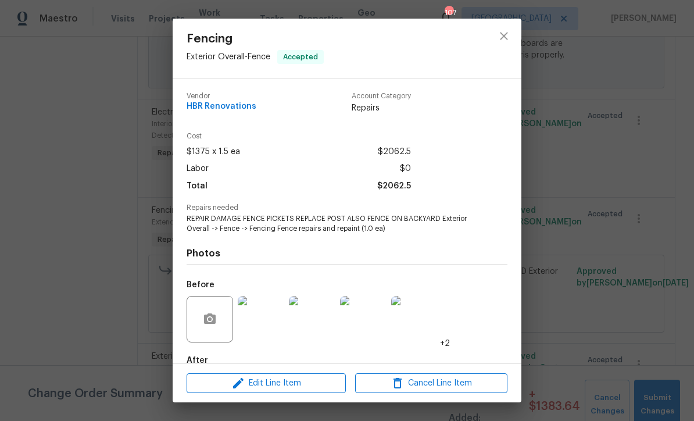
click at [252, 324] on img at bounding box center [261, 319] width 47 height 47
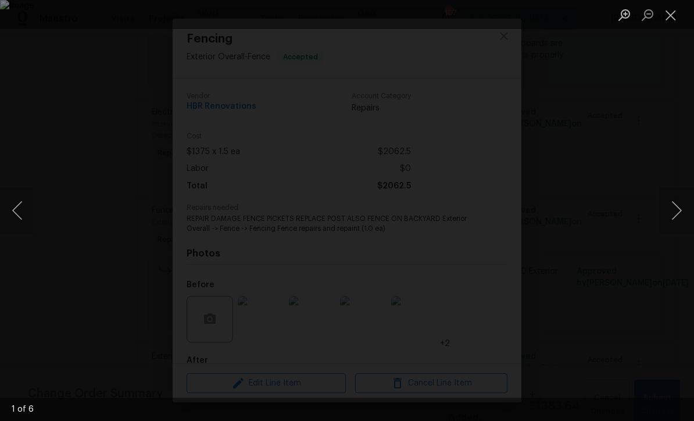
click at [678, 216] on button "Next image" at bounding box center [676, 210] width 35 height 47
click at [680, 211] on button "Next image" at bounding box center [676, 210] width 35 height 47
click at [681, 213] on button "Next image" at bounding box center [676, 210] width 35 height 47
click at [680, 213] on button "Next image" at bounding box center [676, 210] width 35 height 47
click at [669, 17] on button "Close lightbox" at bounding box center [670, 15] width 23 height 20
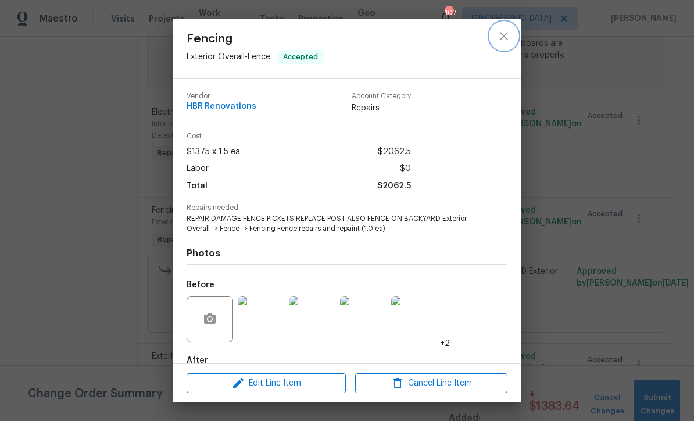
click at [500, 34] on icon "close" at bounding box center [504, 36] width 14 height 14
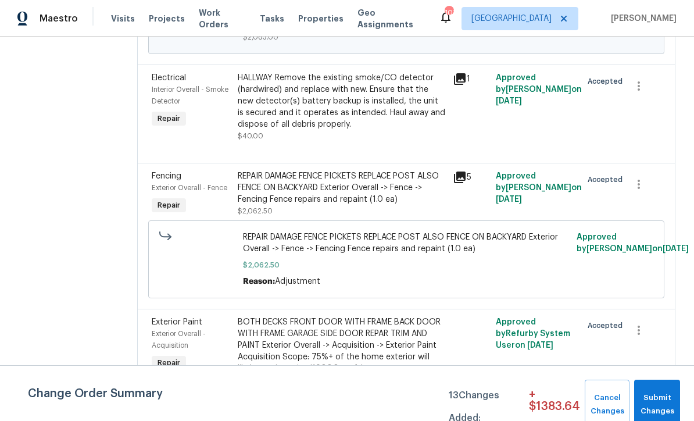
scroll to position [394, 0]
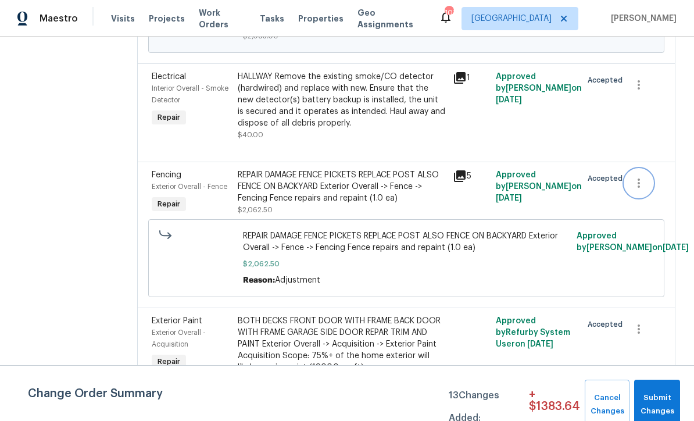
click at [636, 185] on icon "button" at bounding box center [639, 183] width 14 height 14
click at [65, 157] on div at bounding box center [347, 210] width 694 height 421
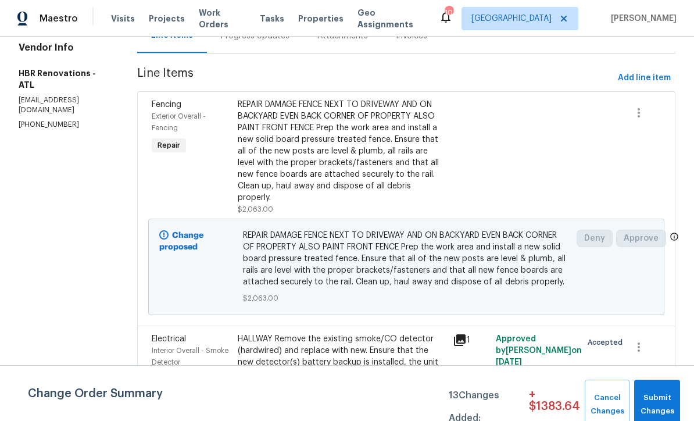
scroll to position [133, 0]
click at [328, 155] on div "REPAIR DAMAGE FENCE NEXT TO DRIVEWAY AND ON BACKYARD EVEN BACK CORNER OF PROPER…" at bounding box center [342, 150] width 208 height 105
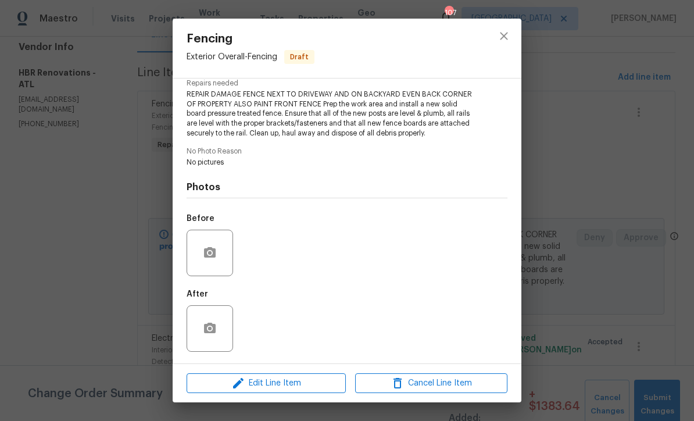
scroll to position [126, 0]
click at [205, 253] on icon "button" at bounding box center [210, 252] width 12 height 10
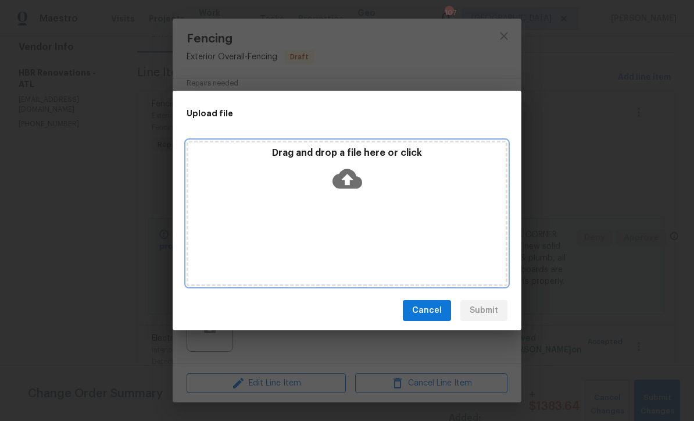
click at [344, 177] on icon at bounding box center [347, 179] width 30 height 20
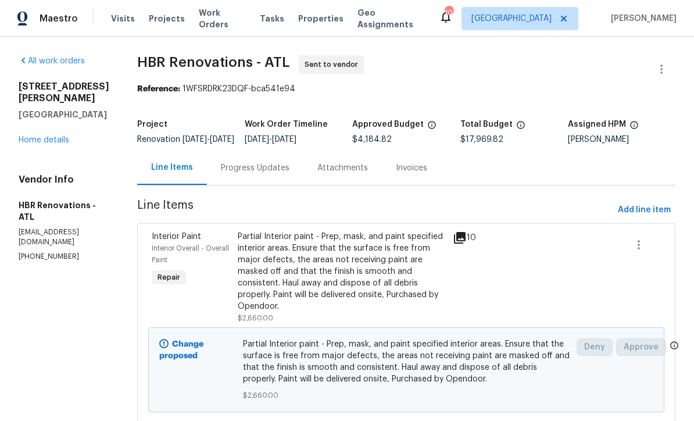
click at [44, 141] on link "Home details" at bounding box center [44, 140] width 51 height 8
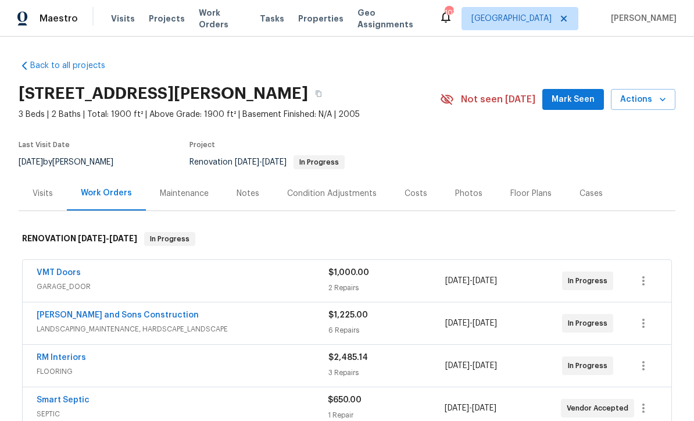
click at [409, 197] on div "Costs" at bounding box center [416, 194] width 23 height 12
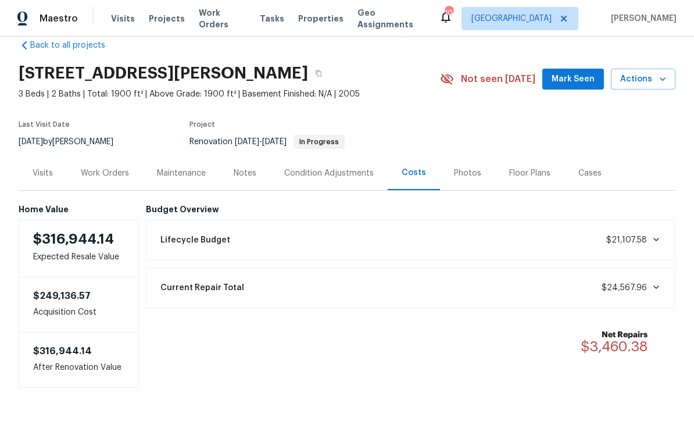
scroll to position [20, 0]
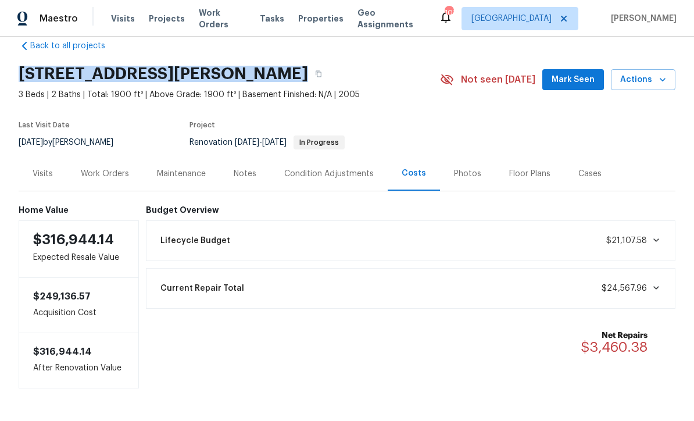
copy div "[STREET_ADDRESS][PERSON_NAME]"
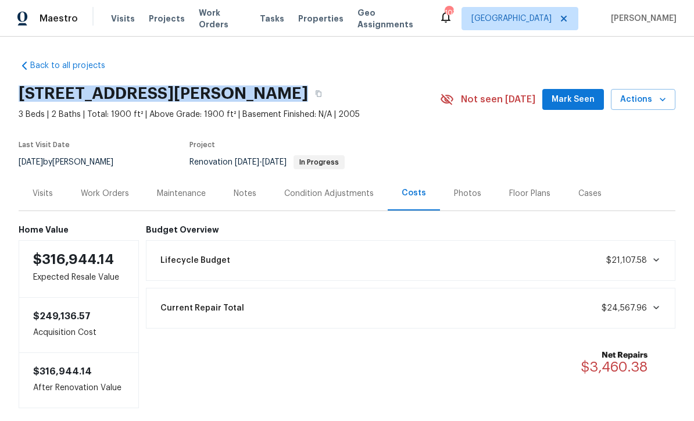
click at [285, 210] on div "Condition Adjustments" at bounding box center [328, 193] width 117 height 34
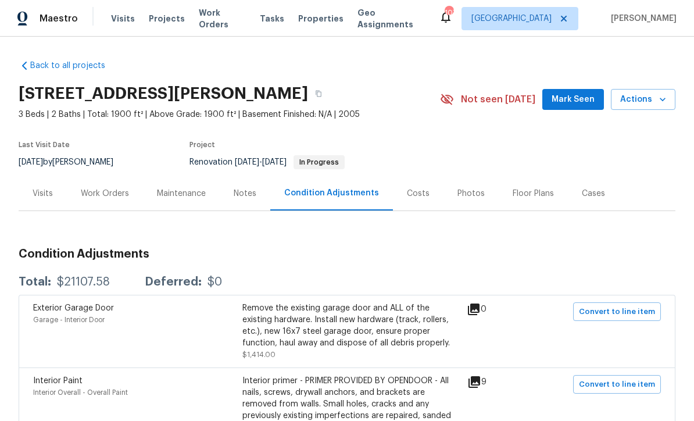
click at [37, 190] on div "Visits" at bounding box center [43, 194] width 20 height 12
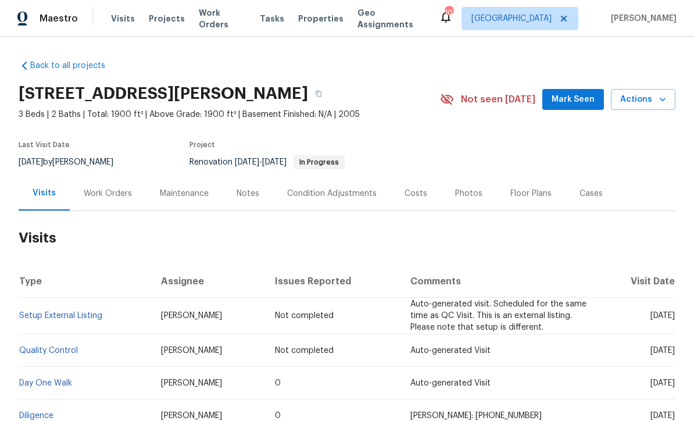
click at [406, 193] on div "Costs" at bounding box center [416, 194] width 23 height 12
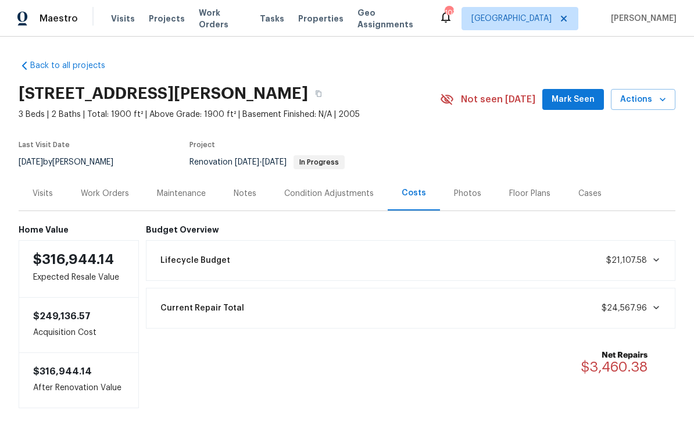
click at [38, 192] on div "Visits" at bounding box center [43, 194] width 20 height 12
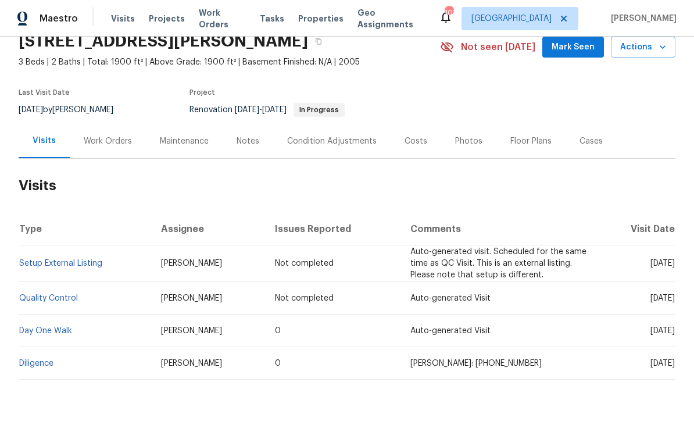
scroll to position [52, 0]
click at [106, 144] on div "Work Orders" at bounding box center [108, 142] width 48 height 12
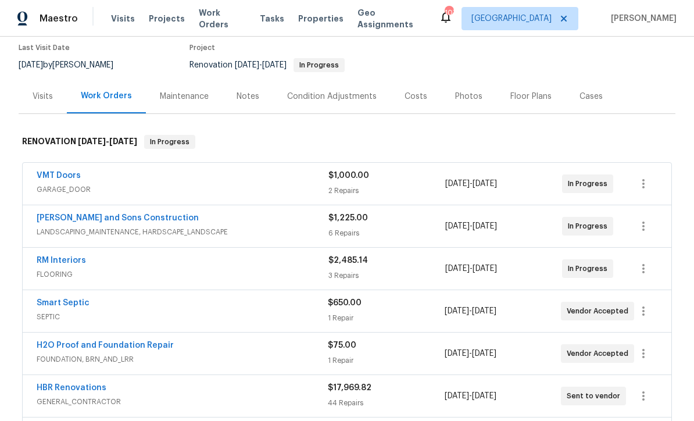
scroll to position [98, 0]
click at [55, 263] on link "RM Interiors" at bounding box center [61, 260] width 49 height 8
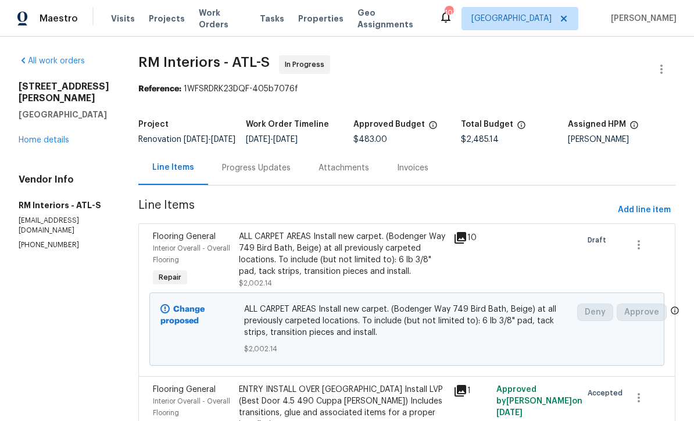
click at [42, 136] on link "Home details" at bounding box center [44, 140] width 51 height 8
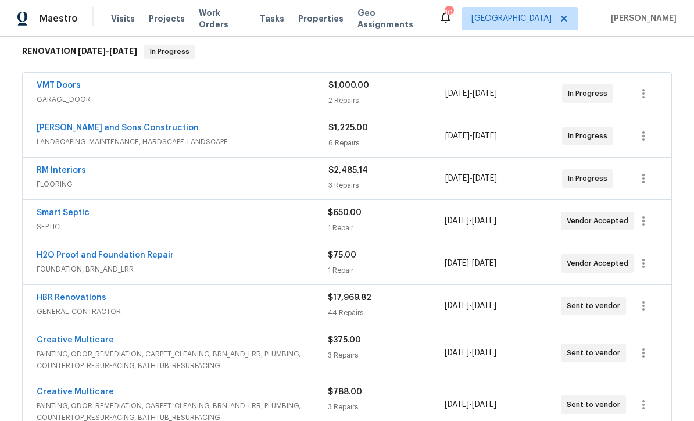
scroll to position [174, 0]
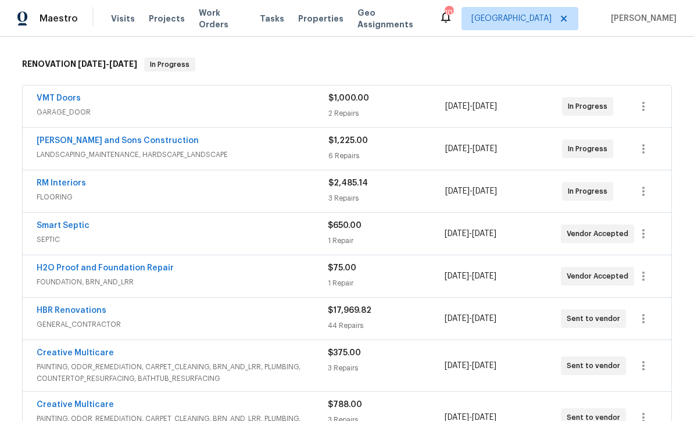
click at [52, 224] on link "Smart Septic" at bounding box center [63, 225] width 53 height 8
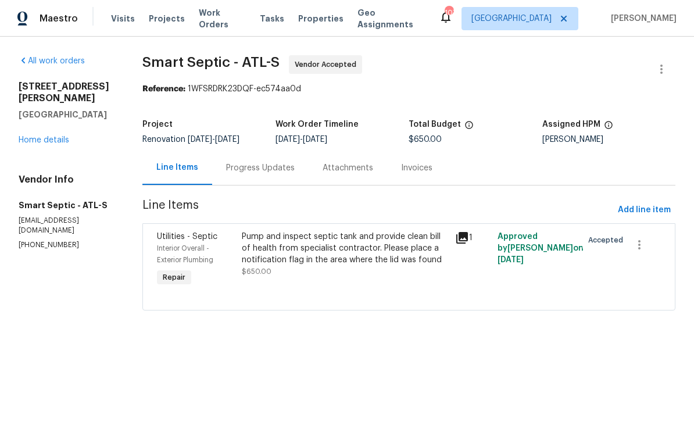
click at [245, 170] on div "Progress Updates" at bounding box center [260, 168] width 69 height 12
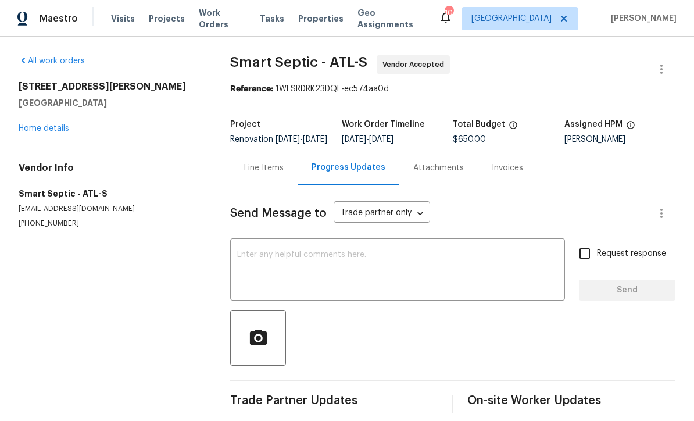
click at [238, 262] on textarea at bounding box center [397, 271] width 321 height 41
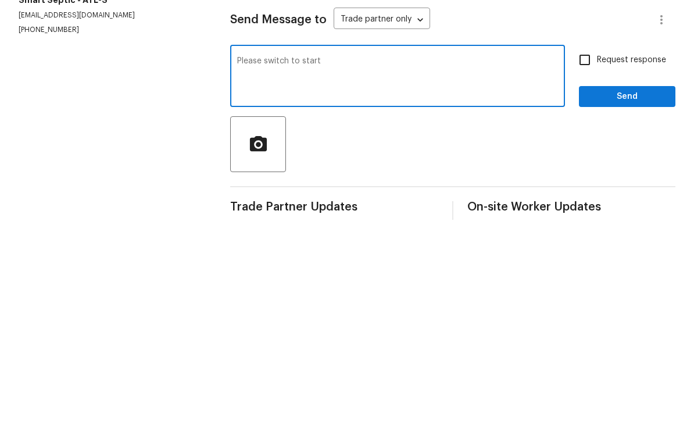
type textarea "Please switch to start"
click at [586, 241] on input "Request response" at bounding box center [585, 253] width 24 height 24
checkbox input "true"
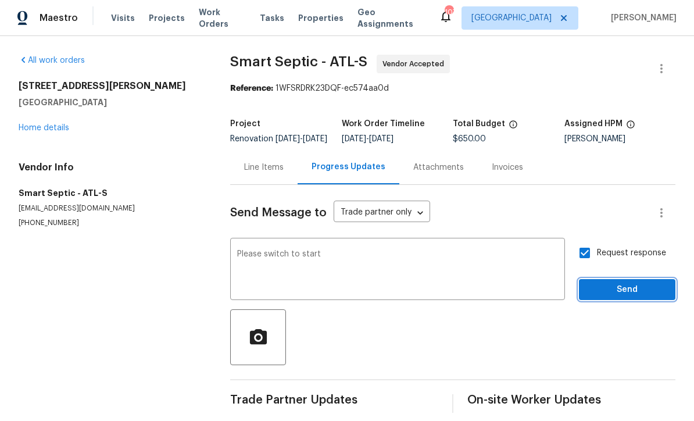
click at [608, 283] on span "Send" at bounding box center [627, 290] width 78 height 15
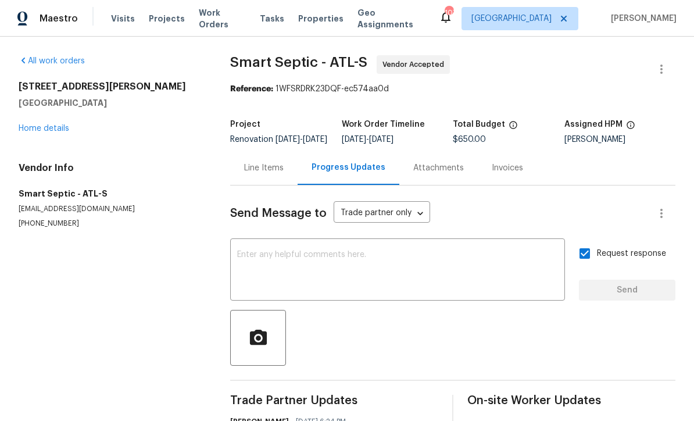
click at [40, 124] on link "Home details" at bounding box center [44, 128] width 51 height 8
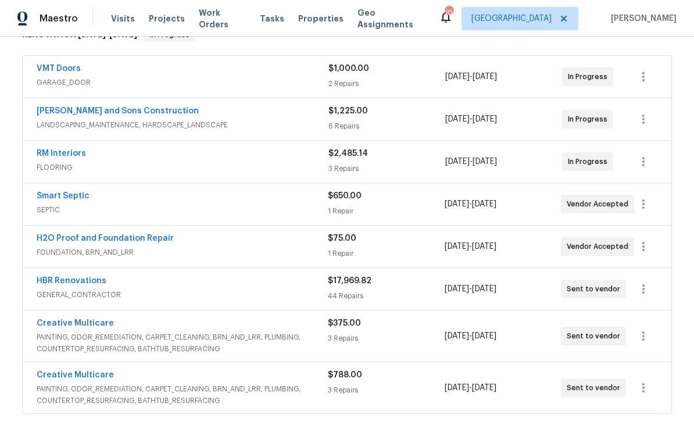
scroll to position [210, 0]
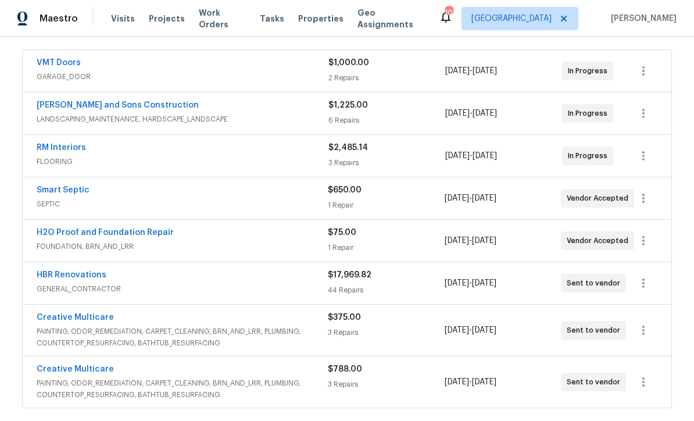
click at [85, 228] on link "H2O Proof and Foundation Repair" at bounding box center [105, 232] width 137 height 8
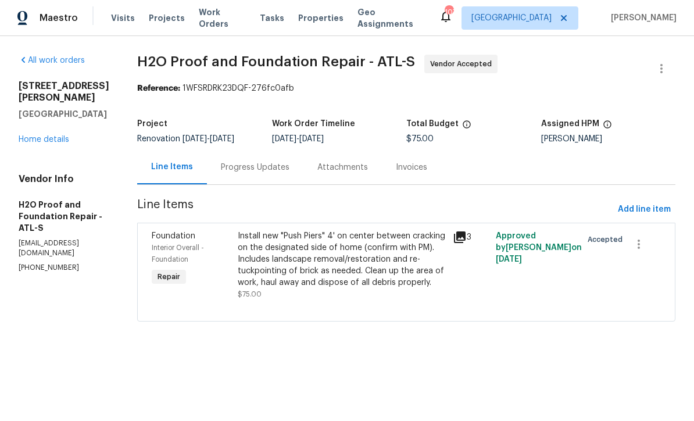
click at [232, 168] on div "Progress Updates" at bounding box center [255, 168] width 69 height 12
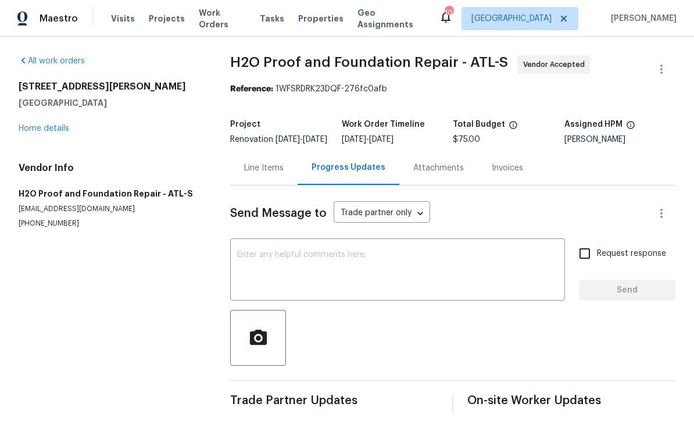
click at [243, 262] on textarea at bounding box center [397, 271] width 321 height 41
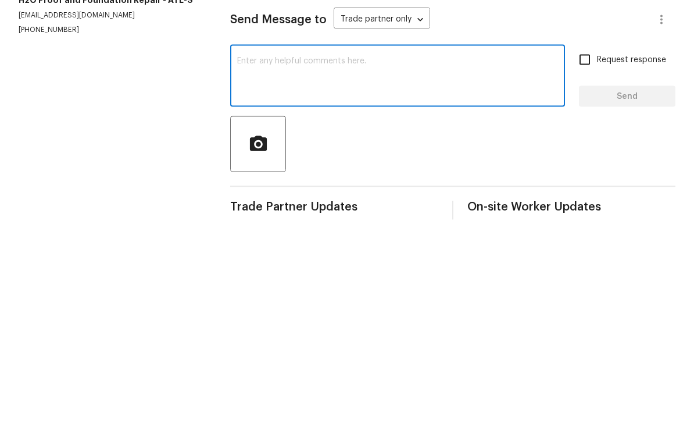
paste textarea "Please switch to start"
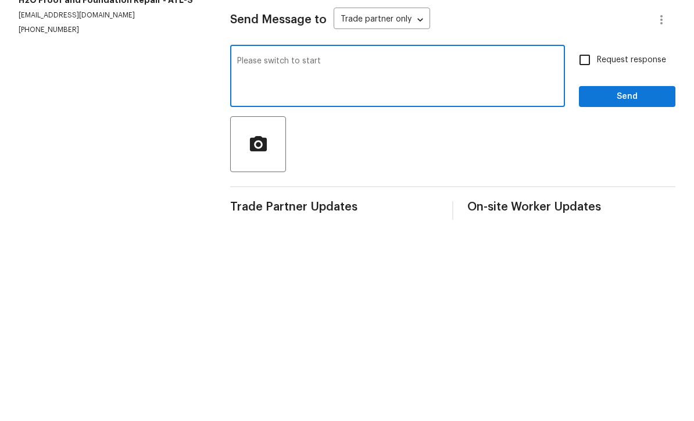
type textarea "Please switch to start"
click at [583, 241] on input "Request response" at bounding box center [585, 253] width 24 height 24
checkbox input "true"
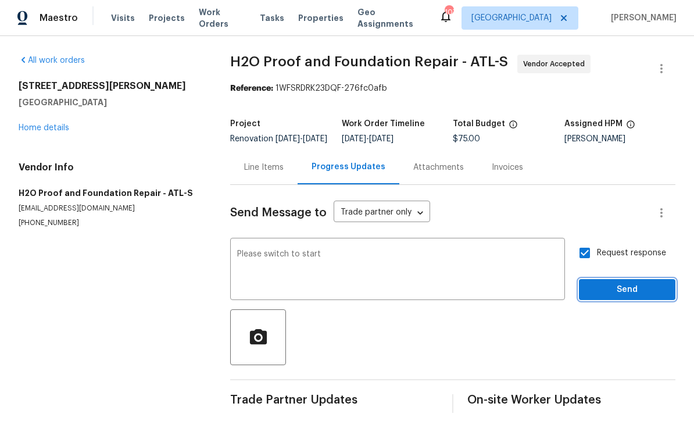
click at [614, 283] on span "Send" at bounding box center [627, 290] width 78 height 15
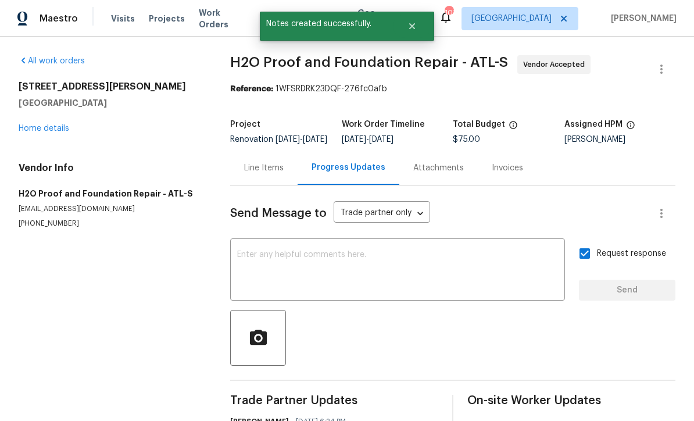
click at [39, 124] on link "Home details" at bounding box center [44, 128] width 51 height 8
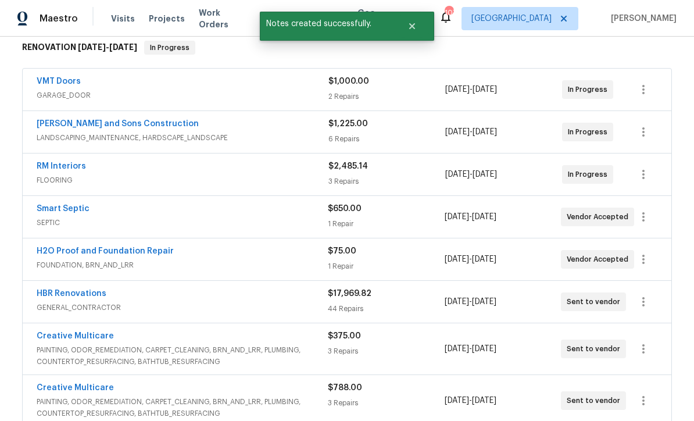
scroll to position [237, 0]
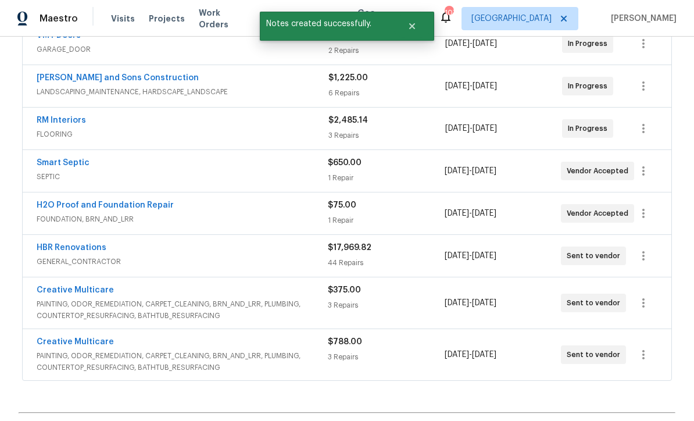
click at [62, 244] on link "HBR Renovations" at bounding box center [72, 248] width 70 height 8
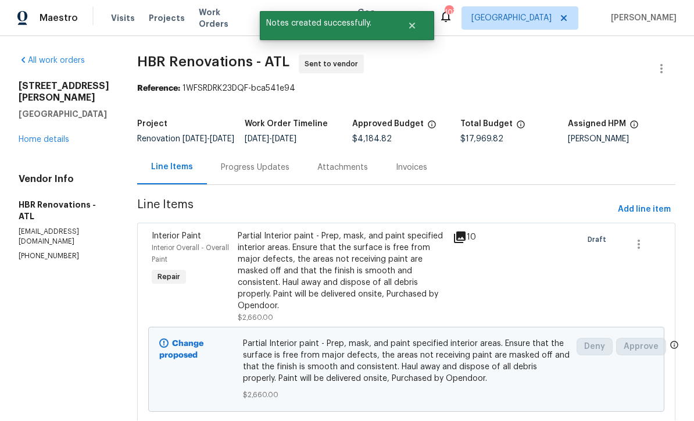
scroll to position [1, 0]
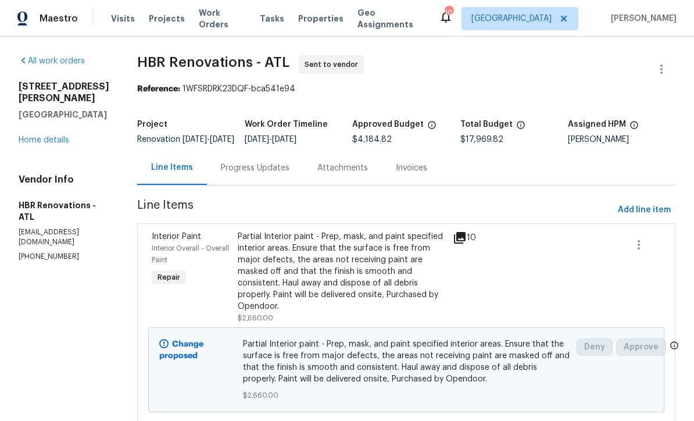
click at [239, 174] on div "Progress Updates" at bounding box center [255, 168] width 69 height 12
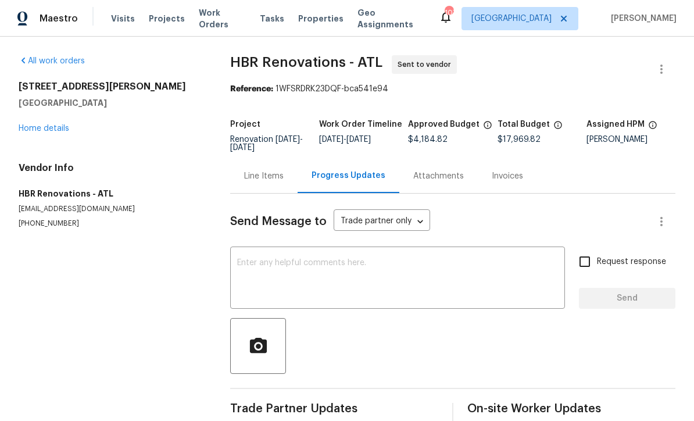
click at [244, 259] on textarea at bounding box center [397, 279] width 321 height 41
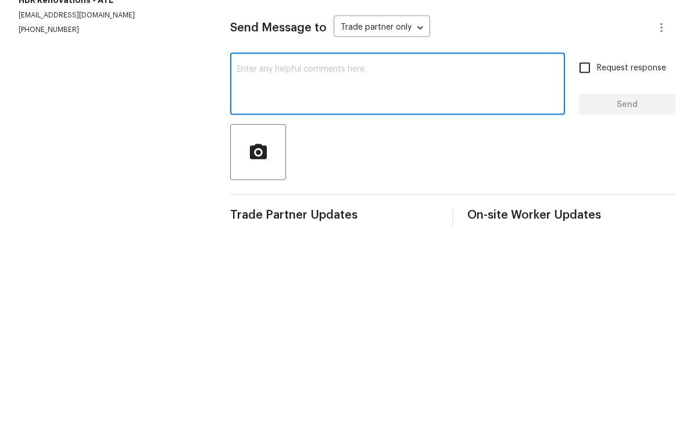
click at [245, 259] on textarea at bounding box center [397, 279] width 321 height 41
paste textarea "Please switch to start"
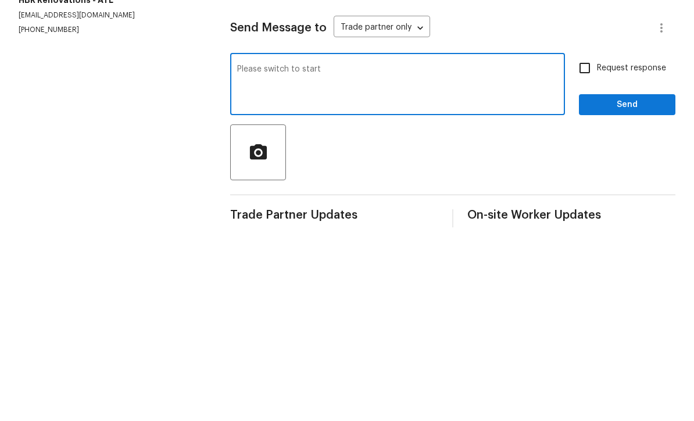
type textarea "Please switch to start"
click at [578, 249] on input "Request response" at bounding box center [585, 261] width 24 height 24
checkbox input "true"
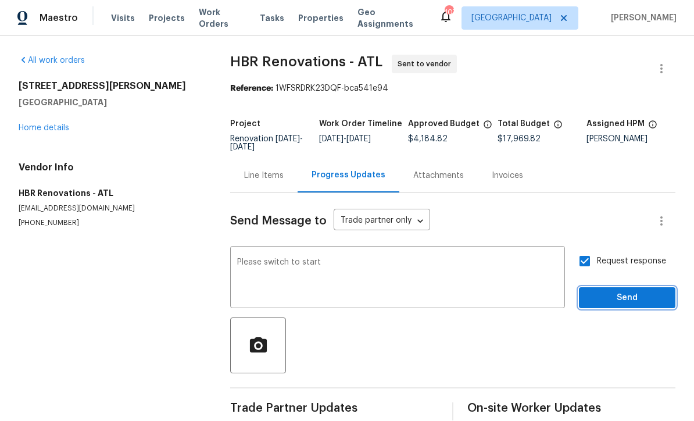
click at [611, 291] on span "Send" at bounding box center [627, 298] width 78 height 15
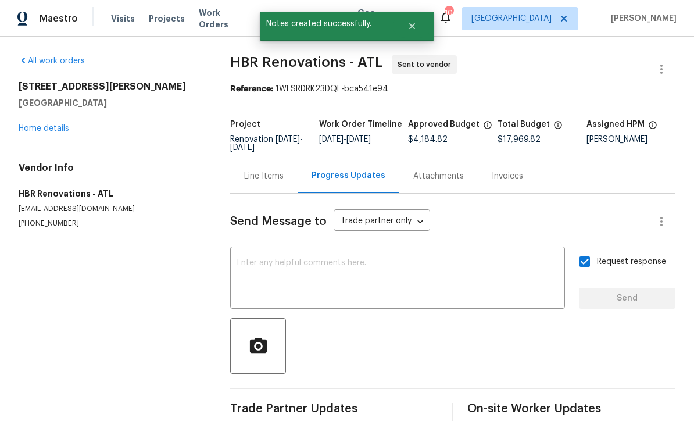
scroll to position [20, 0]
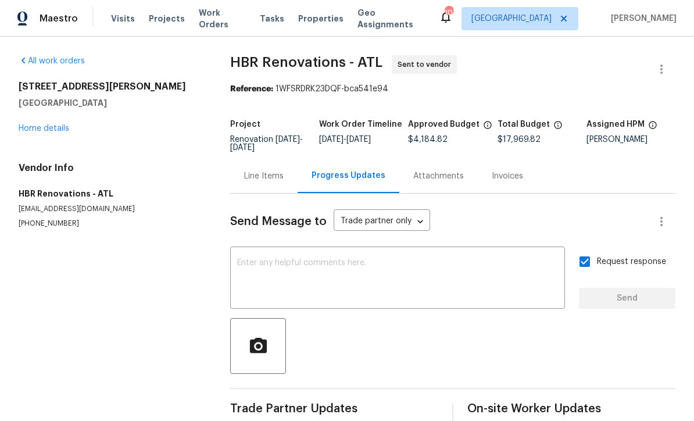
click at [38, 124] on link "Home details" at bounding box center [44, 128] width 51 height 8
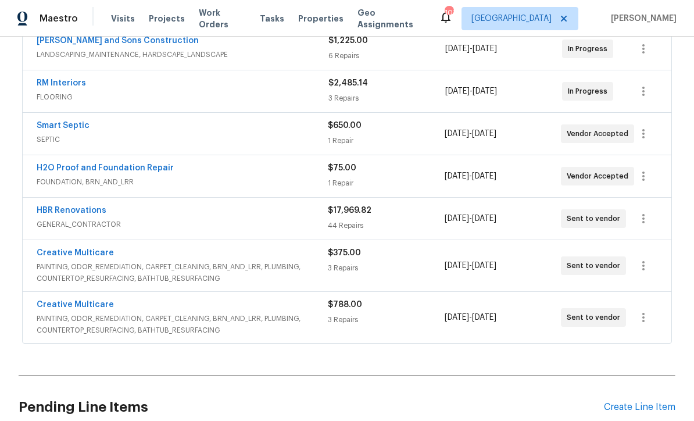
scroll to position [310, 0]
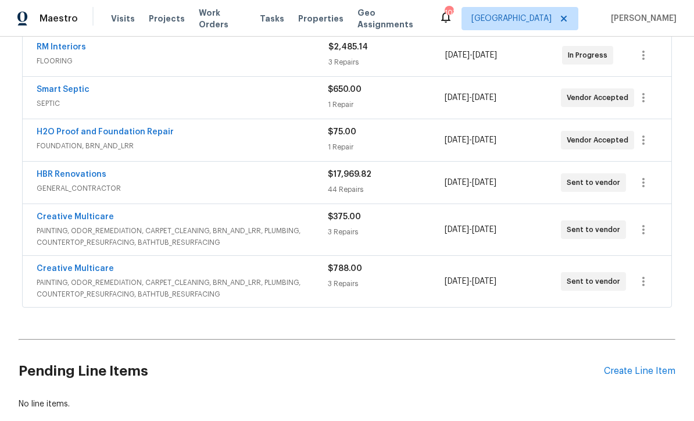
click at [67, 213] on link "Creative Multicare" at bounding box center [75, 217] width 77 height 8
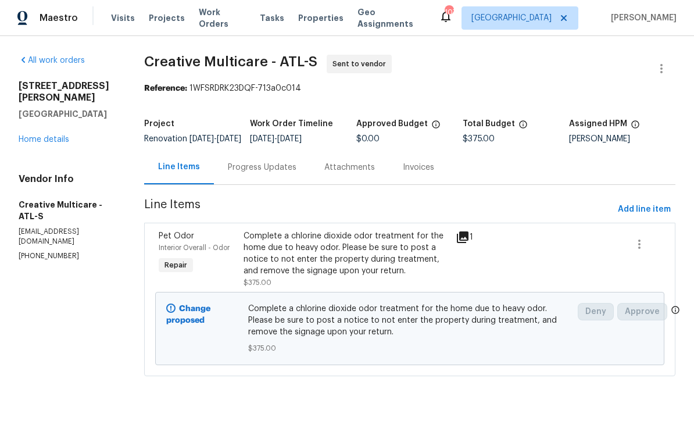
click at [271, 174] on div "Progress Updates" at bounding box center [262, 168] width 69 height 12
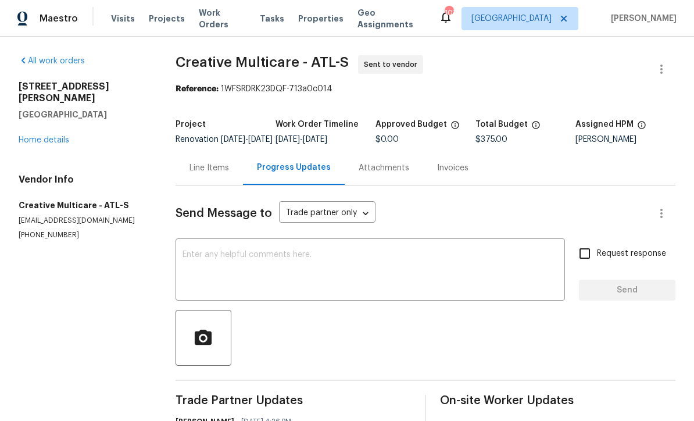
click at [196, 260] on textarea at bounding box center [371, 271] width 376 height 41
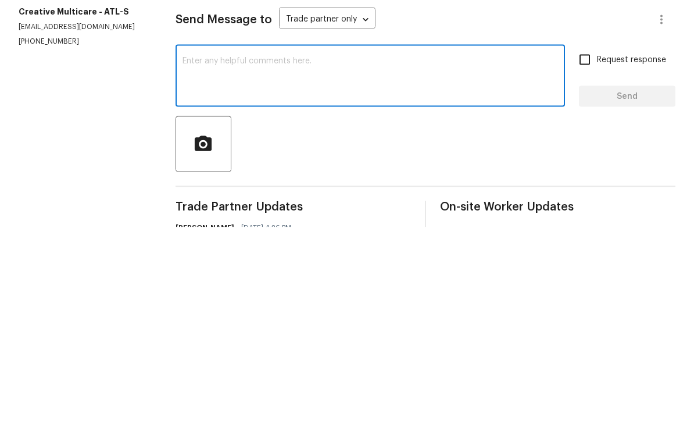
click at [192, 251] on textarea at bounding box center [371, 271] width 376 height 41
paste textarea "Please switch to start"
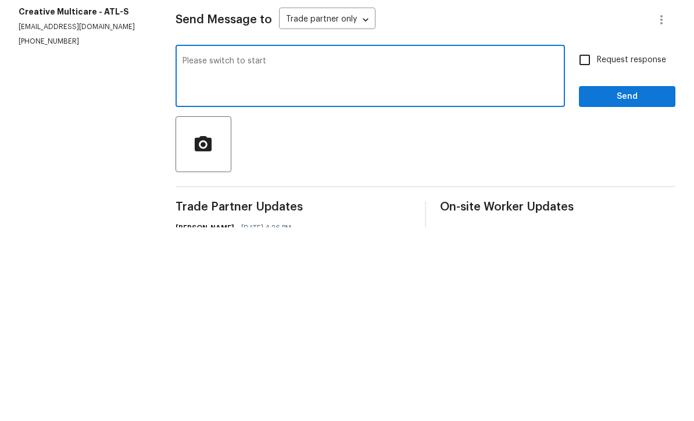
type textarea "Please switch to start"
click at [581, 241] on input "Request response" at bounding box center [585, 253] width 24 height 24
checkbox input "true"
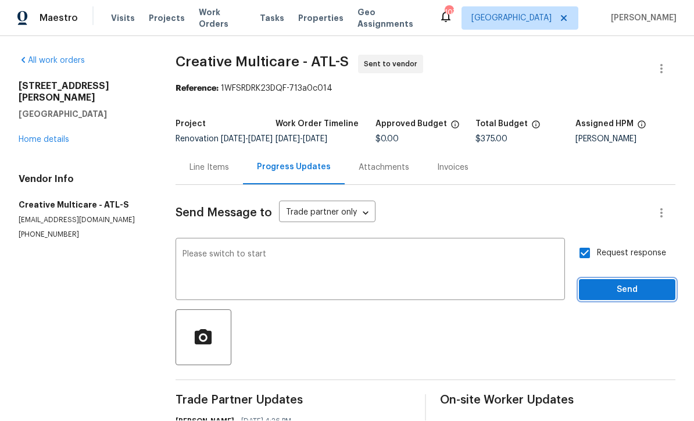
click at [607, 283] on span "Send" at bounding box center [627, 290] width 78 height 15
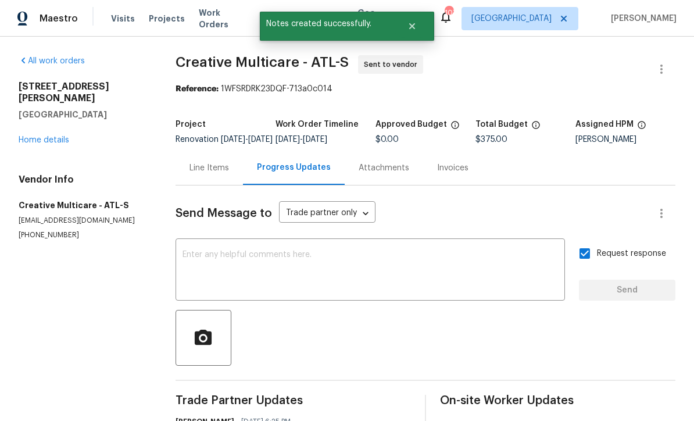
click at [37, 136] on link "Home details" at bounding box center [44, 140] width 51 height 8
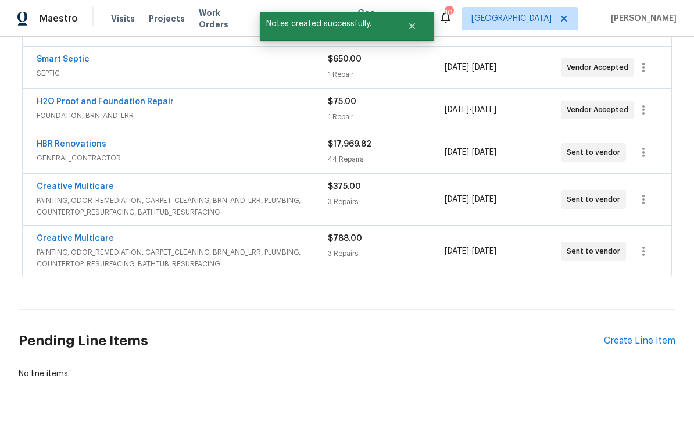
scroll to position [339, 0]
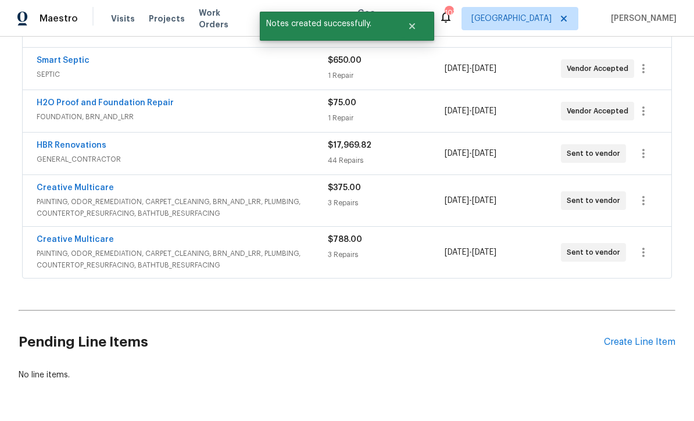
click at [56, 235] on link "Creative Multicare" at bounding box center [75, 239] width 77 height 8
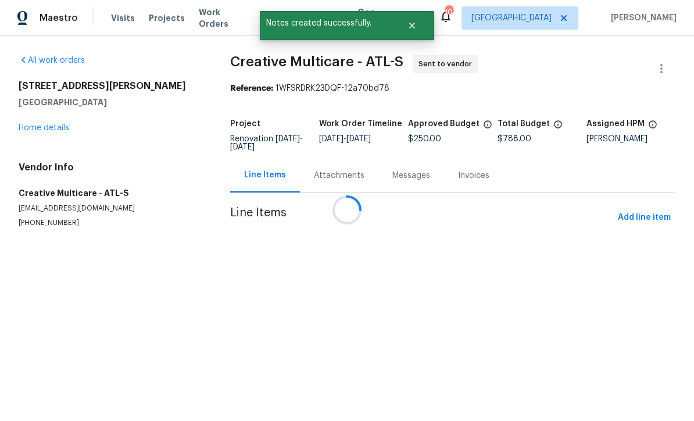
scroll to position [1, 0]
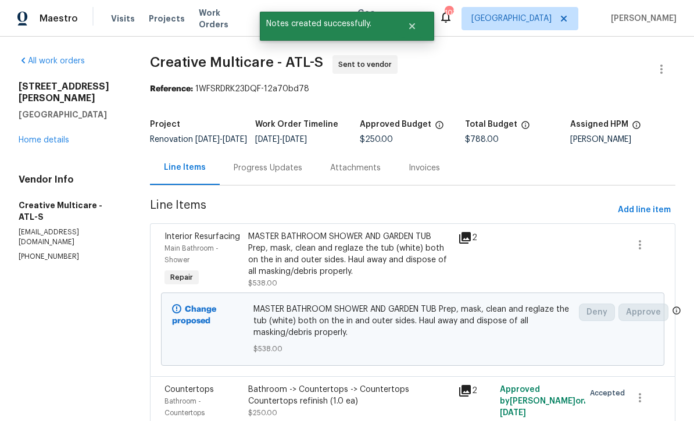
click at [274, 174] on div "Progress Updates" at bounding box center [268, 168] width 69 height 12
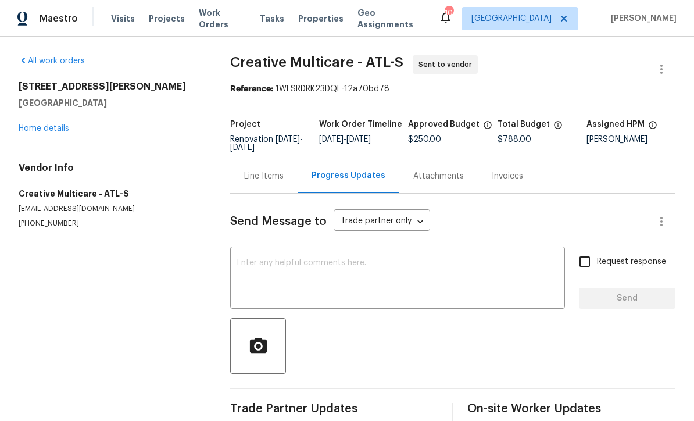
click at [242, 263] on textarea at bounding box center [397, 279] width 321 height 41
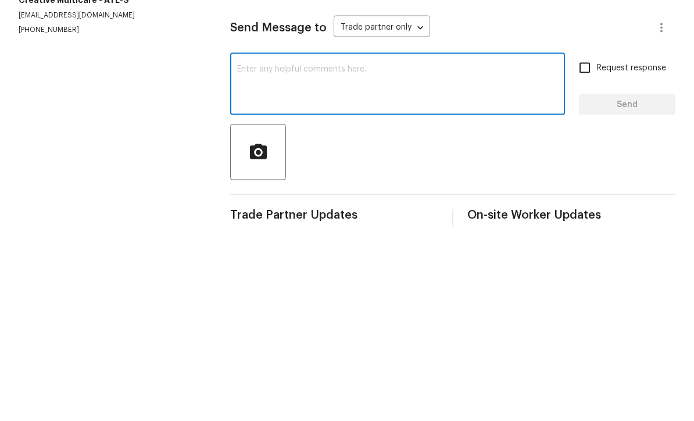
click at [248, 259] on textarea at bounding box center [397, 279] width 321 height 41
paste textarea "Please switch to start"
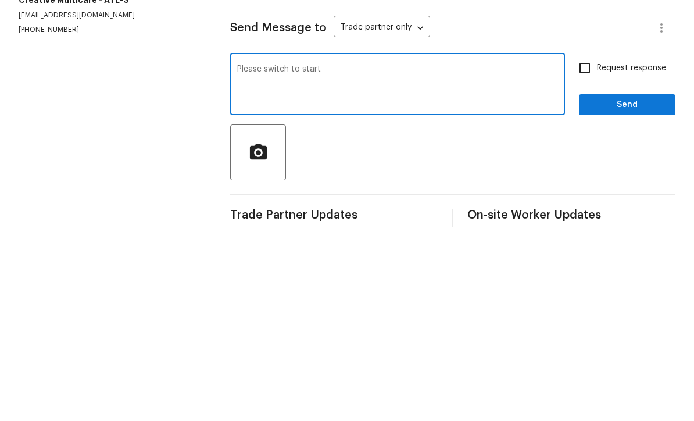
type textarea "Please switch to start"
click at [582, 249] on input "Request response" at bounding box center [585, 261] width 24 height 24
checkbox input "true"
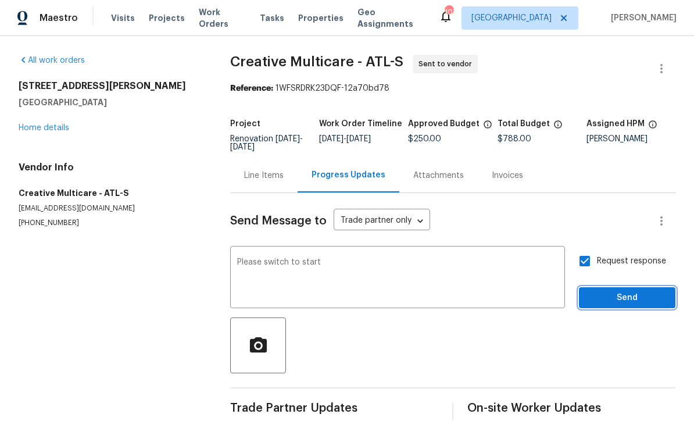
click at [610, 291] on span "Send" at bounding box center [627, 298] width 78 height 15
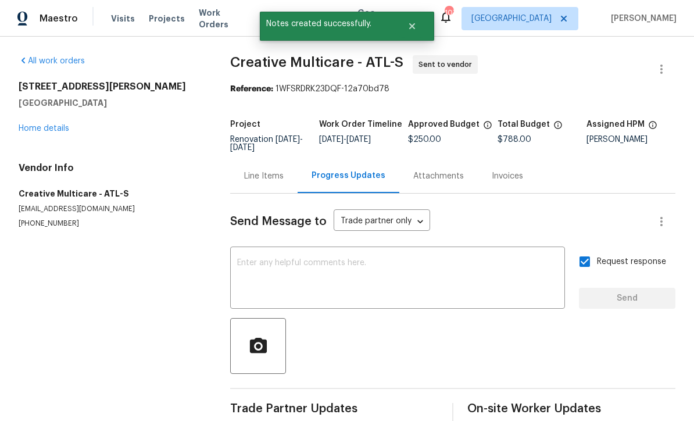
click at [34, 124] on link "Home details" at bounding box center [44, 128] width 51 height 8
